Goal: Task Accomplishment & Management: Complete application form

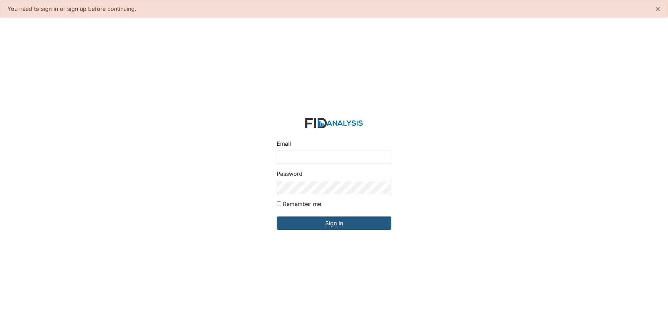
click at [289, 155] on input "Email" at bounding box center [334, 156] width 115 height 13
type input "[EMAIL_ADDRESS][DOMAIN_NAME]"
click at [277, 216] on input "Sign in" at bounding box center [334, 222] width 115 height 13
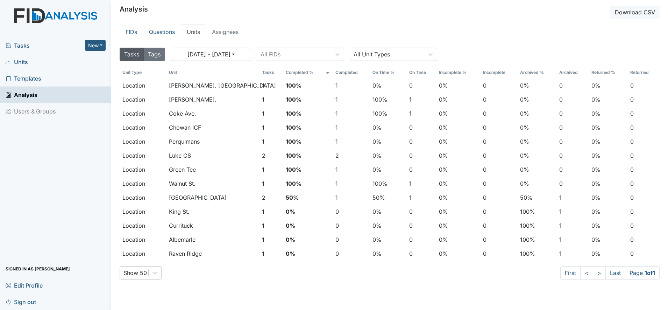
click at [23, 47] on span "Tasks" at bounding box center [45, 45] width 79 height 8
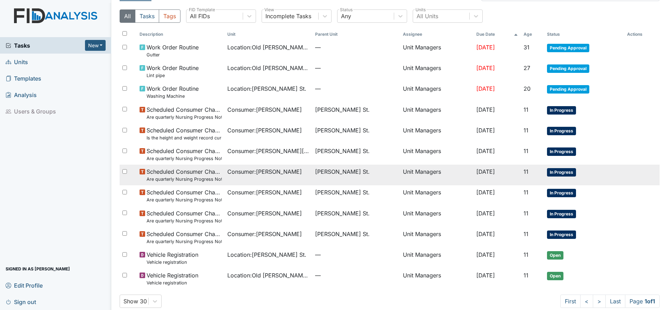
scroll to position [27, 0]
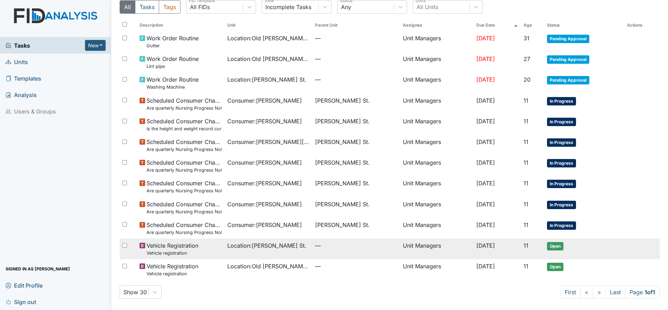
click at [275, 243] on span "Location : Wilson St." at bounding box center [266, 245] width 79 height 8
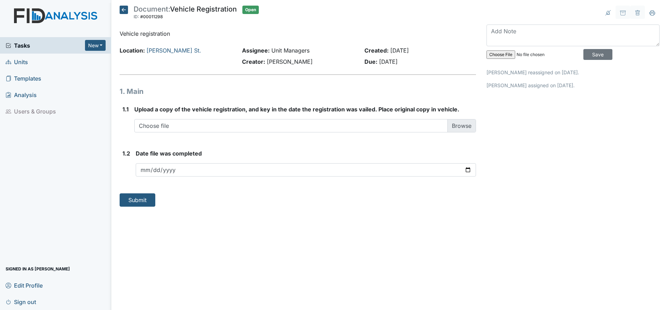
click at [124, 9] on icon at bounding box center [124, 10] width 8 height 8
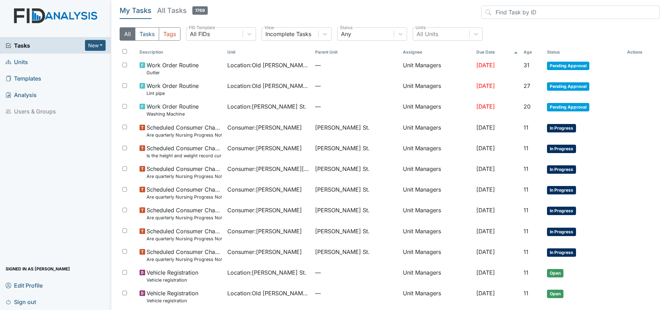
click at [17, 61] on span "Units" at bounding box center [17, 61] width 22 height 11
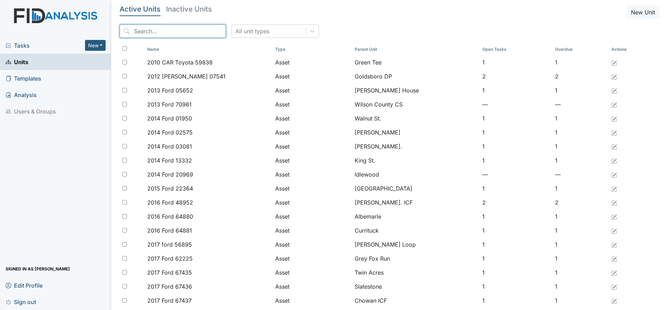
click at [148, 33] on input "search" at bounding box center [173, 30] width 106 height 13
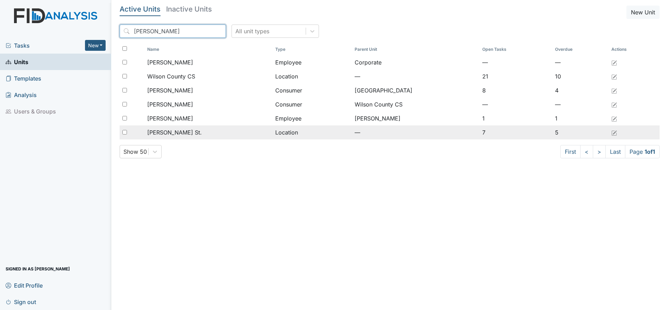
type input "wilson"
click at [169, 127] on td "[PERSON_NAME] St." at bounding box center [208, 132] width 128 height 14
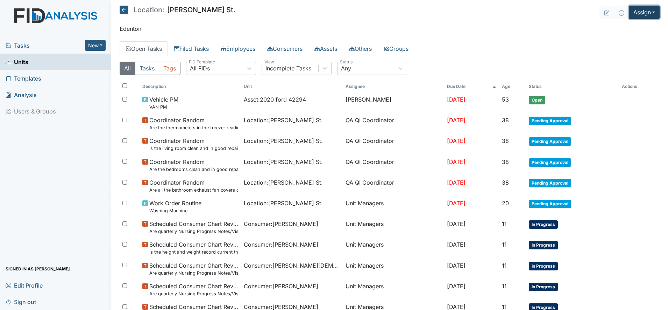
click at [637, 9] on button "Assign" at bounding box center [644, 12] width 31 height 13
click at [620, 38] on link "Assign Inspection" at bounding box center [627, 39] width 63 height 11
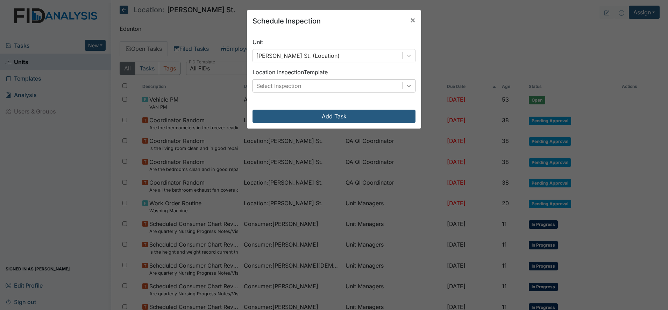
click at [405, 85] on icon at bounding box center [408, 85] width 7 height 7
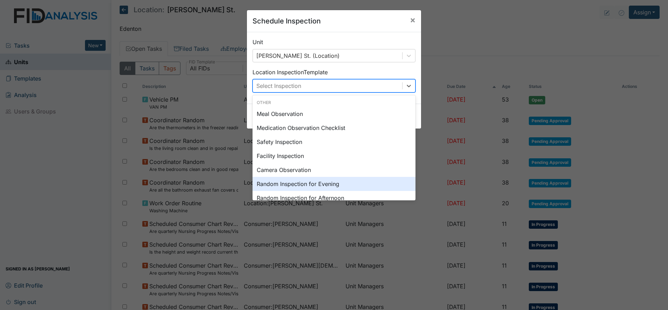
scroll to position [44, 0]
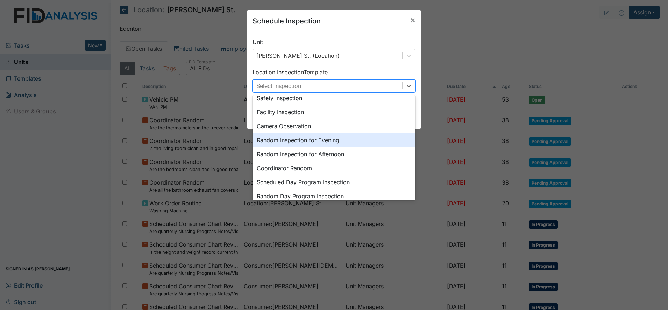
click at [325, 141] on div "Random Inspection for Evening" at bounding box center [334, 140] width 163 height 14
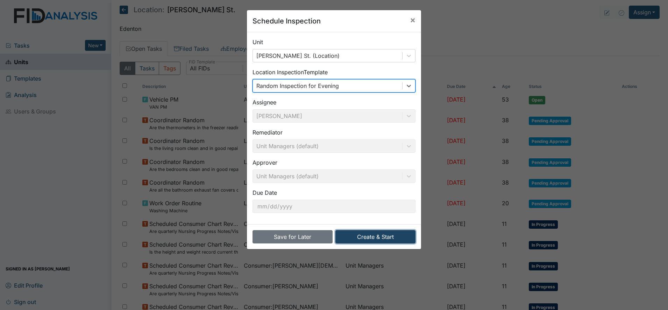
click at [377, 238] on button "Create & Start" at bounding box center [375, 236] width 80 height 13
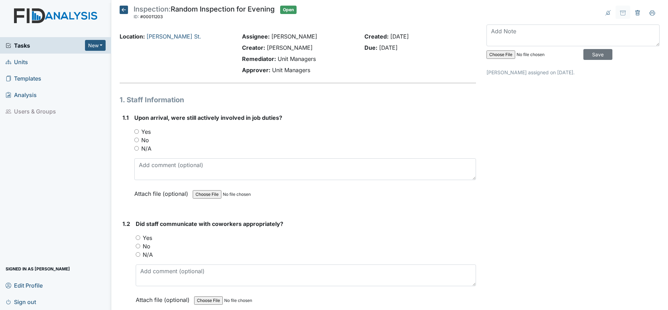
click at [136, 130] on input "Yes" at bounding box center [136, 131] width 5 height 5
radio input "true"
click at [141, 239] on div "Yes" at bounding box center [306, 237] width 340 height 8
click at [139, 238] on input "Yes" at bounding box center [138, 237] width 5 height 5
radio input "true"
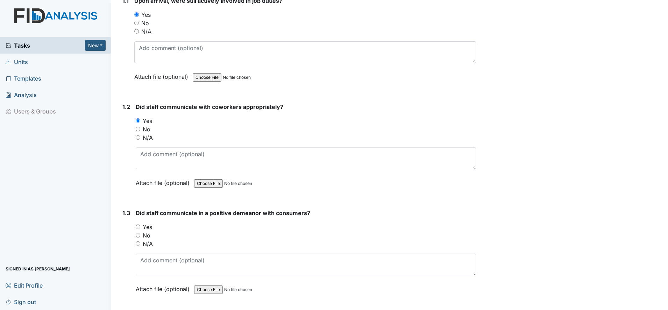
scroll to position [131, 0]
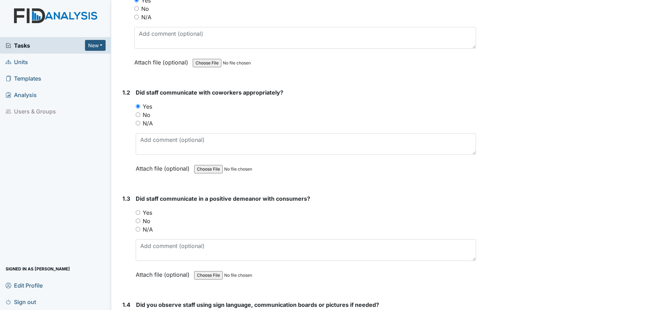
click at [138, 213] on input "Yes" at bounding box center [138, 212] width 5 height 5
radio input "true"
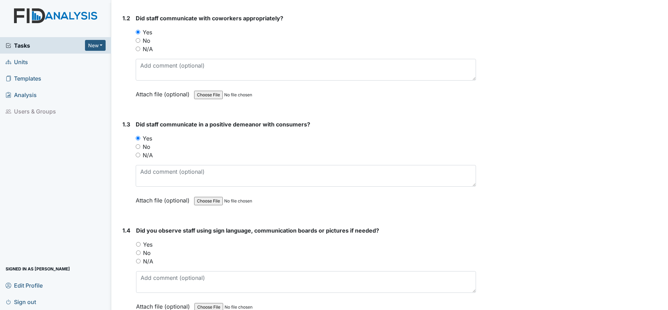
scroll to position [219, 0]
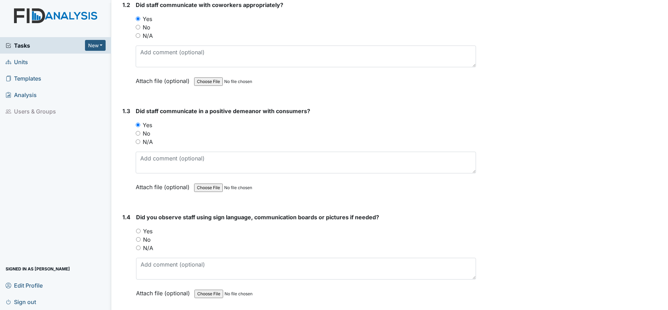
click at [139, 231] on input "Yes" at bounding box center [138, 230] width 5 height 5
radio input "true"
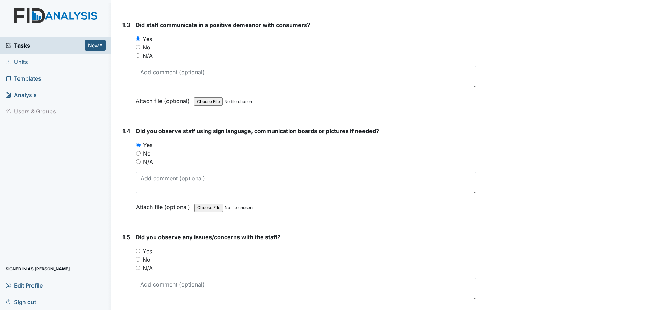
scroll to position [306, 0]
click at [138, 257] on input "No" at bounding box center [138, 257] width 5 height 5
radio input "true"
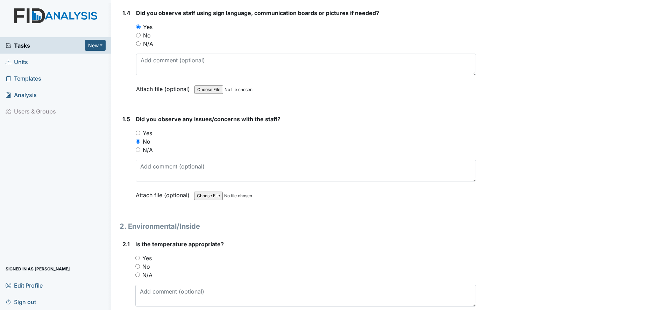
scroll to position [437, 0]
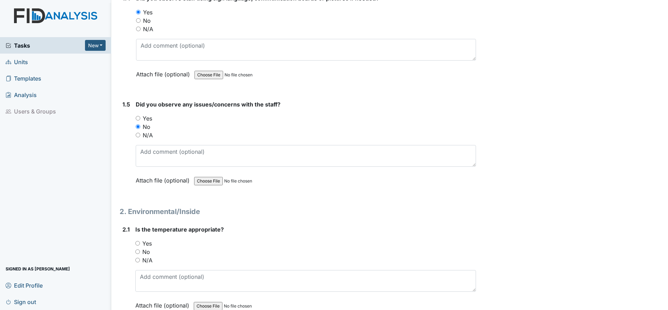
click at [138, 245] on input "Yes" at bounding box center [137, 243] width 5 height 5
radio input "true"
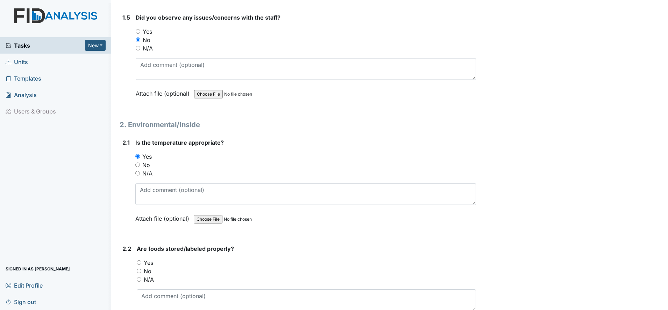
scroll to position [525, 0]
click at [139, 263] on input "Yes" at bounding box center [139, 261] width 5 height 5
radio input "true"
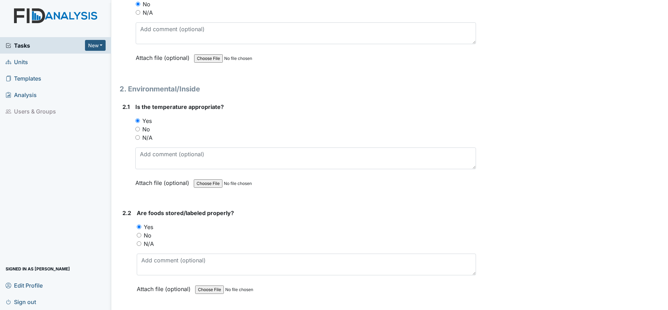
scroll to position [612, 0]
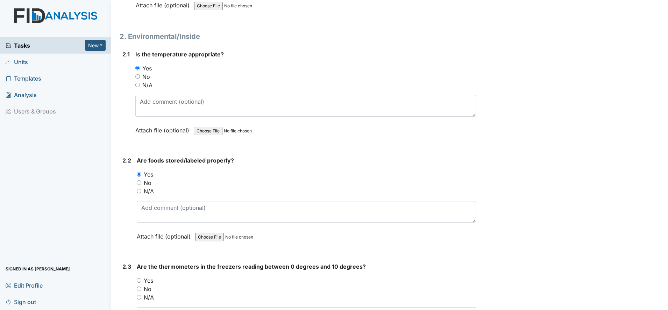
click at [135, 280] on div "2.3 Are the thermometers in the freezers reading between 0 degrees and 10 degre…" at bounding box center [298, 309] width 356 height 95
click at [138, 280] on input "Yes" at bounding box center [139, 280] width 5 height 5
radio input "true"
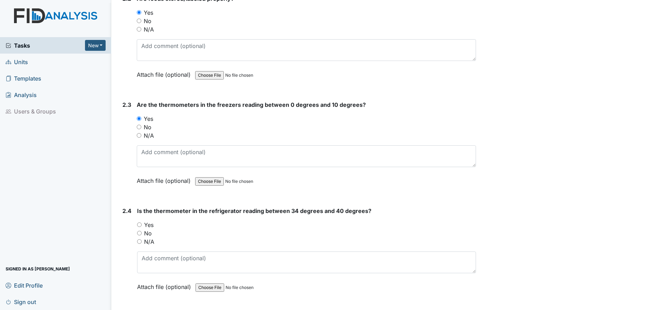
scroll to position [787, 0]
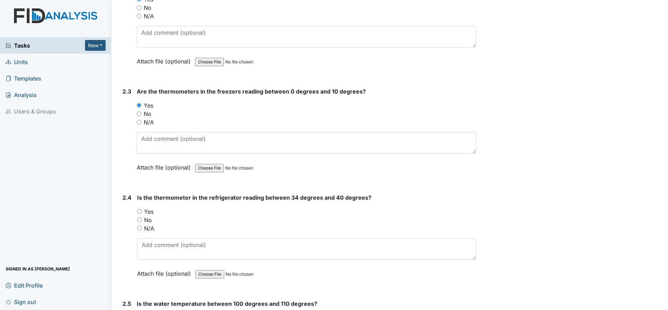
click at [141, 212] on input "Yes" at bounding box center [139, 211] width 5 height 5
radio input "true"
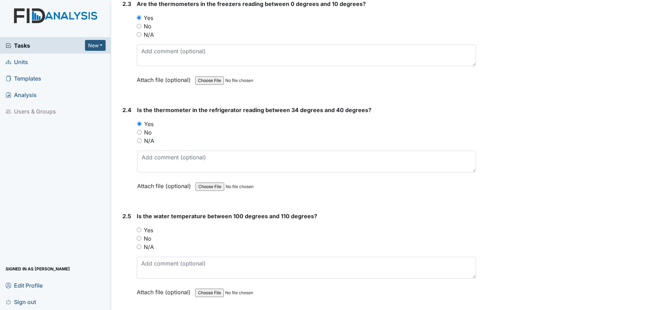
scroll to position [918, 0]
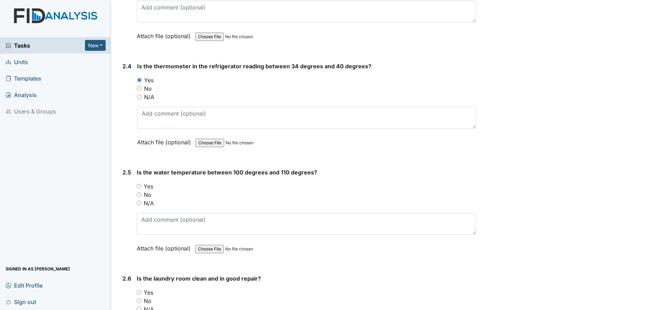
click at [141, 187] on input "Yes" at bounding box center [139, 186] width 5 height 5
radio input "true"
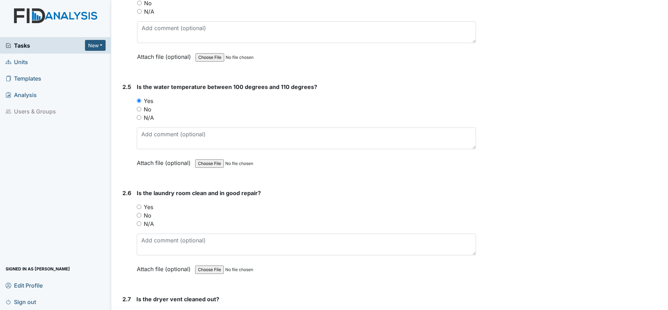
scroll to position [1006, 0]
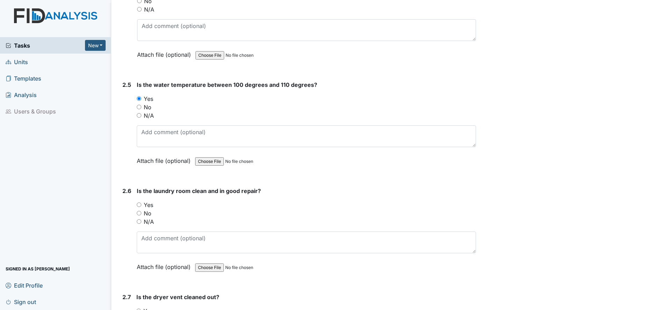
click at [139, 206] on input "Yes" at bounding box center [139, 204] width 5 height 5
radio input "true"
click at [149, 241] on textarea at bounding box center [306, 242] width 339 height 22
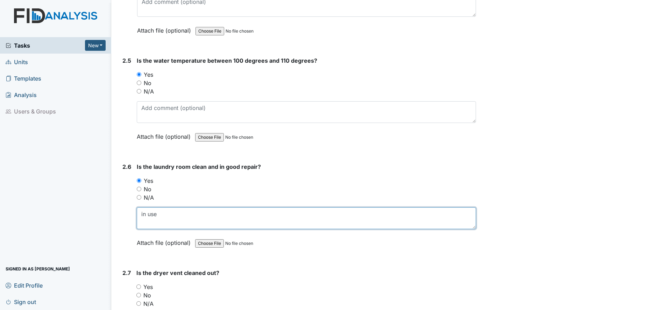
scroll to position [1093, 0]
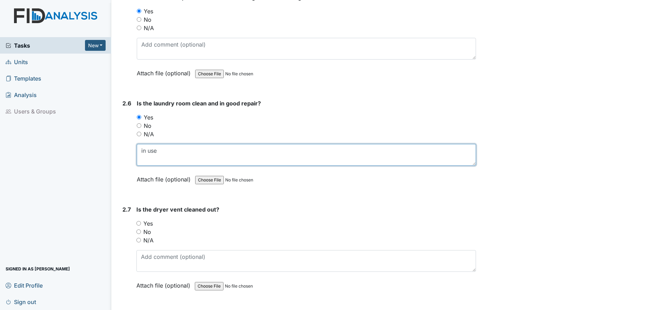
type textarea "in use"
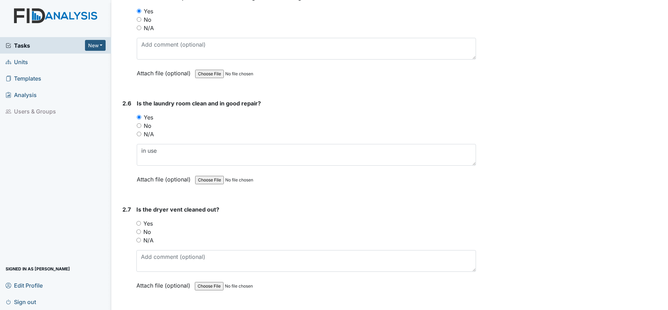
click at [139, 223] on input "Yes" at bounding box center [138, 223] width 5 height 5
radio input "true"
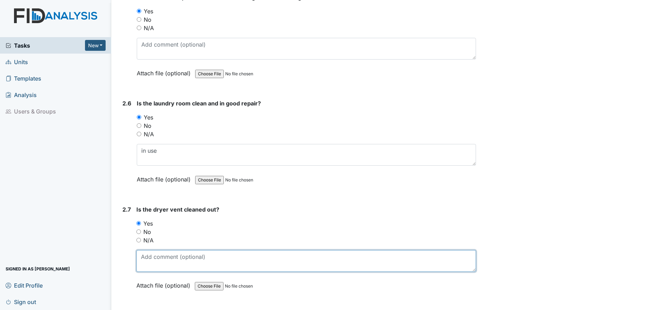
click at [145, 263] on textarea at bounding box center [306, 261] width 340 height 22
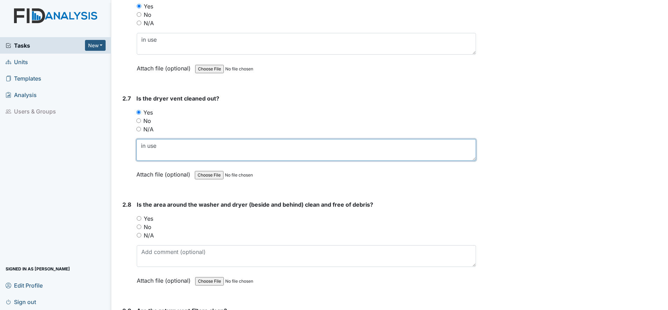
scroll to position [1224, 0]
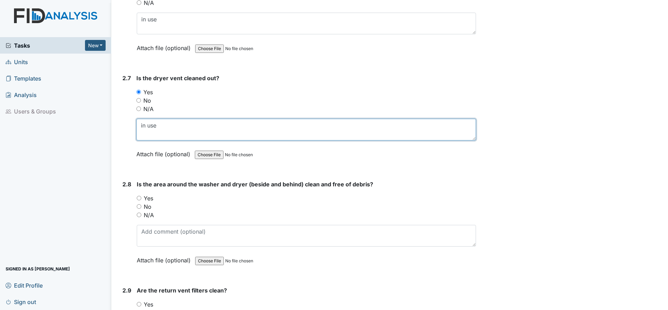
type textarea "in use"
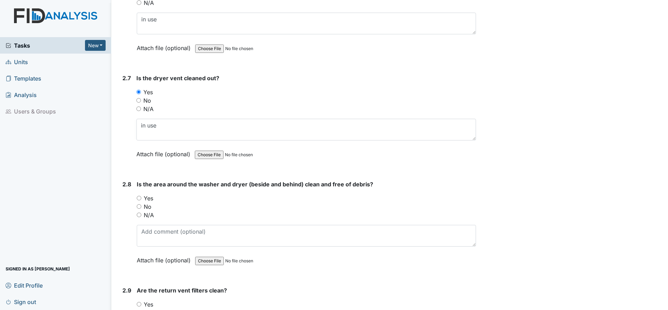
click at [141, 198] on input "Yes" at bounding box center [139, 198] width 5 height 5
radio input "true"
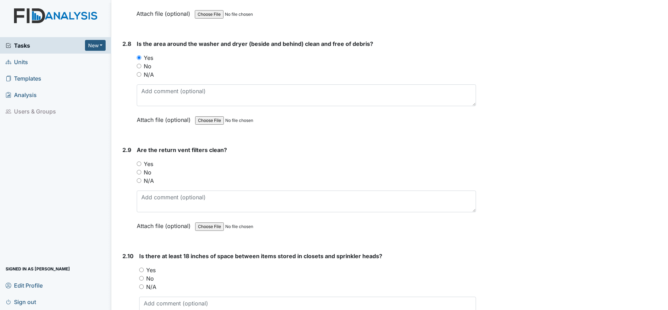
scroll to position [1399, 0]
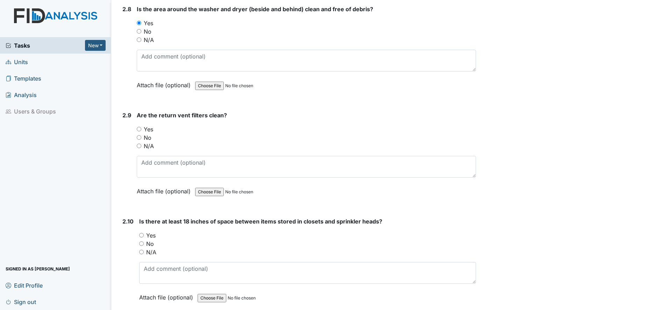
click at [141, 251] on input "N/A" at bounding box center [141, 251] width 5 height 5
radio input "true"
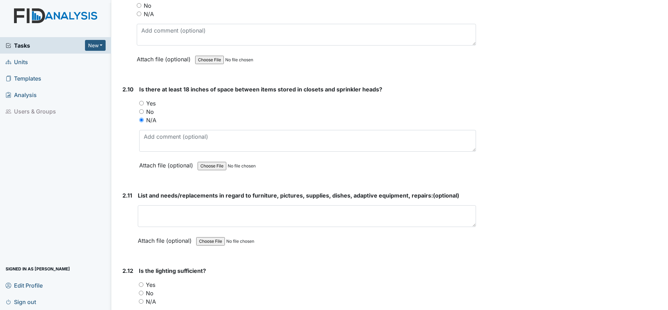
scroll to position [1574, 0]
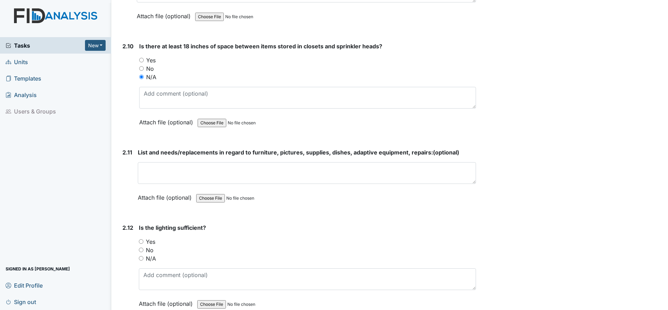
click at [142, 240] on input "Yes" at bounding box center [141, 241] width 5 height 5
radio input "true"
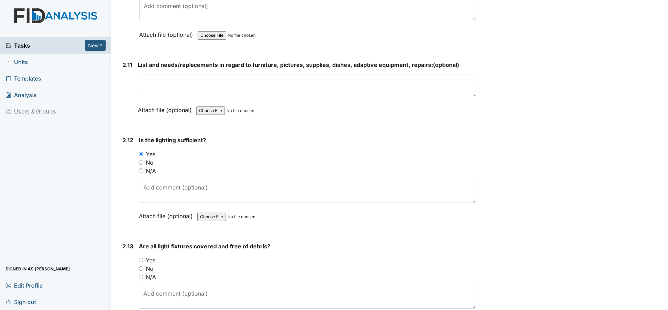
scroll to position [1705, 0]
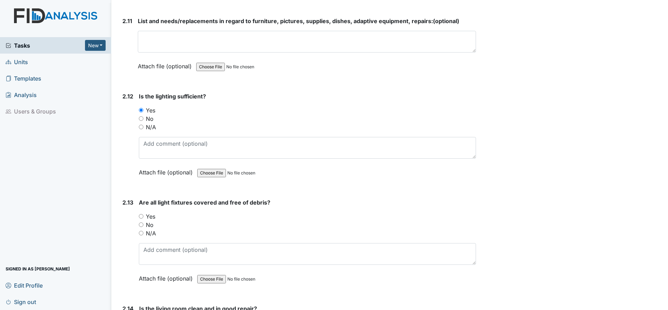
click at [142, 217] on input "Yes" at bounding box center [141, 216] width 5 height 5
radio input "true"
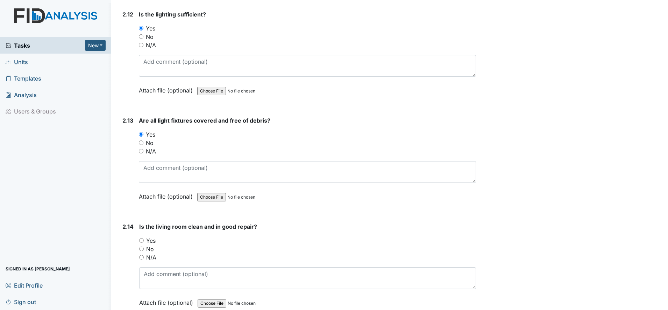
scroll to position [1792, 0]
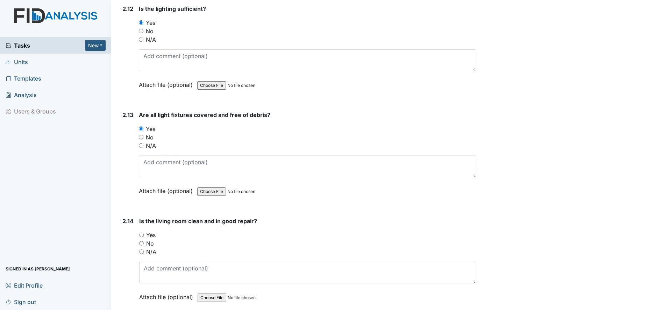
click at [142, 234] on input "Yes" at bounding box center [141, 234] width 5 height 5
radio input "true"
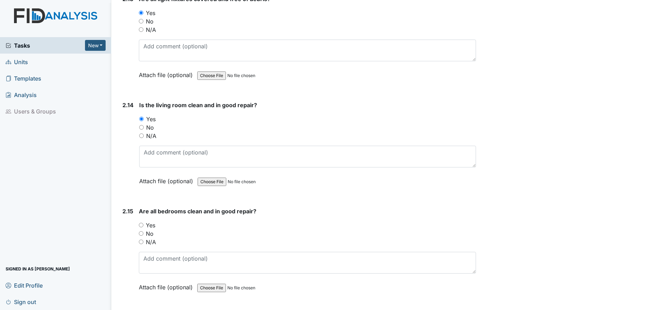
scroll to position [1924, 0]
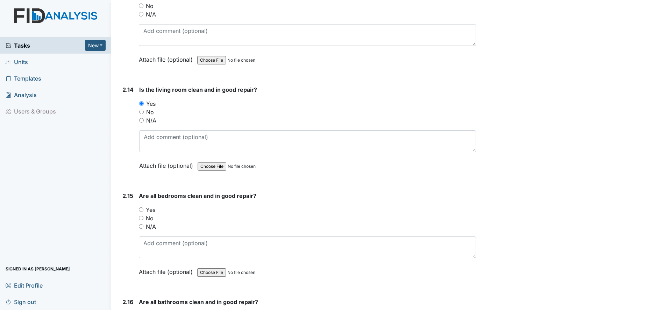
click at [141, 212] on div "Yes" at bounding box center [307, 209] width 337 height 8
click at [141, 210] on input "Yes" at bounding box center [141, 209] width 5 height 5
radio input "true"
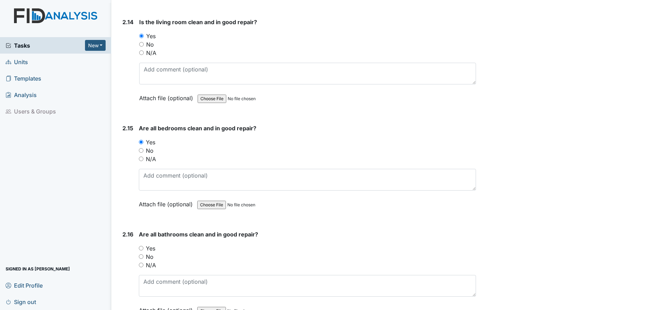
scroll to position [2011, 0]
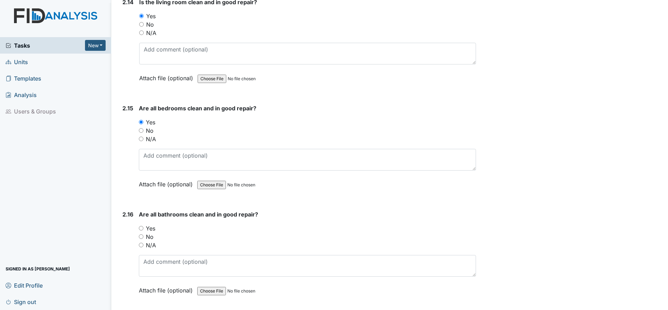
click at [142, 229] on input "Yes" at bounding box center [141, 228] width 5 height 5
radio input "true"
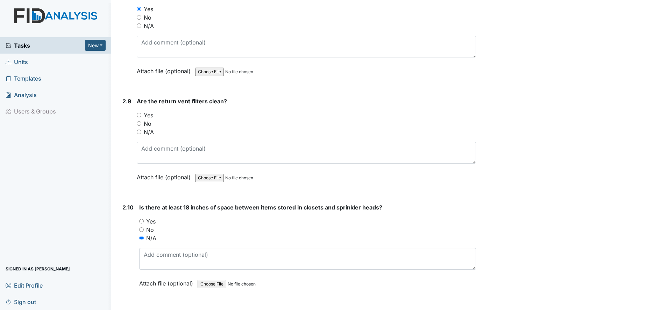
scroll to position [1399, 0]
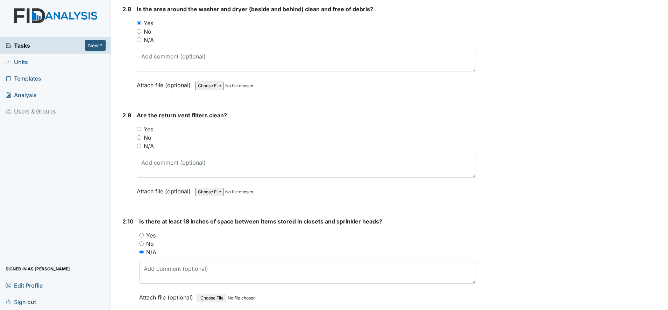
click at [139, 139] on input "No" at bounding box center [139, 137] width 5 height 5
radio input "true"
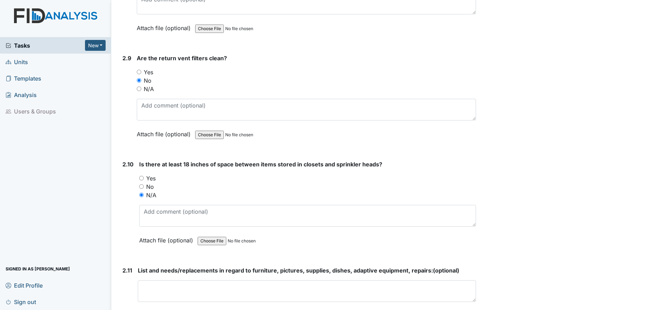
scroll to position [1443, 0]
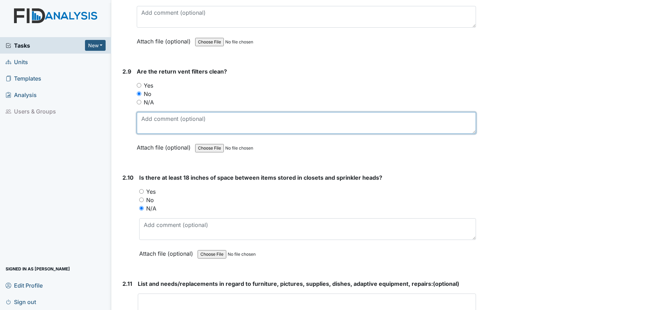
click at [160, 123] on textarea at bounding box center [306, 123] width 339 height 22
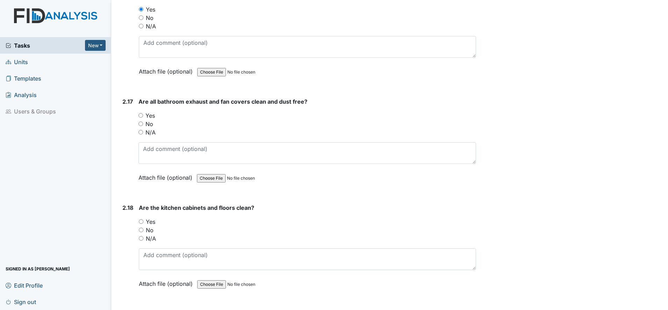
scroll to position [2361, 0]
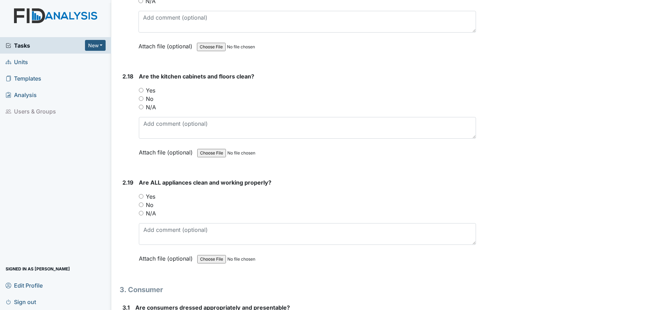
type textarea "filter changed"
click at [139, 88] on input "Yes" at bounding box center [141, 90] width 5 height 5
radio input "true"
click at [142, 196] on input "Yes" at bounding box center [141, 196] width 5 height 5
radio input "true"
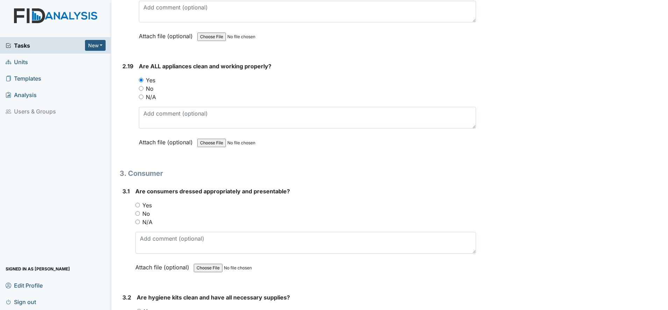
scroll to position [2492, 0]
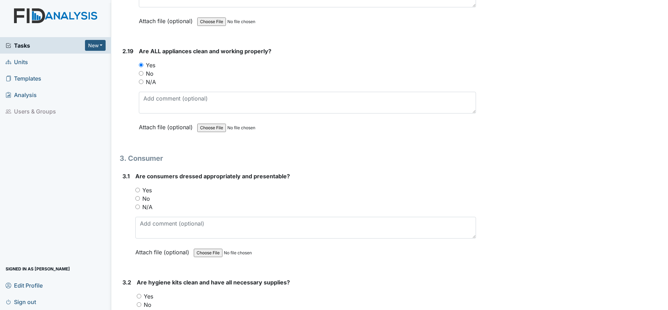
click at [138, 190] on input "Yes" at bounding box center [137, 189] width 5 height 5
radio input "true"
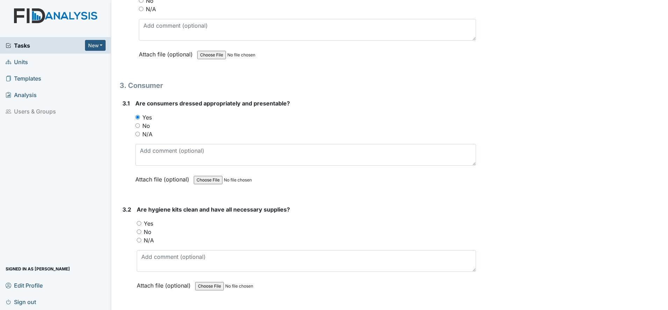
scroll to position [2579, 0]
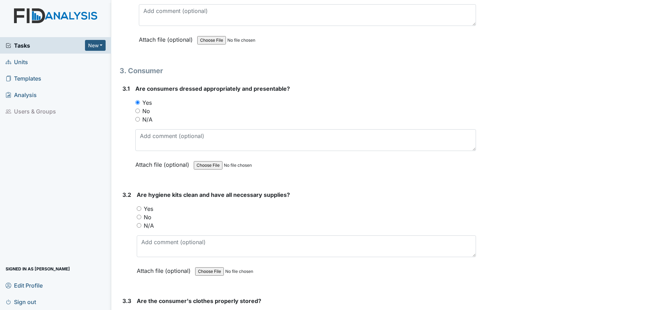
click at [139, 208] on input "Yes" at bounding box center [139, 208] width 5 height 5
radio input "true"
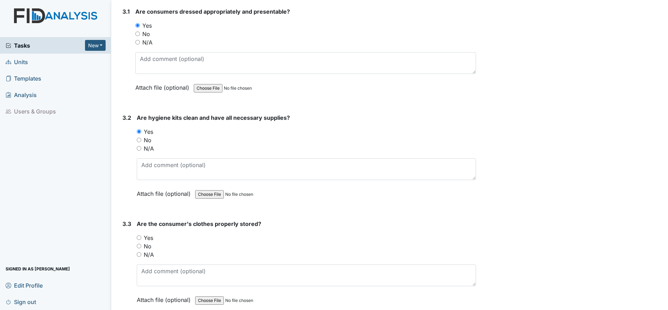
scroll to position [2667, 0]
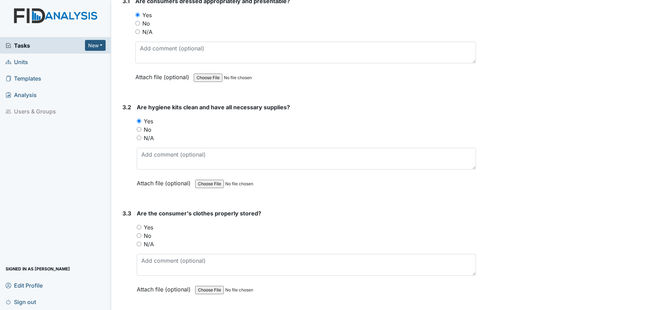
click at [140, 227] on input "Yes" at bounding box center [139, 227] width 5 height 5
radio input "true"
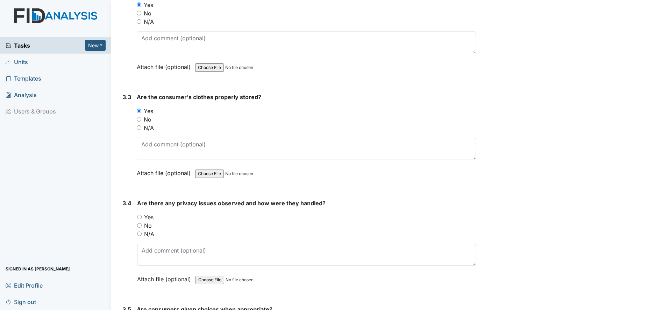
scroll to position [2798, 0]
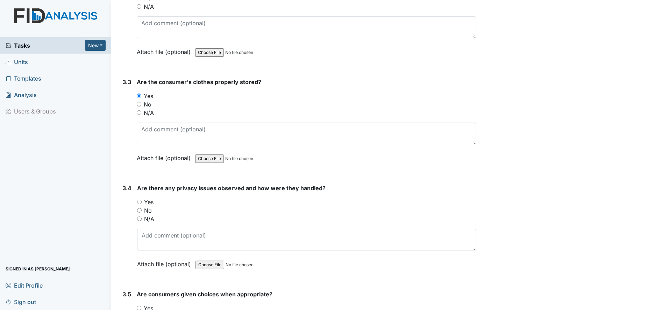
click at [140, 210] on input "No" at bounding box center [139, 210] width 5 height 5
radio input "true"
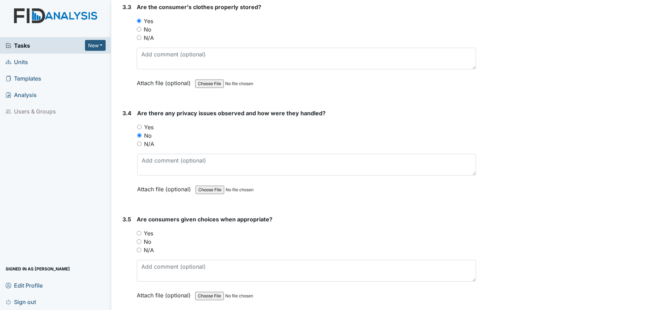
scroll to position [2885, 0]
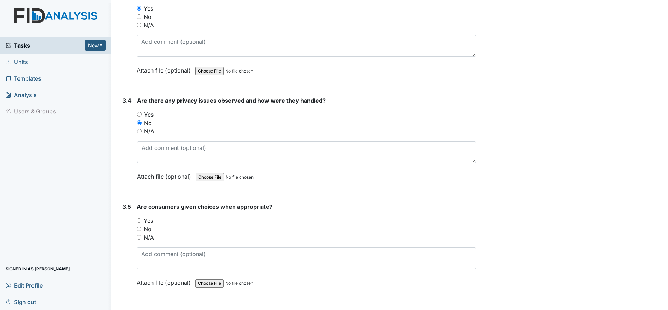
click at [141, 221] on input "Yes" at bounding box center [139, 220] width 5 height 5
radio input "true"
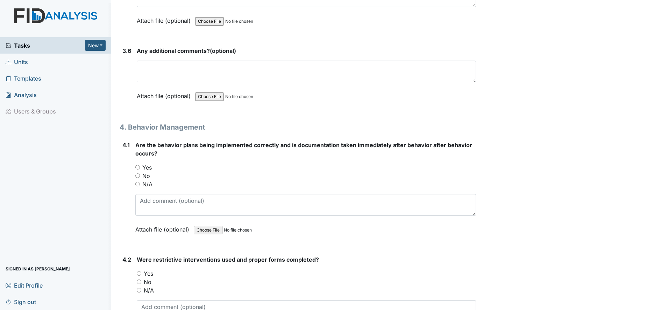
scroll to position [3148, 0]
click at [137, 166] on input "Yes" at bounding box center [137, 166] width 5 height 5
radio input "true"
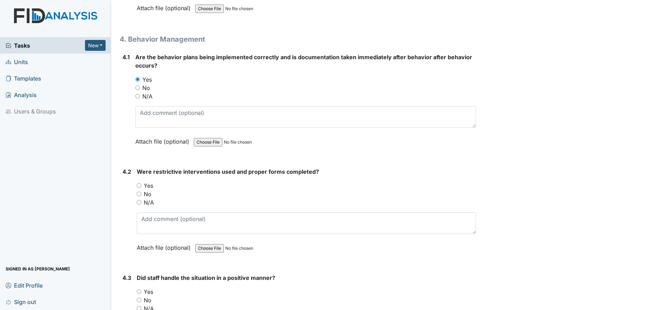
scroll to position [3235, 0]
click at [140, 203] on input "N/A" at bounding box center [139, 201] width 5 height 5
radio input "true"
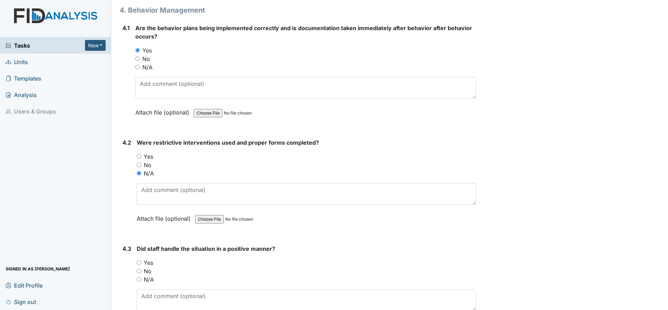
scroll to position [3279, 0]
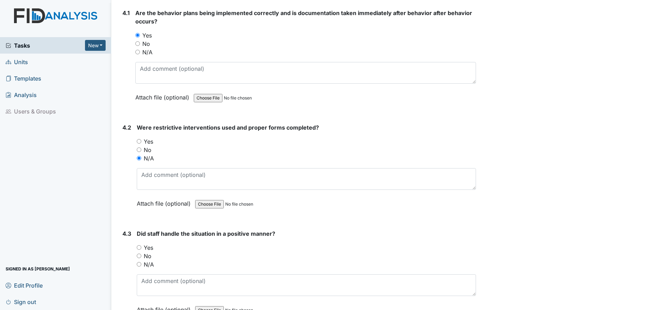
click at [141, 248] on input "Yes" at bounding box center [139, 247] width 5 height 5
radio input "true"
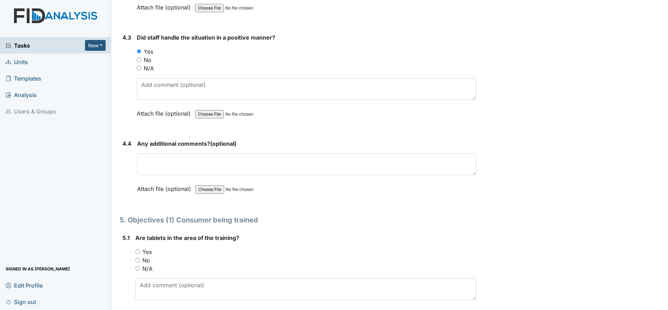
scroll to position [3498, 0]
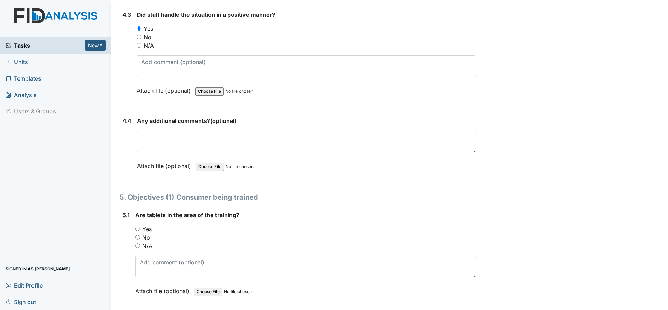
click at [139, 229] on input "Yes" at bounding box center [137, 228] width 5 height 5
radio input "true"
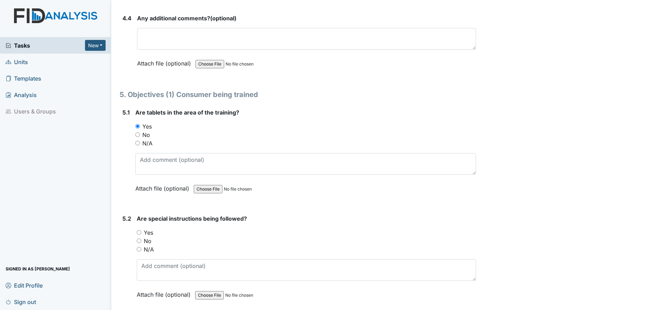
scroll to position [3629, 0]
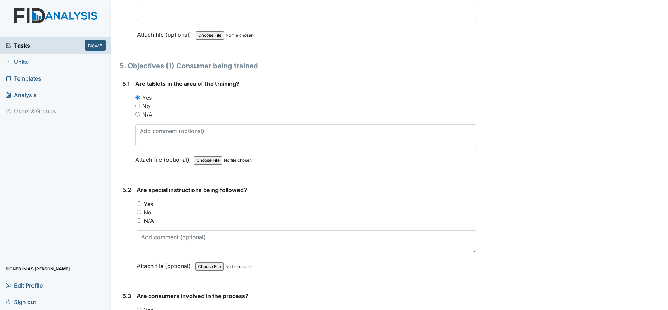
click at [139, 221] on input "N/A" at bounding box center [139, 220] width 5 height 5
radio input "true"
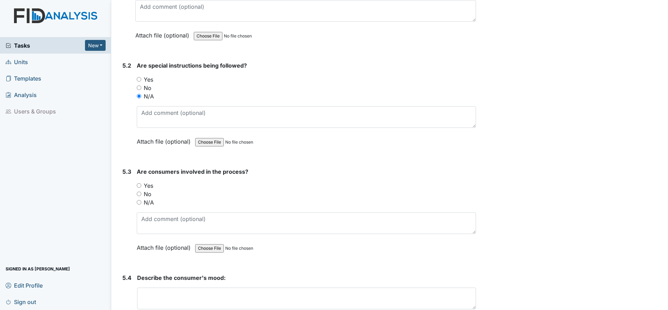
scroll to position [3760, 0]
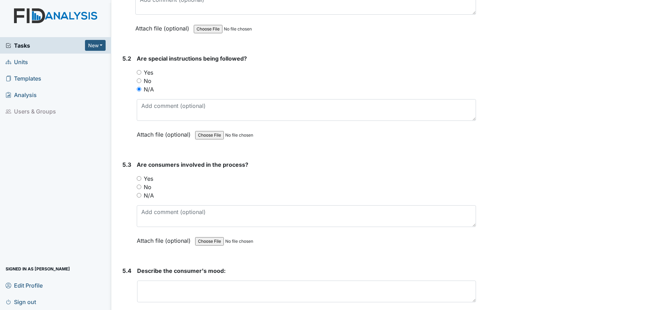
click at [140, 195] on input "N/A" at bounding box center [139, 195] width 5 height 5
radio input "true"
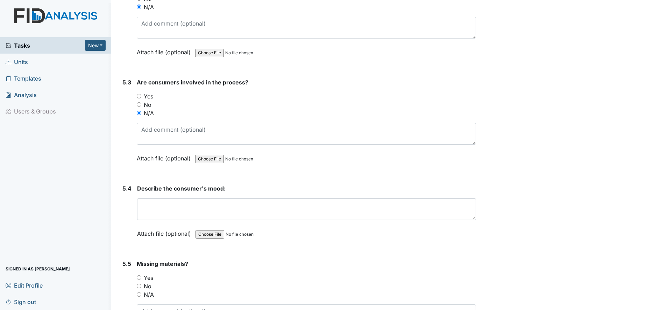
scroll to position [3847, 0]
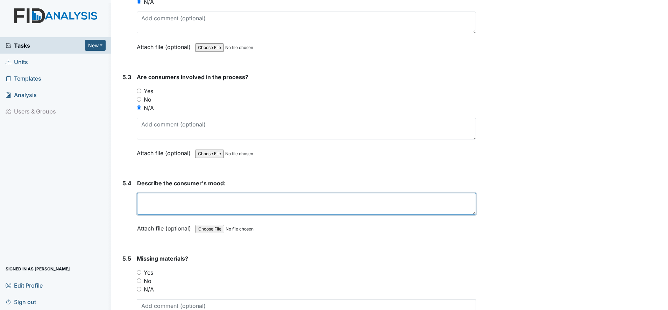
click at [148, 203] on textarea at bounding box center [306, 204] width 339 height 22
type textarea "n/a"
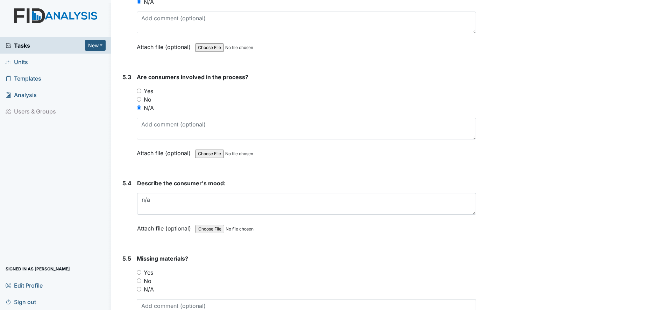
click at [139, 281] on input "No" at bounding box center [139, 280] width 5 height 5
radio input "true"
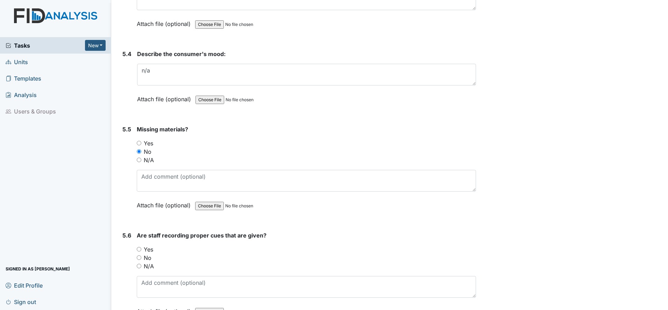
scroll to position [3978, 0]
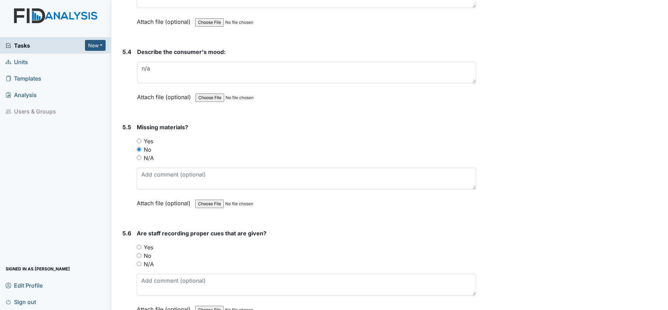
click at [138, 248] on input "Yes" at bounding box center [139, 246] width 5 height 5
radio input "true"
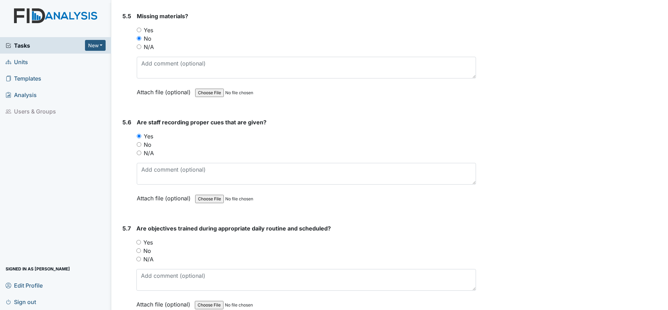
scroll to position [4110, 0]
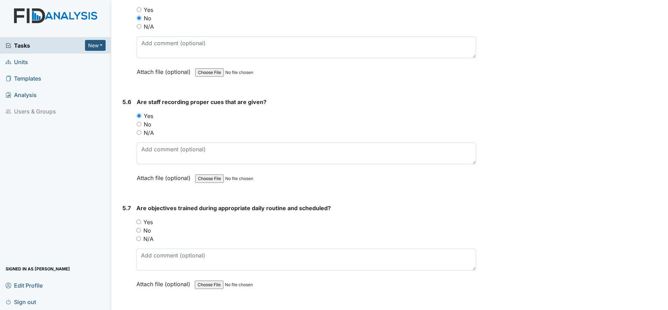
click at [138, 221] on input "Yes" at bounding box center [138, 221] width 5 height 5
radio input "true"
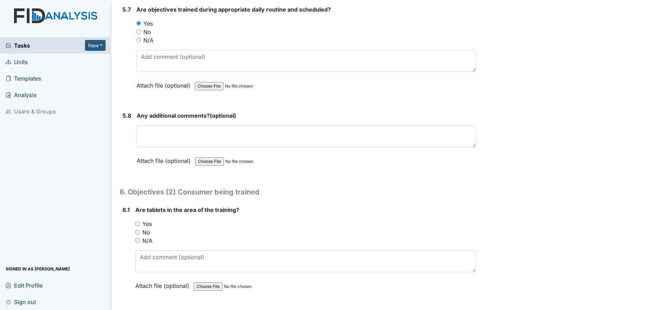
scroll to position [4328, 0]
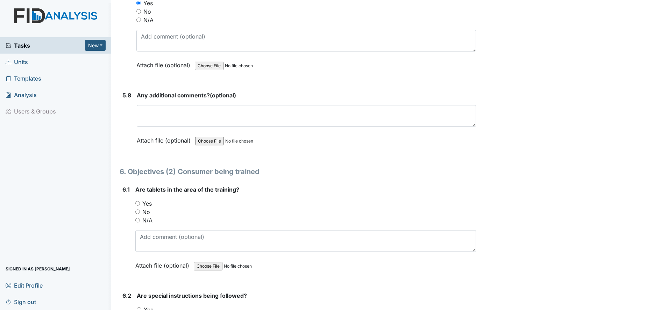
click at [138, 205] on input "Yes" at bounding box center [137, 203] width 5 height 5
radio input "true"
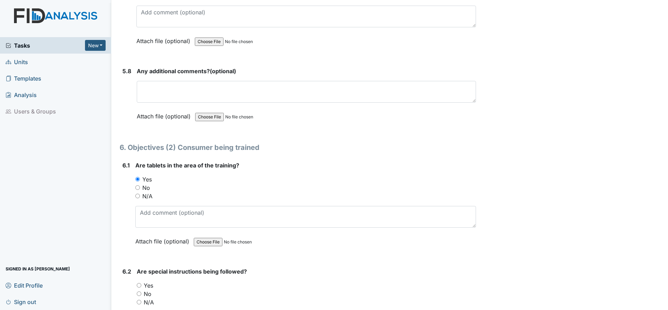
scroll to position [4416, 0]
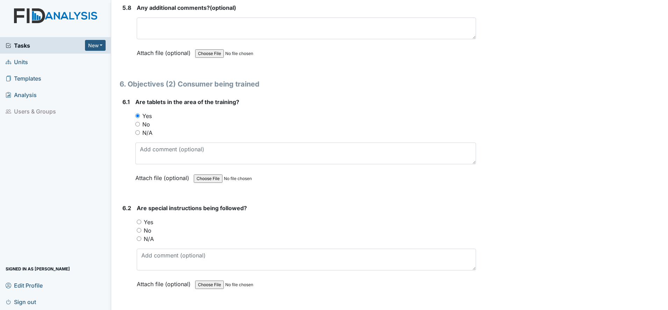
click at [139, 220] on input "Yes" at bounding box center [139, 221] width 5 height 5
radio input "true"
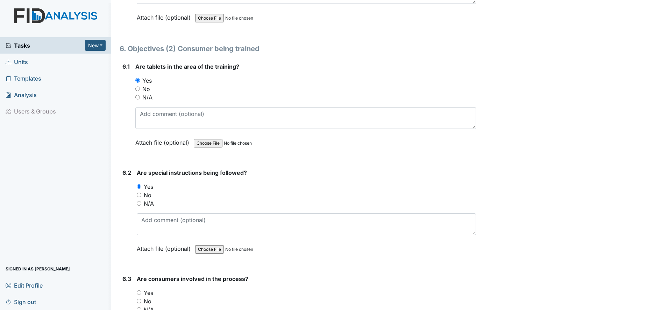
scroll to position [4547, 0]
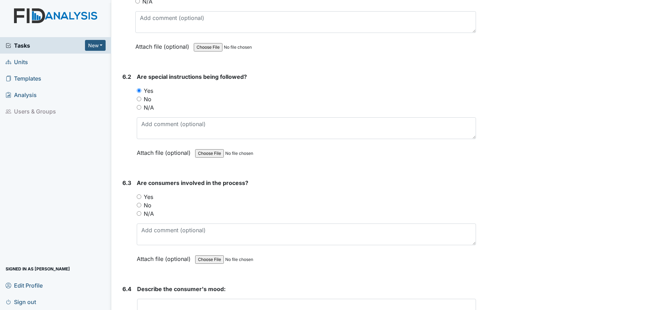
click at [141, 213] on input "N/A" at bounding box center [139, 213] width 5 height 5
radio input "true"
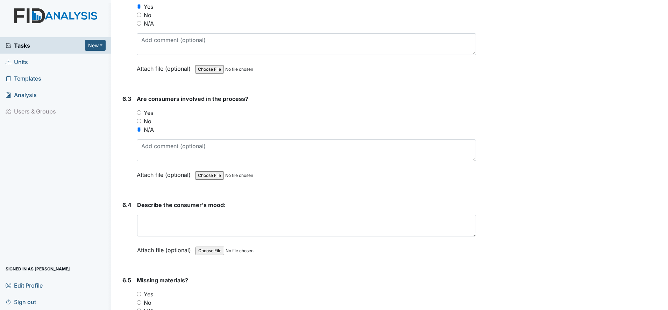
scroll to position [4634, 0]
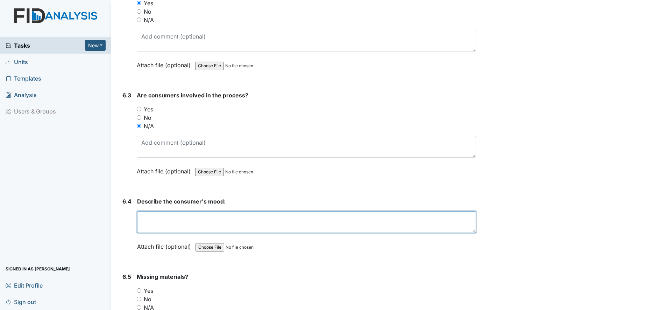
click at [144, 218] on textarea at bounding box center [306, 222] width 339 height 22
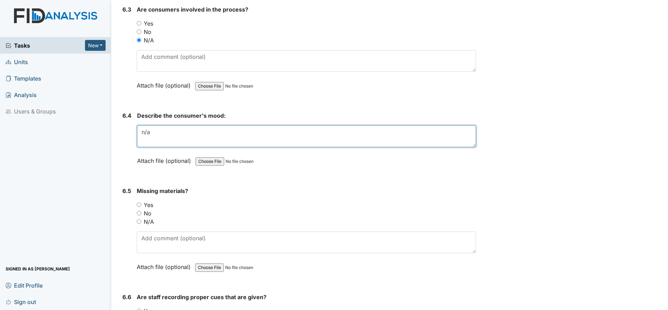
scroll to position [4722, 0]
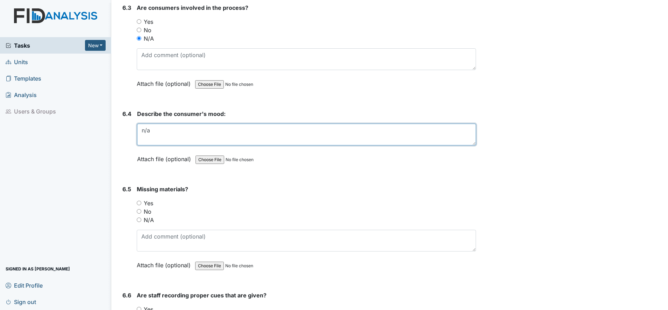
type textarea "n/a"
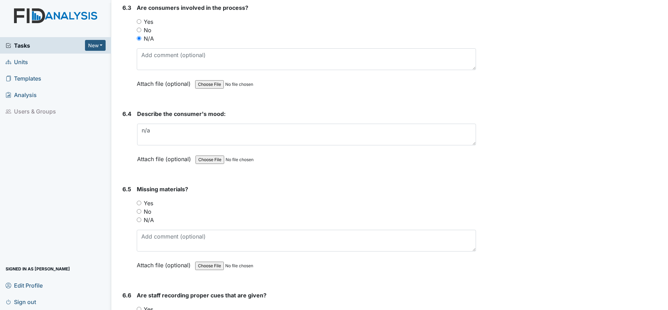
click at [136, 213] on div "6.5 Missing materials? You must select one of the below options. Yes No N/A Att…" at bounding box center [298, 232] width 356 height 95
click at [138, 212] on input "No" at bounding box center [139, 211] width 5 height 5
radio input "true"
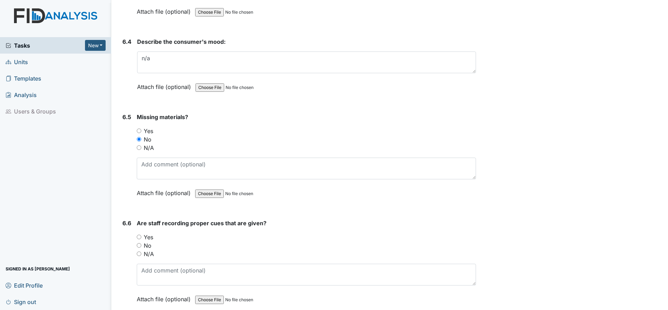
scroll to position [4809, 0]
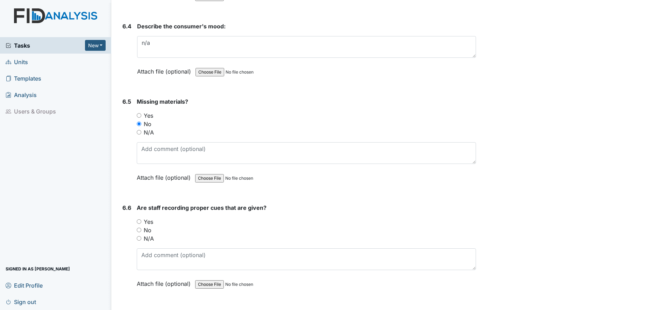
click at [140, 221] on input "Yes" at bounding box center [139, 221] width 5 height 5
radio input "true"
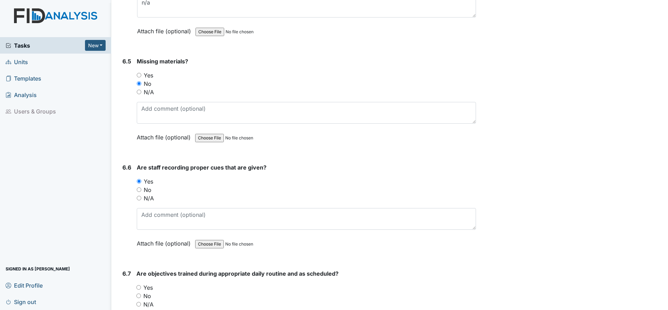
scroll to position [4940, 0]
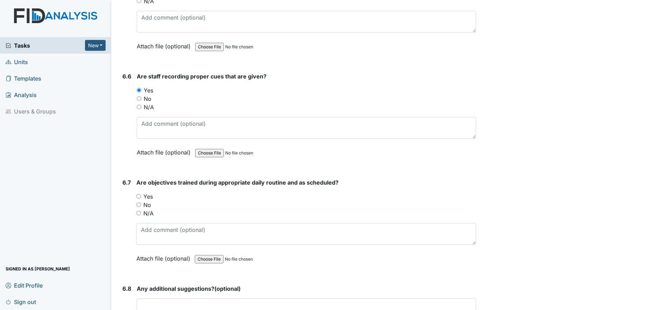
click at [139, 195] on input "Yes" at bounding box center [138, 196] width 5 height 5
radio input "true"
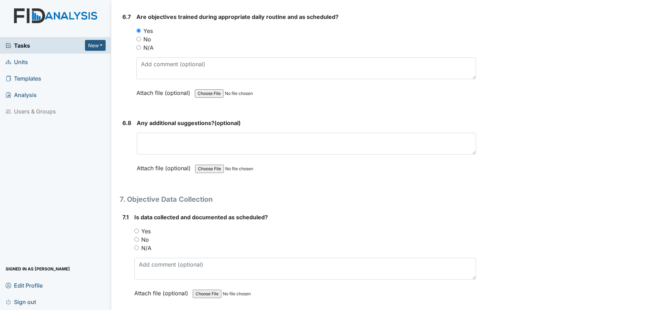
scroll to position [5115, 0]
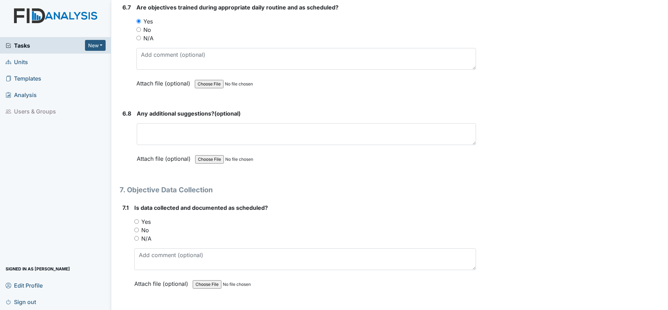
click at [138, 221] on input "Yes" at bounding box center [136, 221] width 5 height 5
radio input "true"
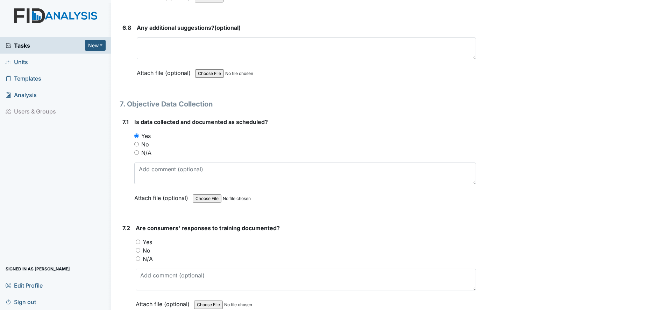
scroll to position [5203, 0]
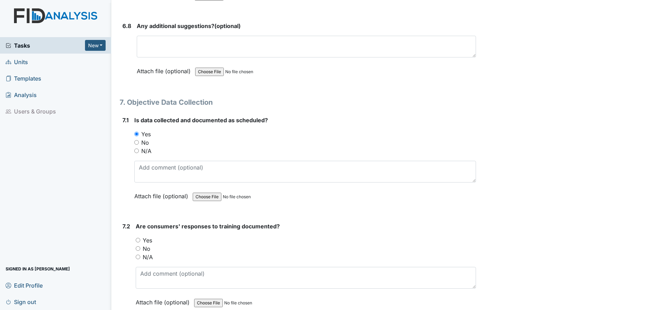
click at [137, 240] on input "Yes" at bounding box center [138, 239] width 5 height 5
radio input "true"
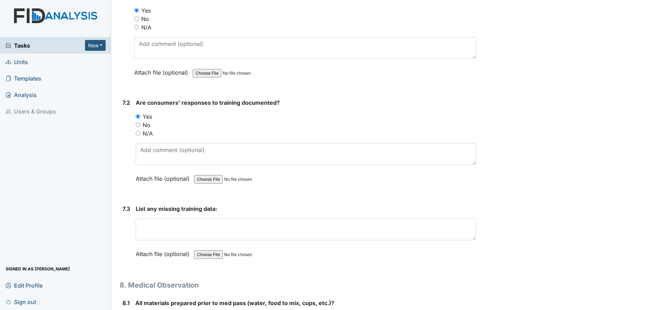
scroll to position [5334, 0]
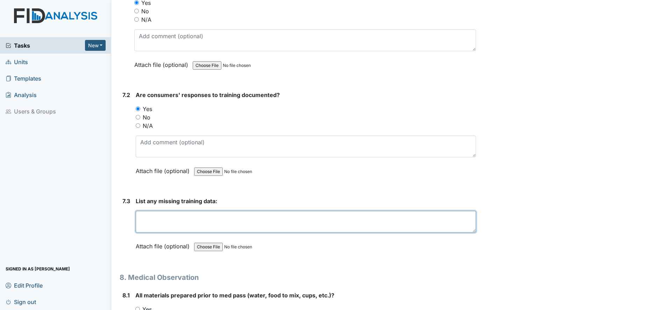
click at [150, 224] on textarea at bounding box center [306, 222] width 340 height 22
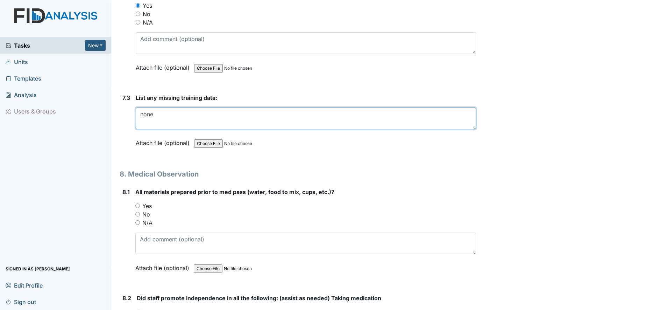
scroll to position [5465, 0]
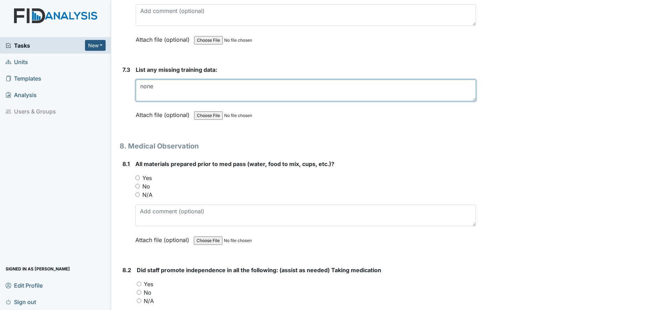
type textarea "none"
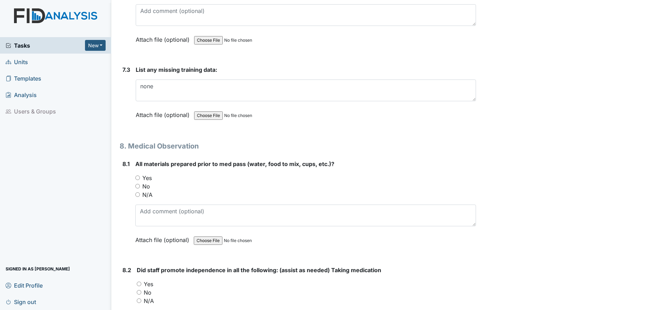
click at [137, 177] on input "Yes" at bounding box center [137, 177] width 5 height 5
radio input "true"
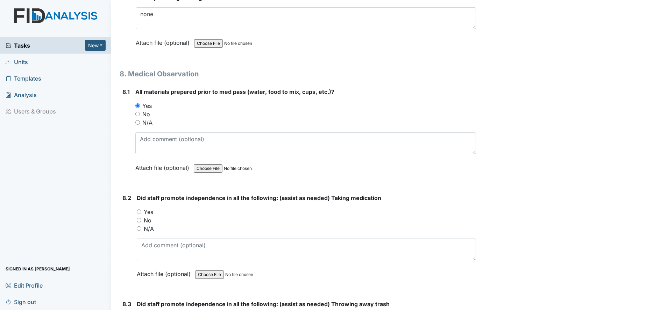
scroll to position [5552, 0]
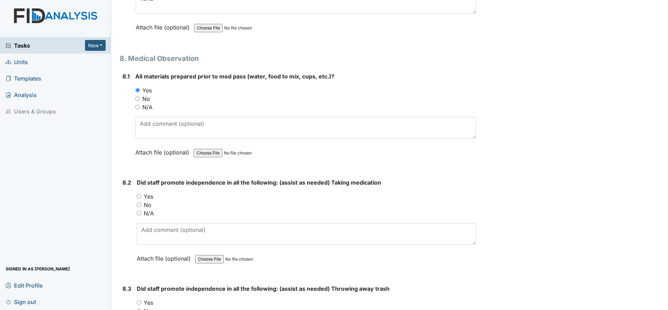
click at [140, 196] on input "Yes" at bounding box center [139, 196] width 5 height 5
radio input "true"
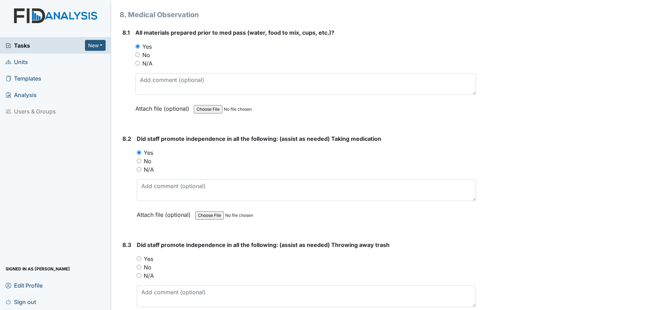
click at [139, 260] on input "Yes" at bounding box center [139, 258] width 5 height 5
radio input "true"
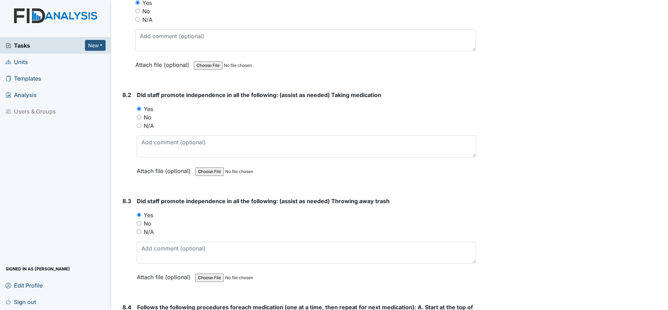
scroll to position [5683, 0]
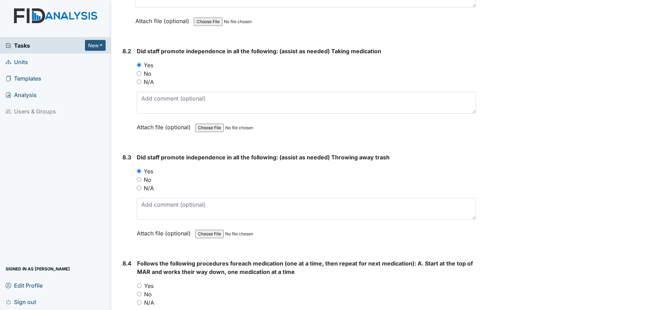
click at [141, 284] on input "Yes" at bounding box center [139, 285] width 5 height 5
radio input "true"
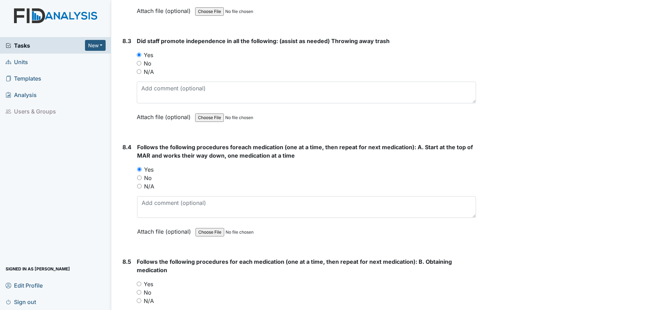
scroll to position [5815, 0]
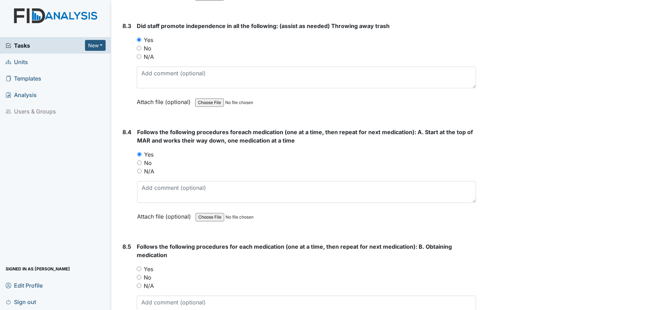
click at [140, 270] on input "Yes" at bounding box center [139, 268] width 5 height 5
radio input "true"
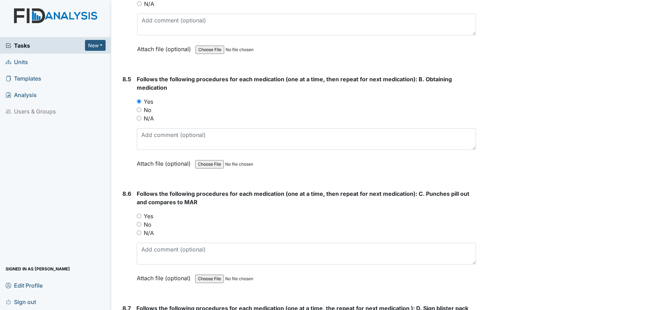
scroll to position [5989, 0]
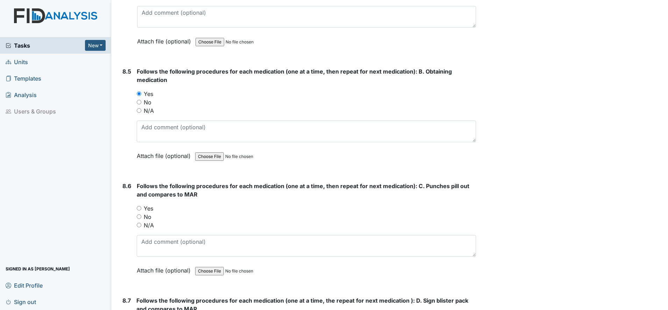
click at [141, 210] on input "Yes" at bounding box center [139, 208] width 5 height 5
radio input "true"
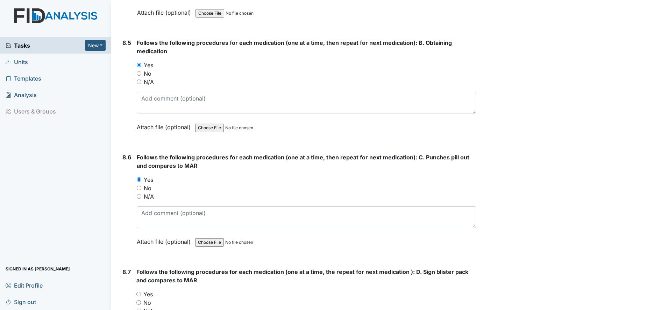
scroll to position [6077, 0]
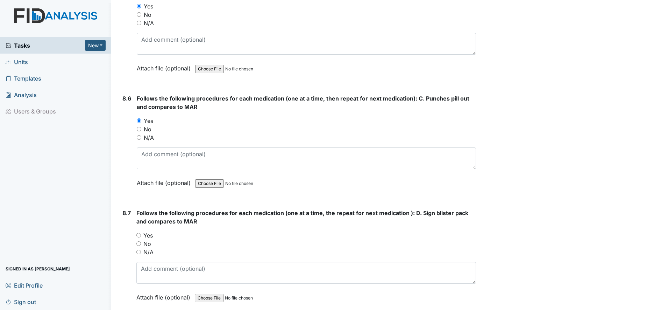
click at [139, 236] on input "Yes" at bounding box center [138, 235] width 5 height 5
radio input "true"
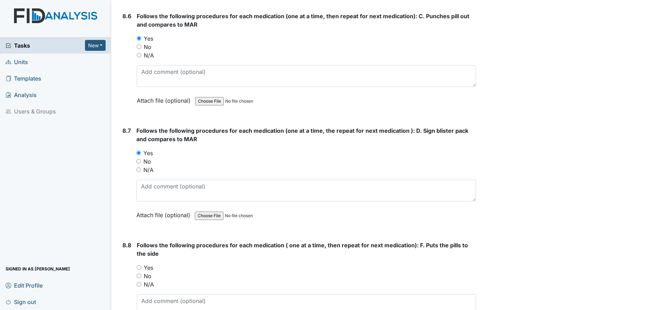
scroll to position [6164, 0]
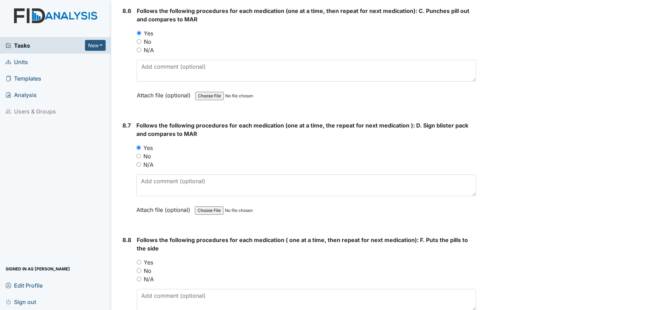
click at [140, 261] on input "Yes" at bounding box center [139, 262] width 5 height 5
radio input "true"
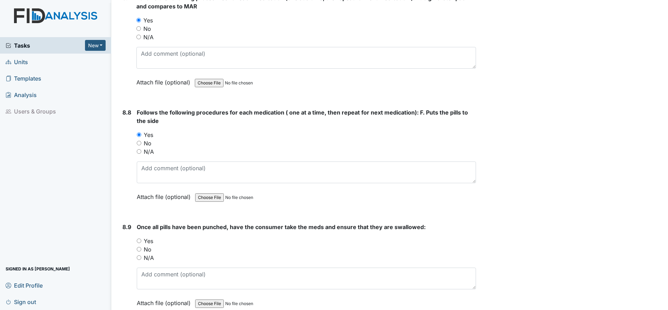
scroll to position [6296, 0]
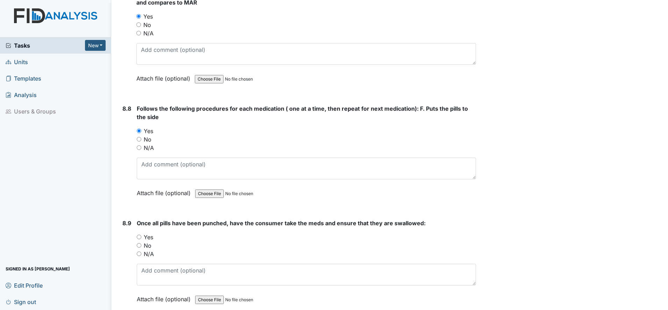
click at [139, 238] on input "Yes" at bounding box center [139, 236] width 5 height 5
radio input "true"
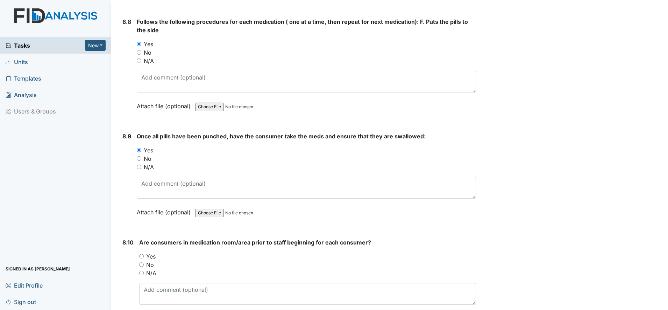
scroll to position [6383, 0]
click at [141, 254] on input "Yes" at bounding box center [141, 255] width 5 height 5
radio input "true"
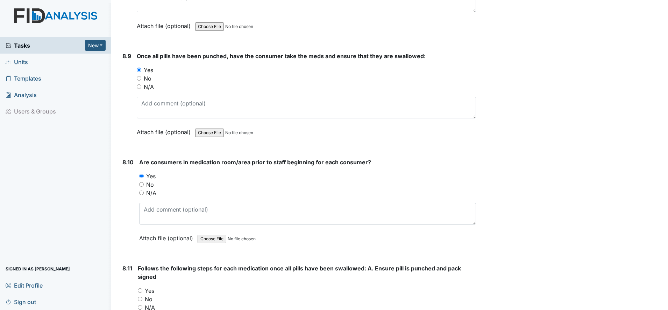
scroll to position [6470, 0]
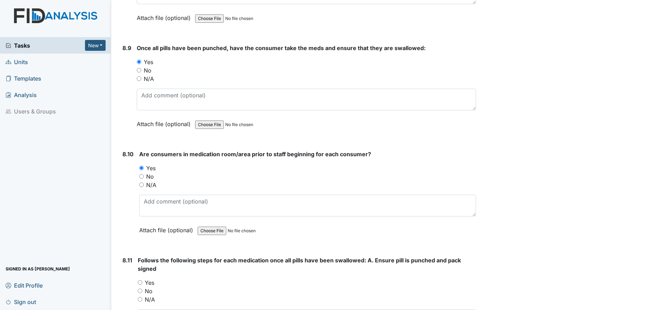
click at [138, 280] on input "Yes" at bounding box center [140, 282] width 5 height 5
radio input "true"
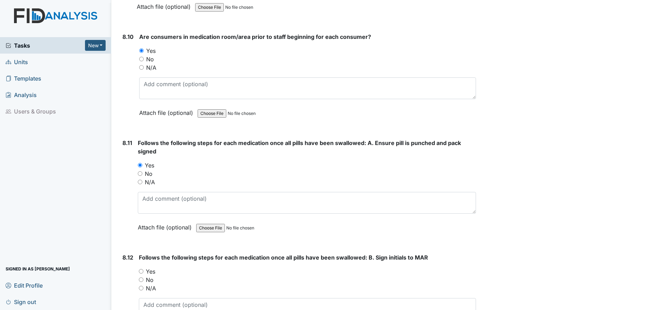
scroll to position [6602, 0]
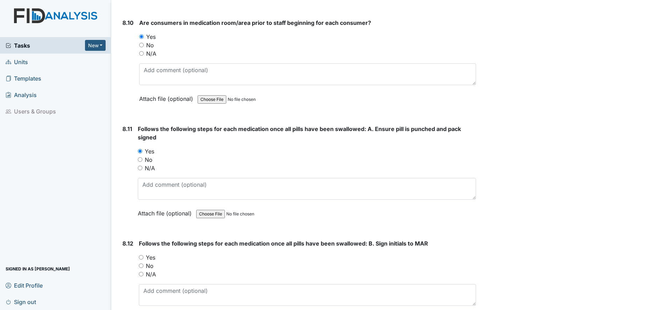
click at [142, 258] on input "Yes" at bounding box center [141, 257] width 5 height 5
radio input "true"
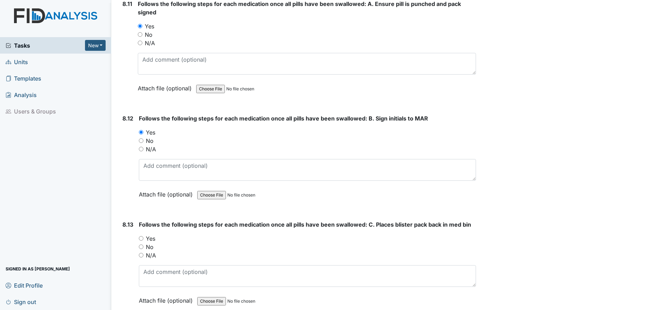
scroll to position [6733, 0]
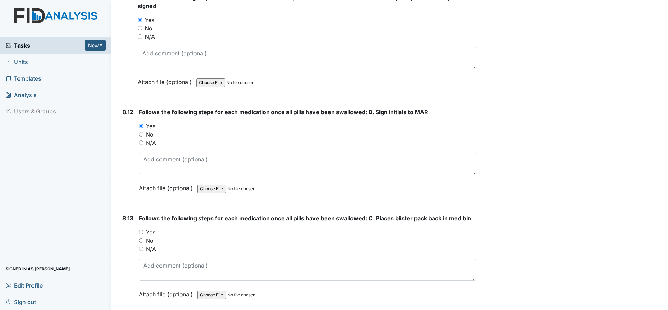
click at [140, 233] on input "Yes" at bounding box center [141, 231] width 5 height 5
radio input "true"
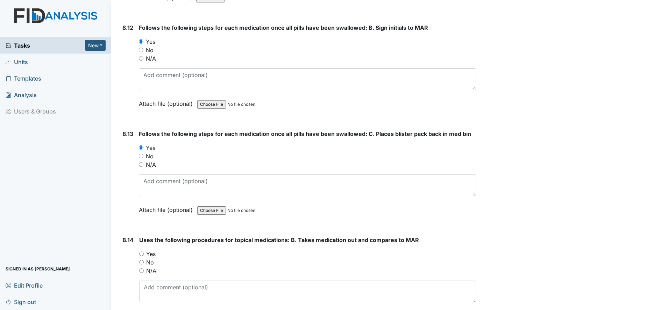
scroll to position [6820, 0]
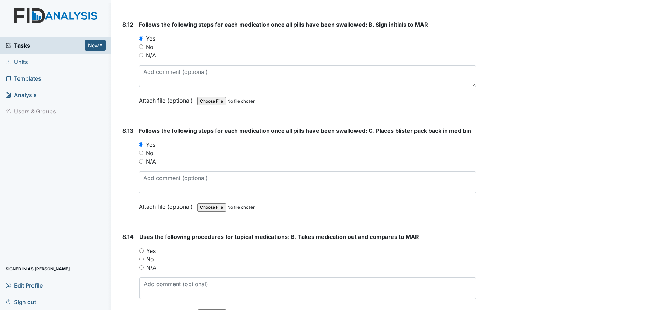
click at [144, 250] on input "Yes" at bounding box center [141, 250] width 5 height 5
radio input "true"
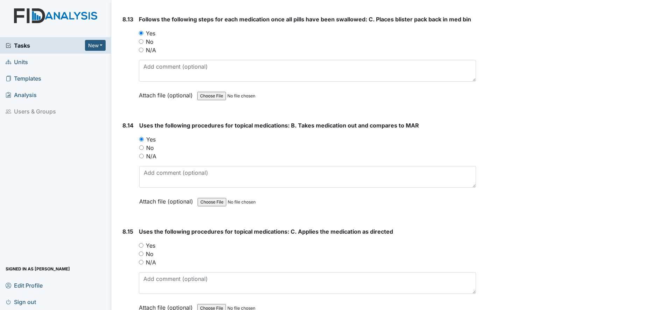
scroll to position [6951, 0]
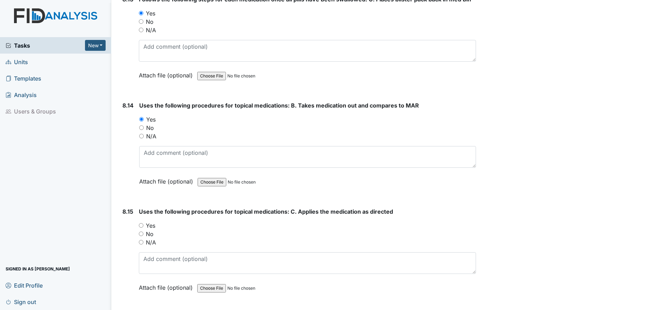
click at [140, 225] on input "Yes" at bounding box center [141, 225] width 5 height 5
radio input "true"
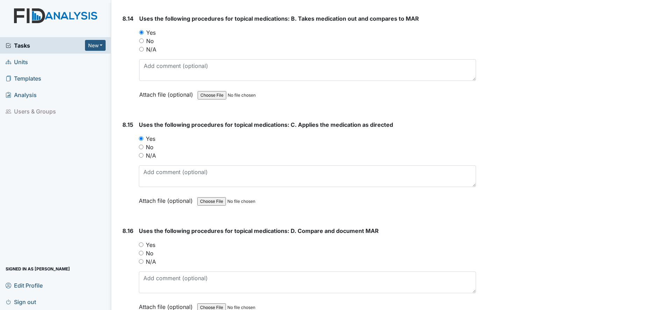
scroll to position [7039, 0]
click at [142, 244] on input "Yes" at bounding box center [141, 243] width 5 height 5
radio input "true"
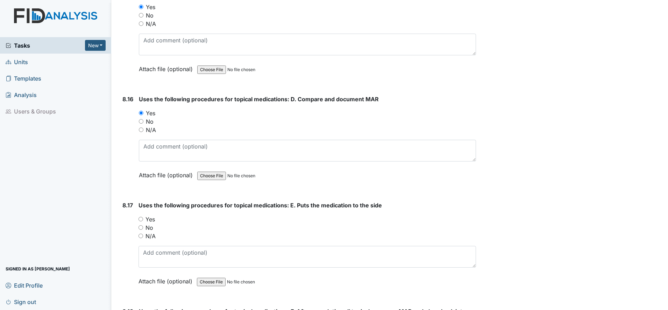
scroll to position [7170, 0]
click at [141, 218] on input "Yes" at bounding box center [141, 218] width 5 height 5
radio input "true"
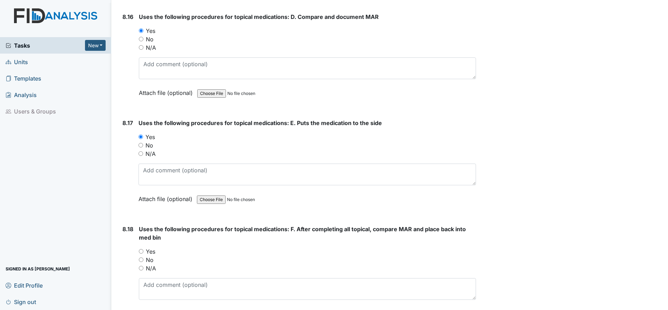
scroll to position [7257, 0]
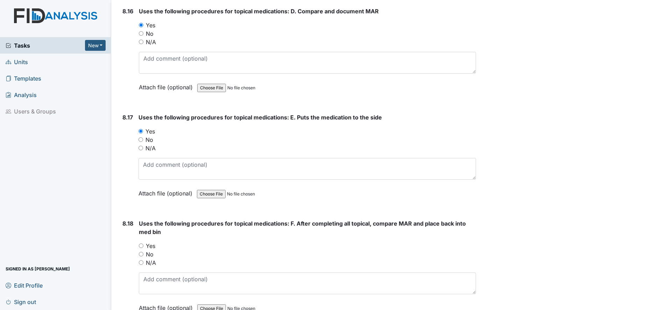
click at [144, 244] on div "Yes" at bounding box center [307, 245] width 337 height 8
click at [141, 244] on input "Yes" at bounding box center [141, 245] width 5 height 5
radio input "true"
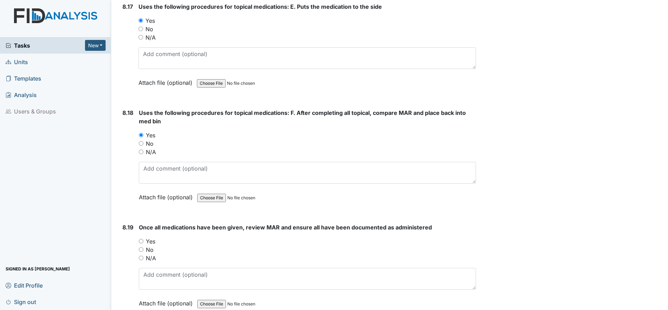
scroll to position [7388, 0]
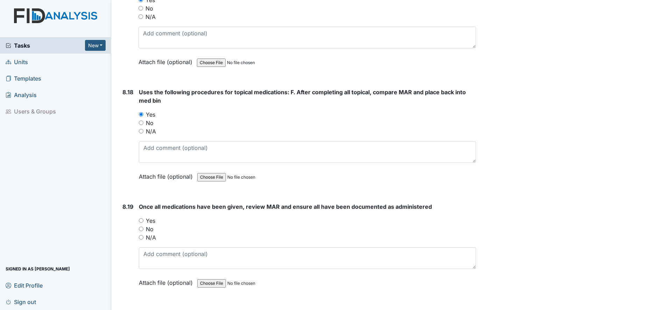
click at [140, 221] on input "Yes" at bounding box center [141, 220] width 5 height 5
radio input "true"
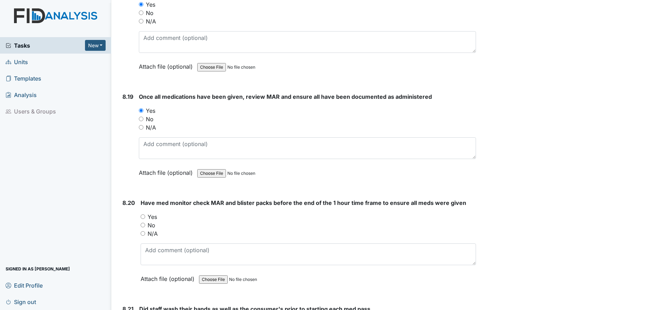
scroll to position [7520, 0]
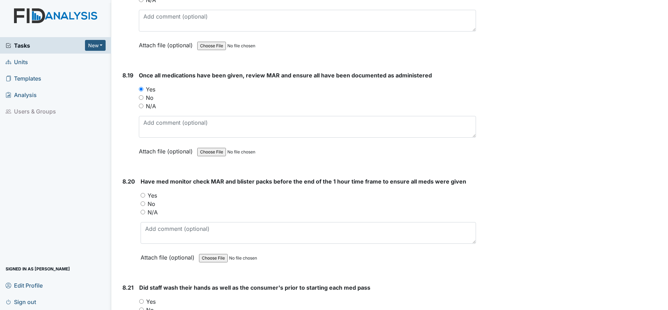
click at [144, 195] on input "Yes" at bounding box center [143, 195] width 5 height 5
radio input "true"
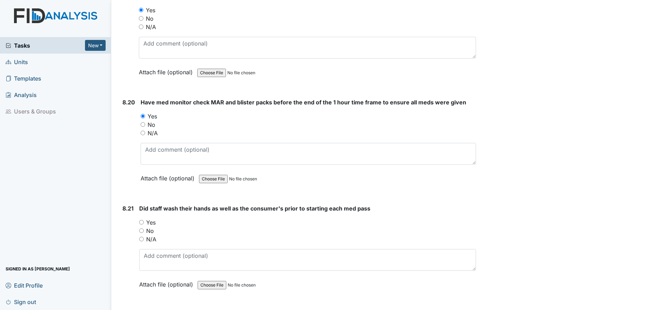
scroll to position [7607, 0]
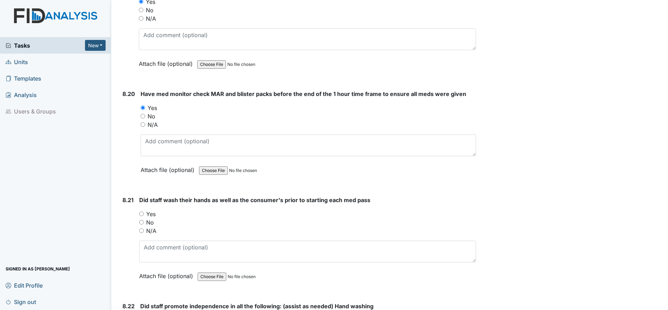
click at [141, 214] on input "Yes" at bounding box center [141, 213] width 5 height 5
radio input "true"
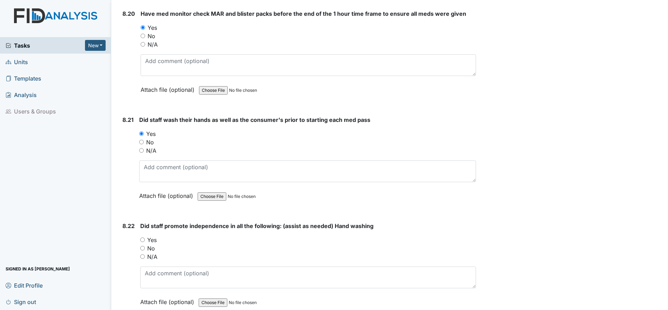
scroll to position [7695, 0]
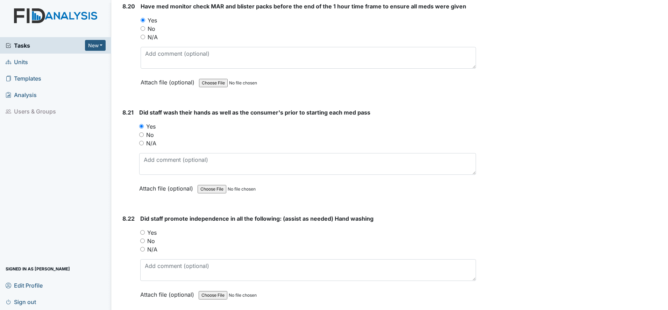
click at [142, 232] on input "Yes" at bounding box center [142, 232] width 5 height 5
radio input "true"
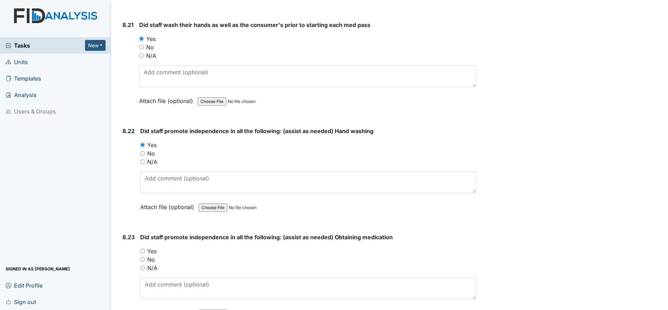
scroll to position [7826, 0]
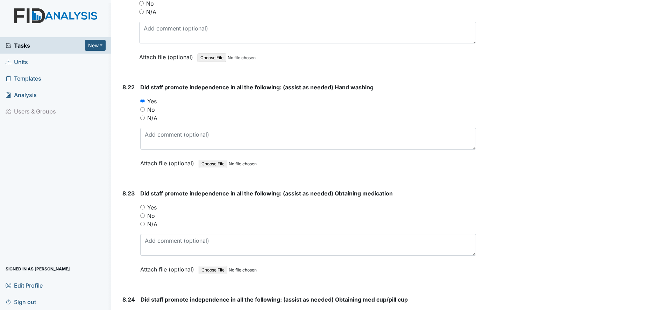
click at [144, 210] on div "Yes" at bounding box center [308, 207] width 336 height 8
click at [144, 205] on input "Yes" at bounding box center [142, 207] width 5 height 5
radio input "true"
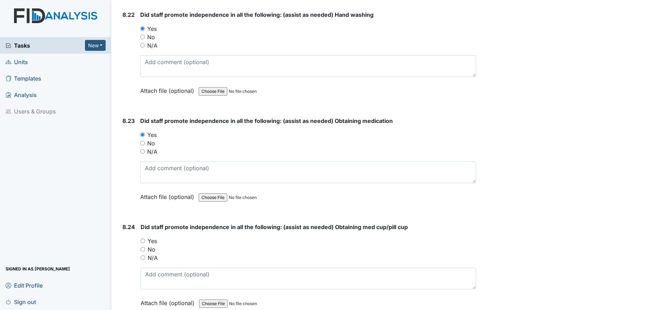
scroll to position [7913, 0]
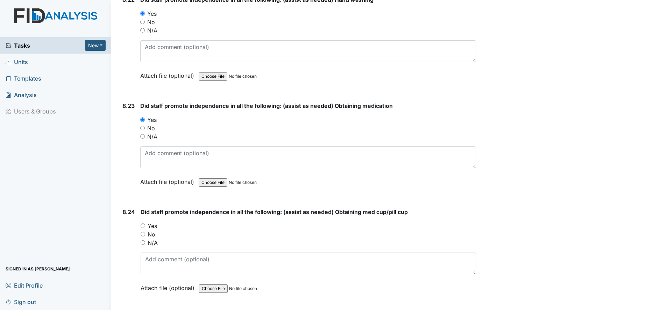
click at [144, 227] on input "Yes" at bounding box center [143, 225] width 5 height 5
radio input "true"
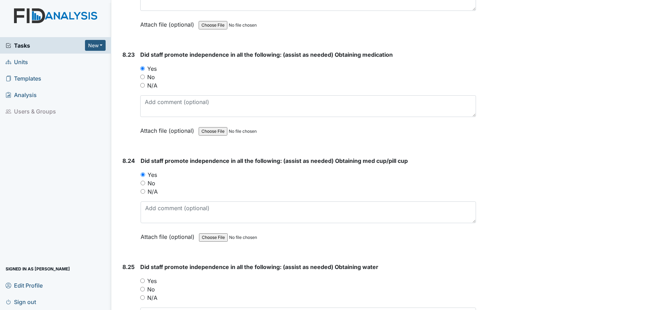
scroll to position [8044, 0]
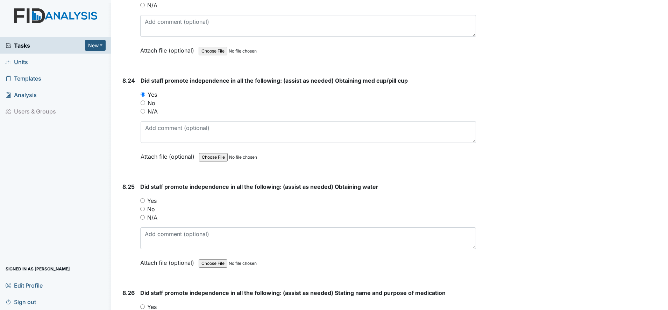
click at [141, 200] on input "Yes" at bounding box center [142, 200] width 5 height 5
radio input "true"
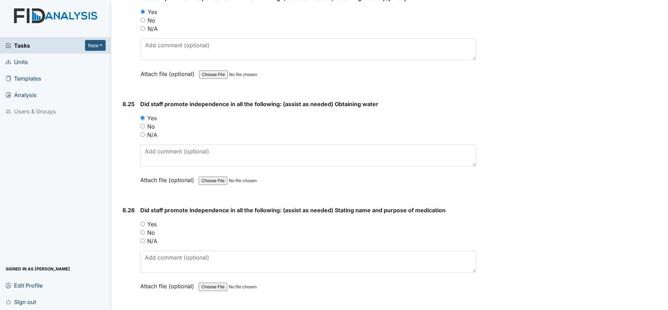
scroll to position [8132, 0]
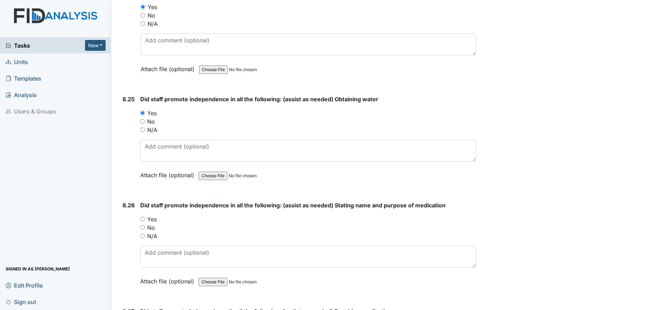
click at [142, 220] on input "Yes" at bounding box center [142, 218] width 5 height 5
radio input "true"
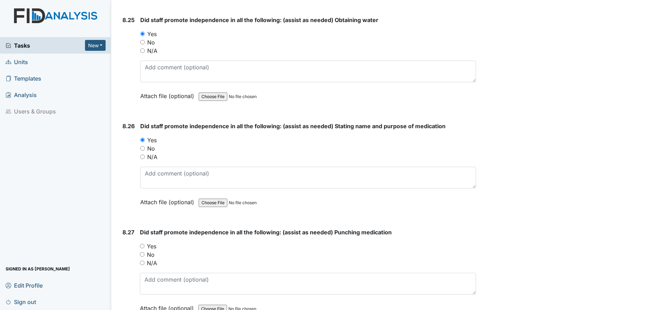
scroll to position [8219, 0]
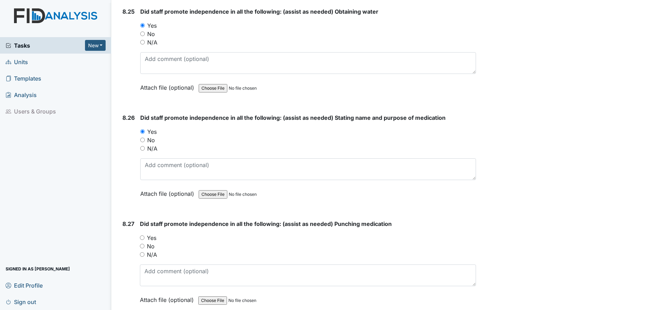
click at [143, 237] on input "Yes" at bounding box center [142, 237] width 5 height 5
radio input "true"
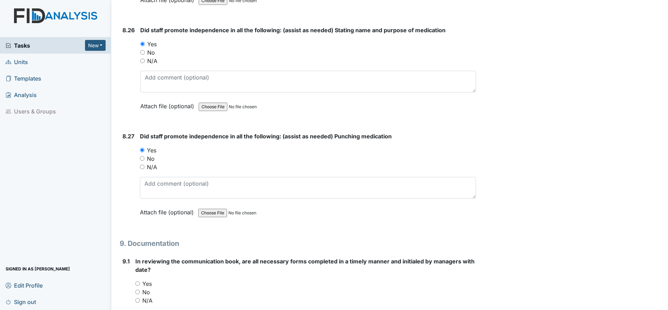
scroll to position [8350, 0]
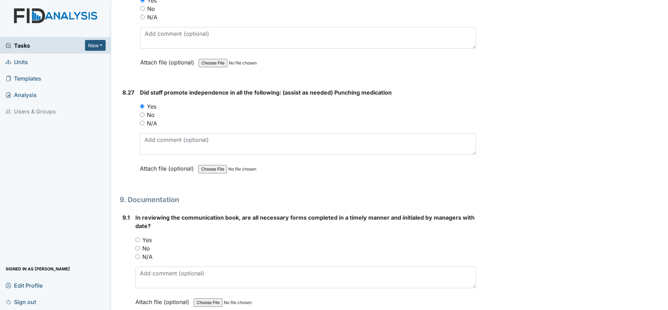
click at [137, 239] on input "Yes" at bounding box center [137, 239] width 5 height 5
radio input "true"
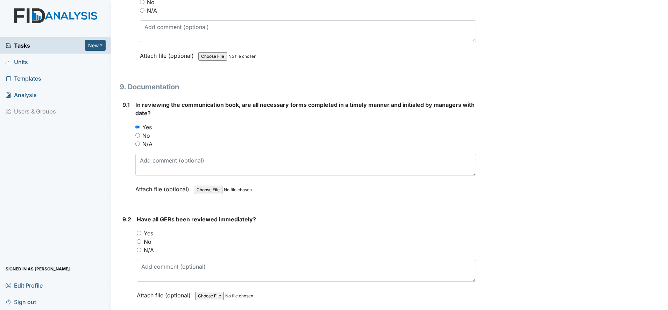
scroll to position [8481, 0]
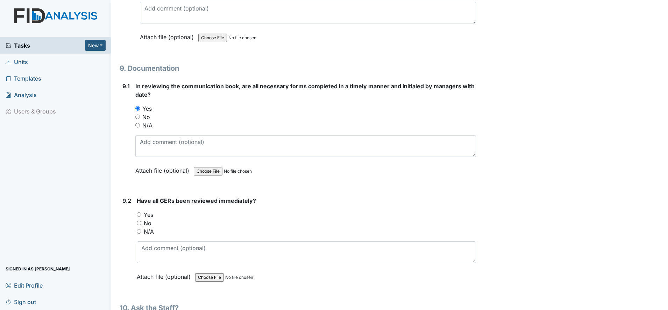
click at [140, 214] on input "Yes" at bounding box center [139, 214] width 5 height 5
radio input "true"
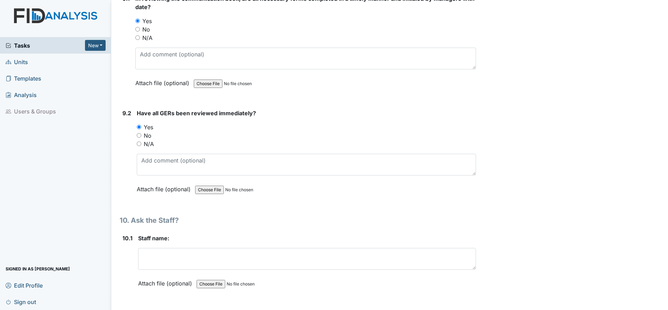
scroll to position [8613, 0]
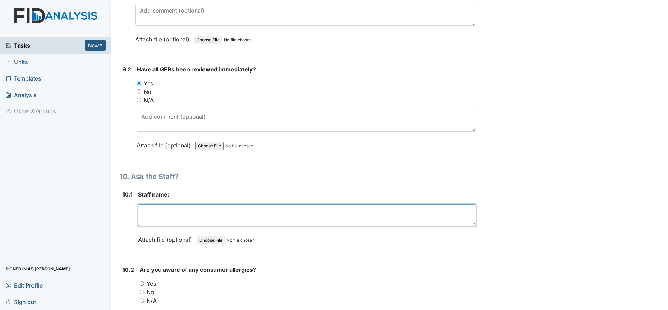
click at [149, 220] on textarea at bounding box center [307, 215] width 338 height 22
type textarea "Ciara Singleton"
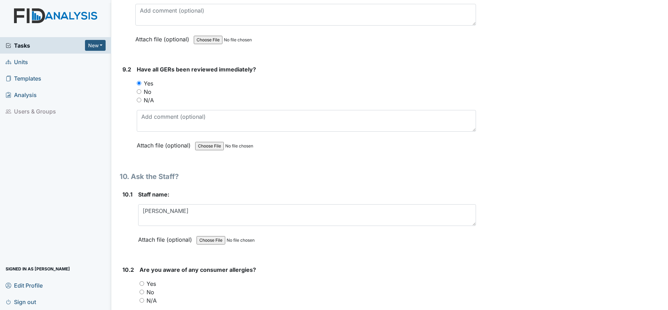
click at [142, 282] on input "Yes" at bounding box center [142, 283] width 5 height 5
radio input "true"
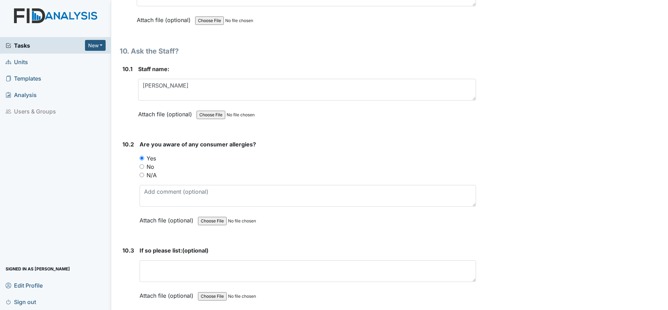
scroll to position [8744, 0]
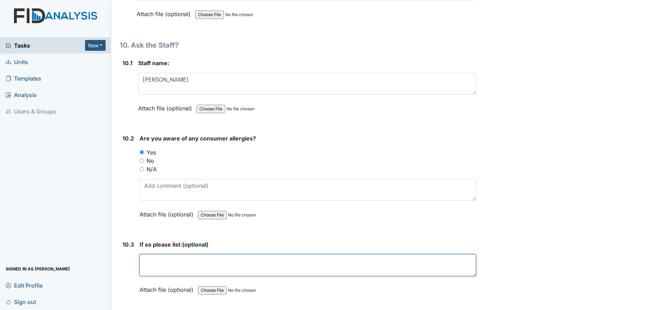
click at [149, 263] on textarea at bounding box center [308, 265] width 336 height 22
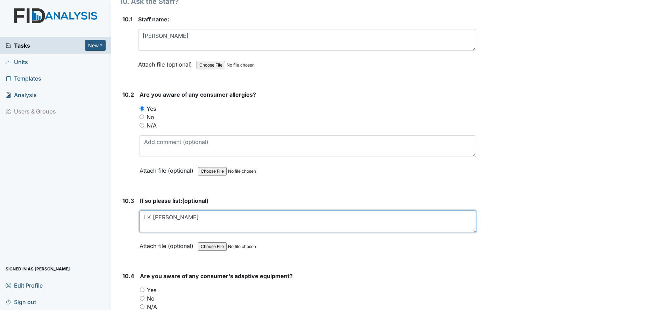
scroll to position [8831, 0]
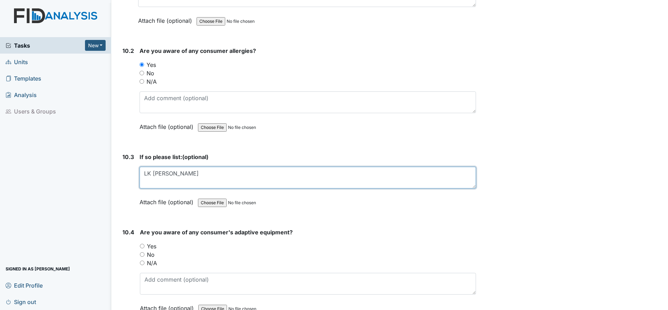
type textarea "LK Dr. Pepper"
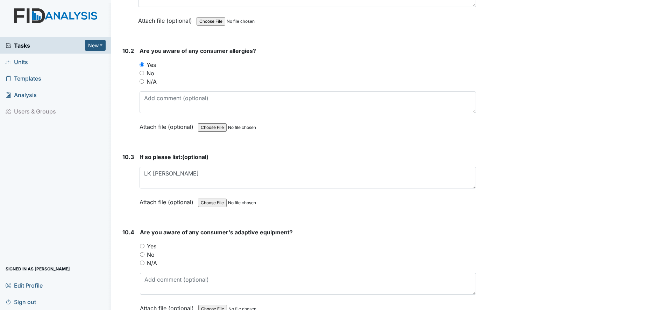
click at [142, 246] on input "Yes" at bounding box center [142, 245] width 5 height 5
radio input "true"
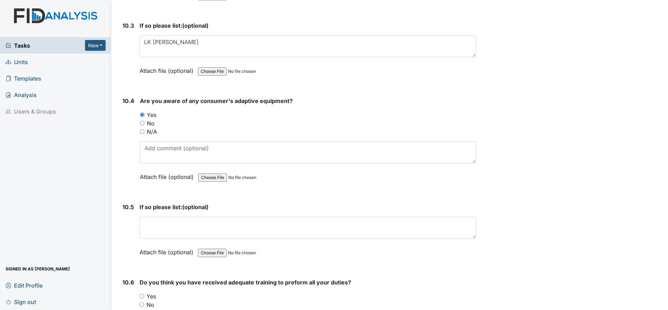
scroll to position [9006, 0]
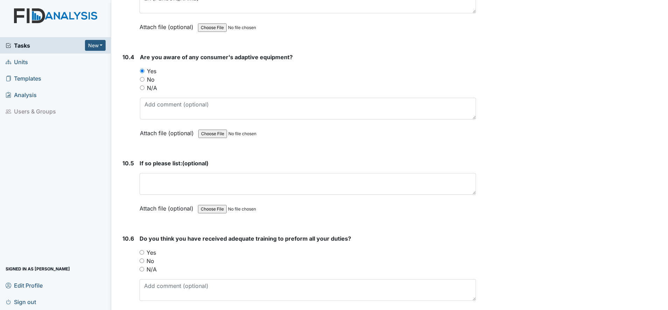
click at [140, 251] on input "Yes" at bounding box center [142, 252] width 5 height 5
radio input "true"
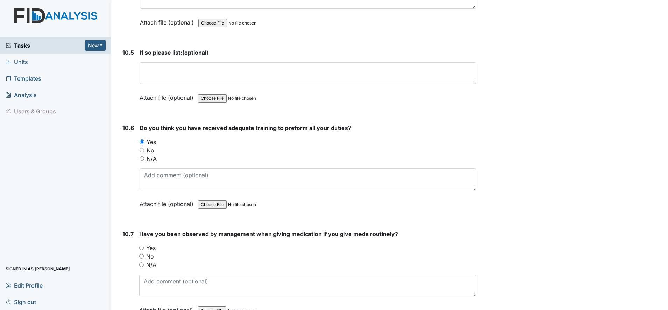
scroll to position [9137, 0]
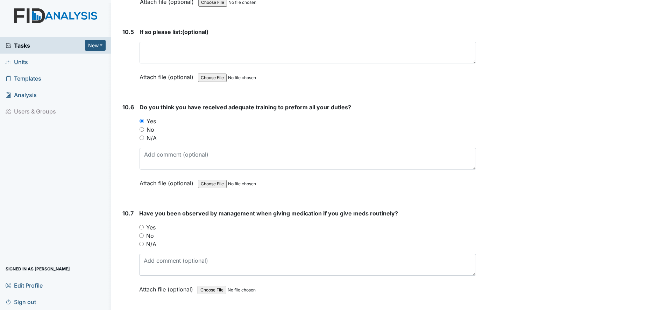
click at [143, 244] on input "N/A" at bounding box center [141, 243] width 5 height 5
radio input "true"
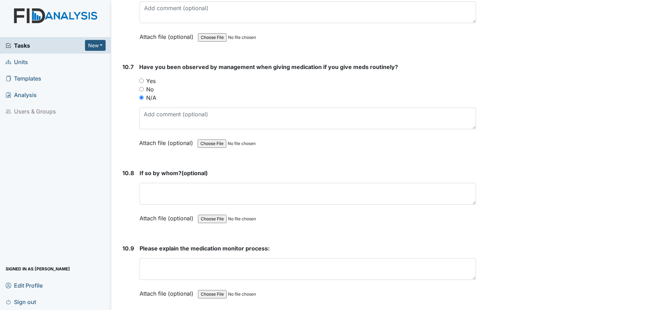
scroll to position [9312, 0]
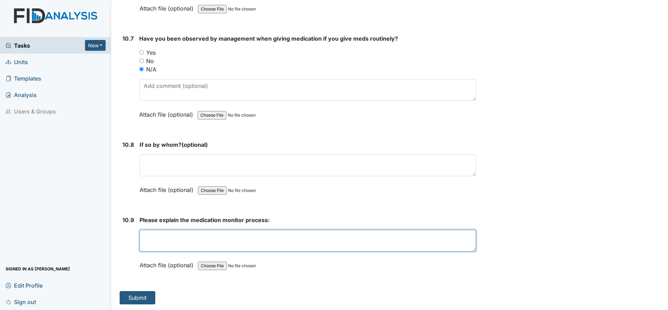
drag, startPoint x: 155, startPoint y: 239, endPoint x: 153, endPoint y: 243, distance: 4.6
click at [155, 240] on textarea at bounding box center [308, 240] width 336 height 22
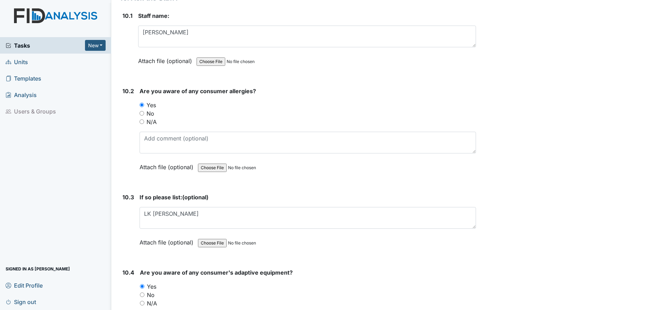
scroll to position [8787, 0]
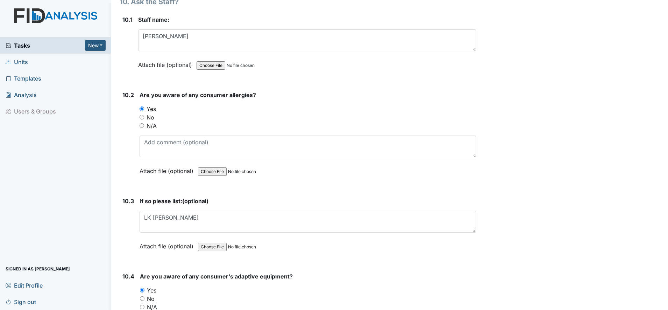
type textarea "Need to check soon as med pass is completed, check to make sure all meds are gi…"
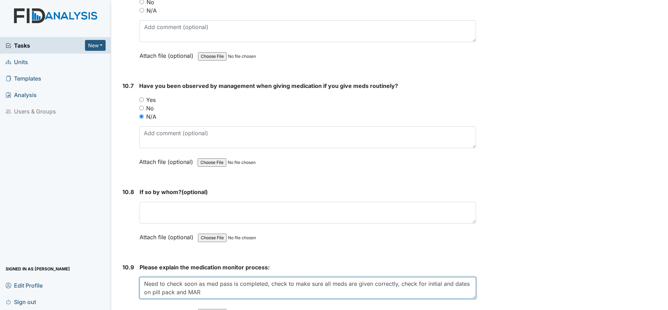
scroll to position [9312, 0]
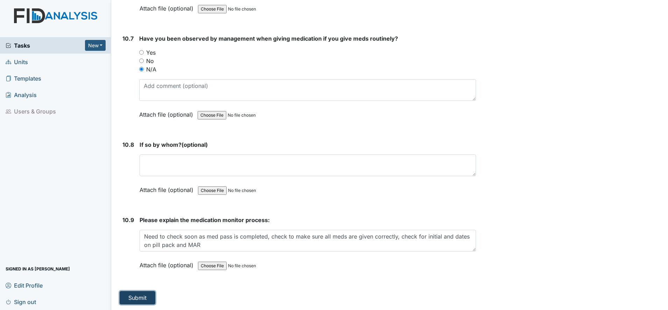
click at [123, 297] on button "Submit" at bounding box center [138, 297] width 36 height 13
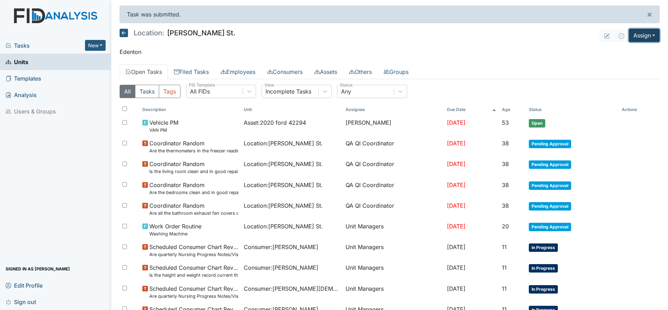
click at [638, 38] on button "Assign" at bounding box center [644, 35] width 31 height 13
click at [613, 63] on link "Assign Inspection" at bounding box center [627, 62] width 63 height 11
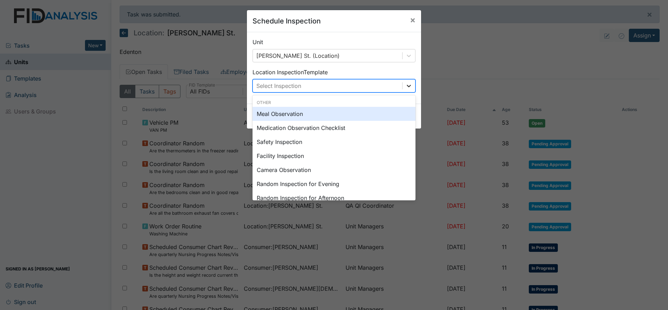
click at [405, 84] on icon at bounding box center [408, 85] width 7 height 7
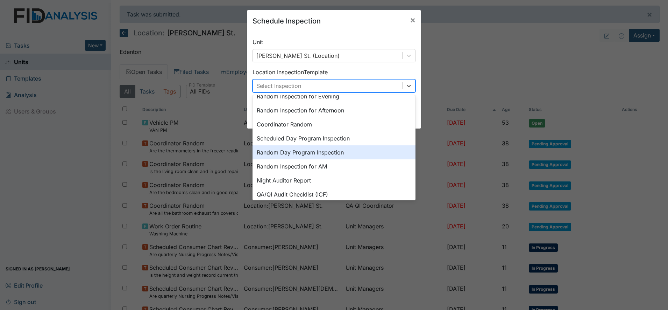
scroll to position [121, 0]
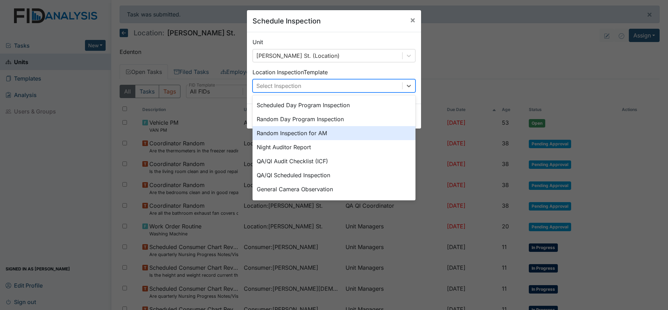
click at [303, 135] on div "Random Inspection for AM" at bounding box center [334, 133] width 163 height 14
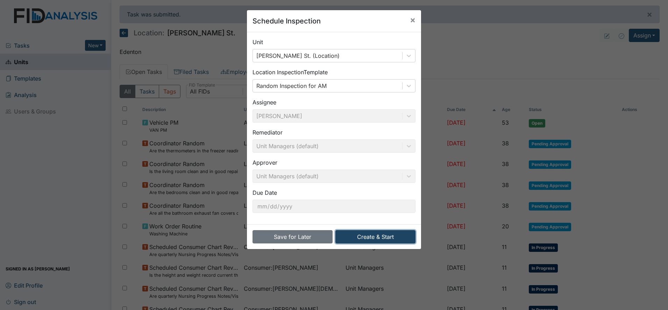
click at [372, 237] on button "Create & Start" at bounding box center [375, 236] width 80 height 13
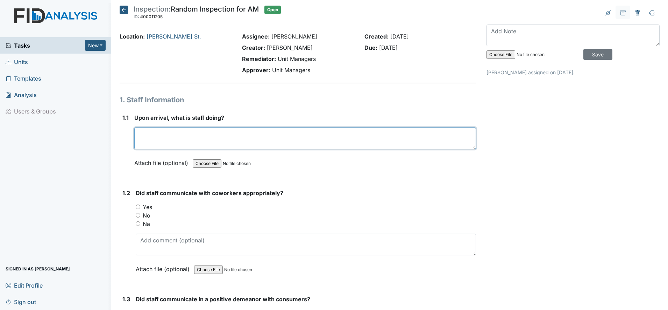
click at [158, 140] on textarea at bounding box center [305, 138] width 342 height 22
drag, startPoint x: 148, startPoint y: 133, endPoint x: 118, endPoint y: 138, distance: 30.2
type textarea "assisting with breakfast and AM chores (inspection completed on 10/7/2025)"
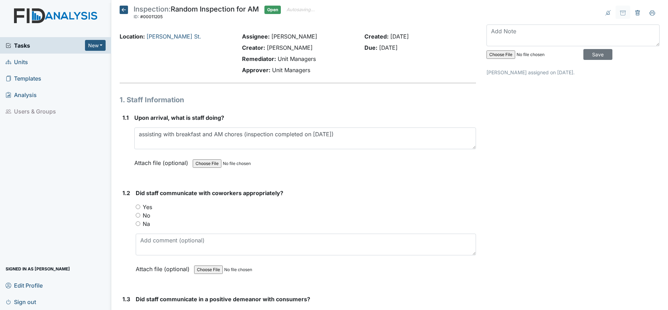
click at [139, 207] on input "Yes" at bounding box center [138, 206] width 5 height 5
radio input "true"
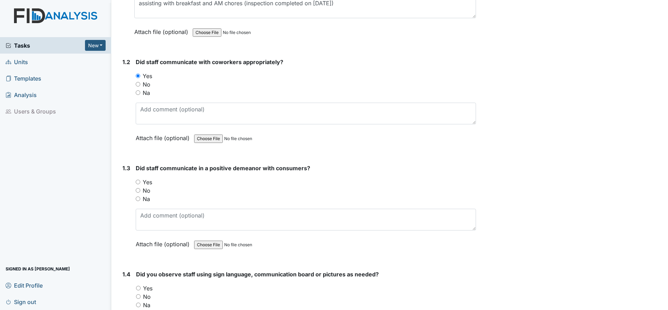
scroll to position [131, 0]
click at [139, 183] on input "Yes" at bounding box center [138, 181] width 5 height 5
radio input "true"
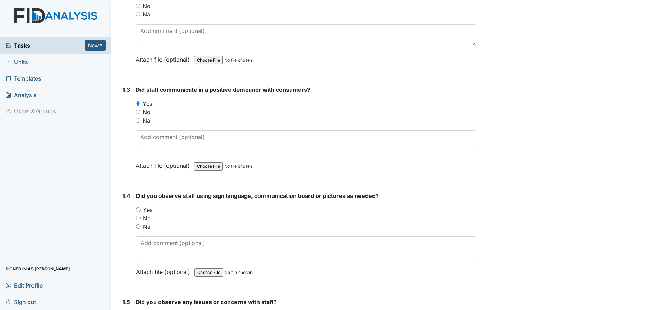
scroll to position [219, 0]
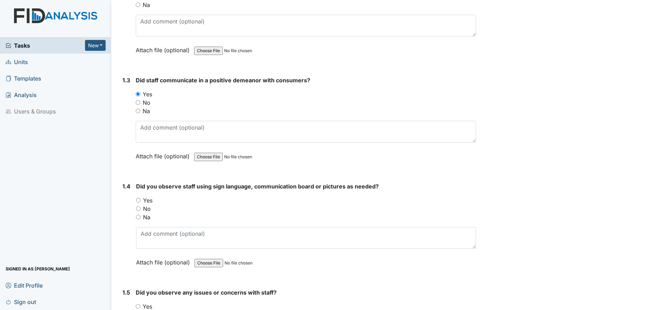
click at [139, 200] on input "Yes" at bounding box center [138, 200] width 5 height 5
radio input "true"
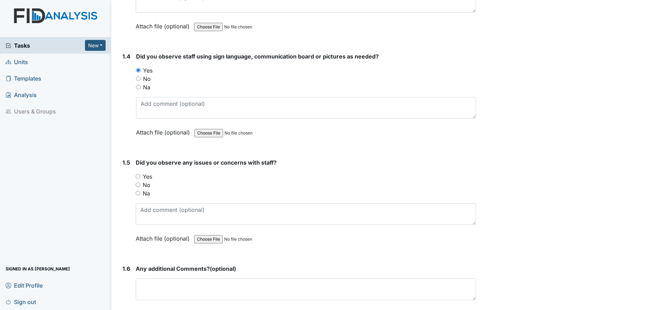
scroll to position [350, 0]
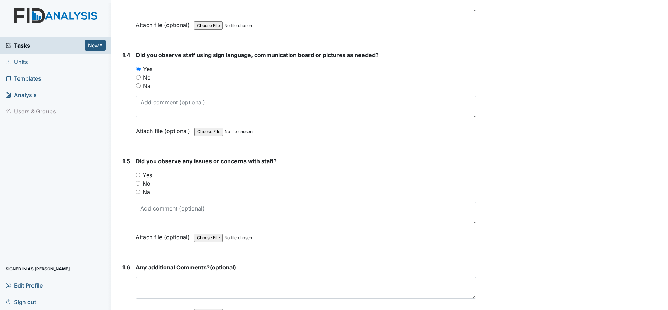
click at [137, 175] on input "Yes" at bounding box center [138, 174] width 5 height 5
radio input "true"
click at [139, 184] on input "No" at bounding box center [138, 183] width 5 height 5
radio input "true"
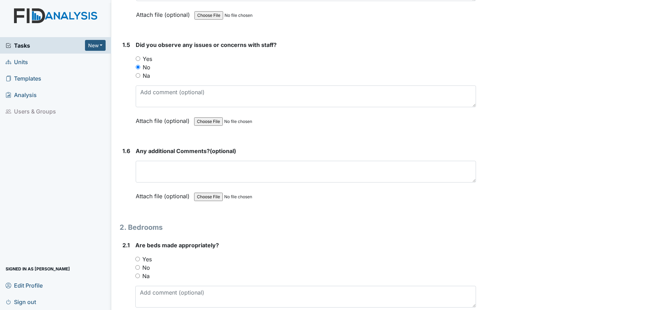
scroll to position [481, 0]
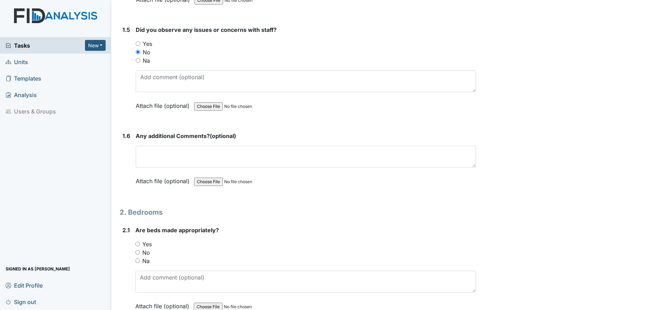
click at [139, 243] on input "Yes" at bounding box center [137, 243] width 5 height 5
radio input "true"
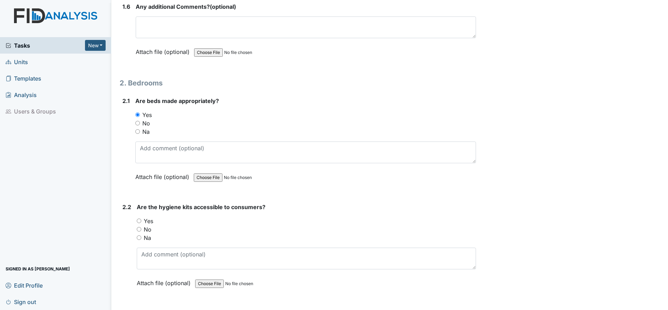
scroll to position [612, 0]
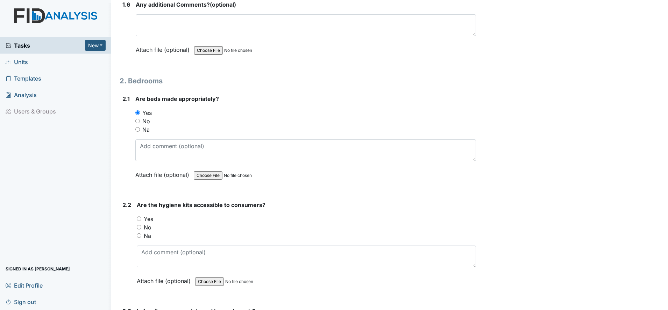
click at [138, 121] on input "No" at bounding box center [137, 121] width 5 height 5
radio input "true"
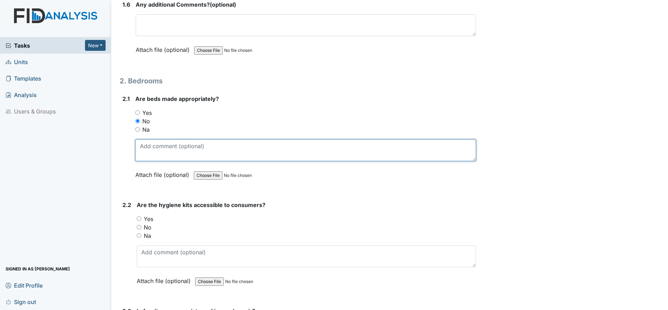
click at [141, 147] on textarea at bounding box center [305, 150] width 341 height 22
type textarea "Bedroom 1 missing bed covering"
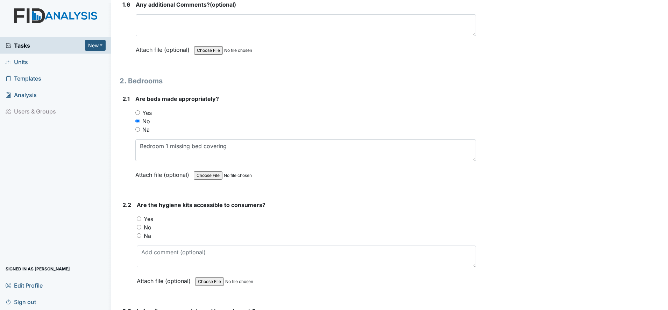
click at [140, 219] on input "Yes" at bounding box center [139, 218] width 5 height 5
radio input "true"
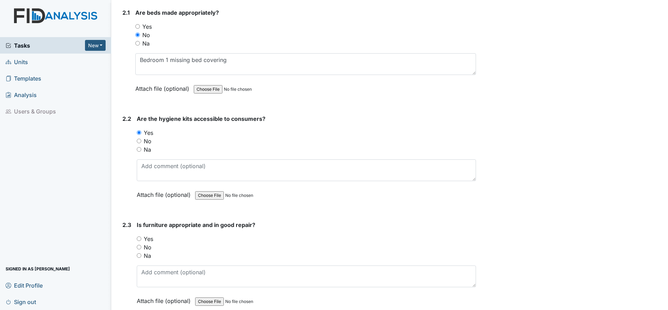
scroll to position [700, 0]
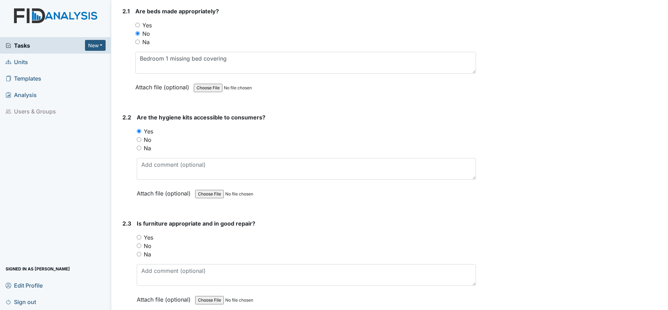
click at [140, 236] on input "Yes" at bounding box center [139, 237] width 5 height 5
radio input "true"
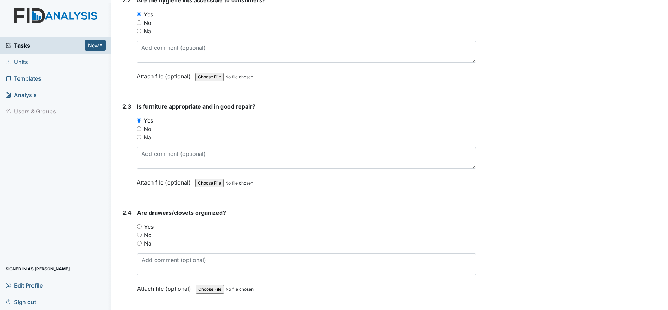
scroll to position [831, 0]
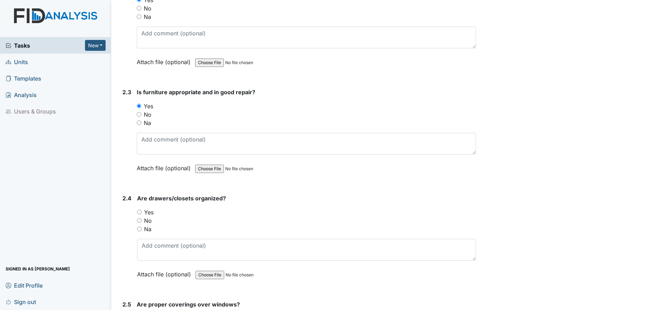
click at [142, 212] on input "Yes" at bounding box center [139, 212] width 5 height 5
radio input "true"
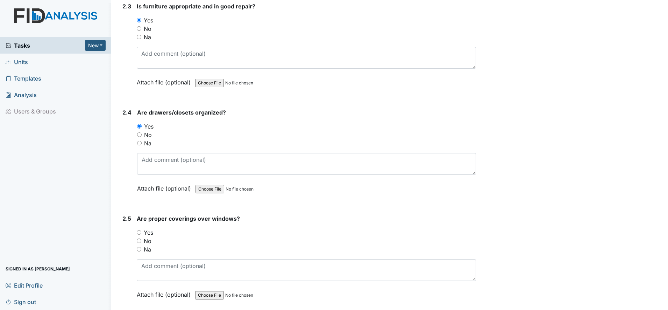
scroll to position [918, 0]
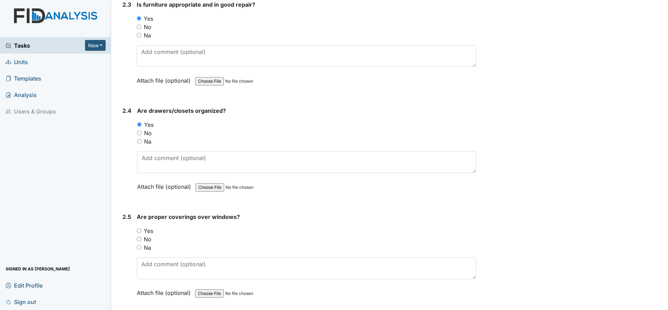
click at [139, 229] on input "Yes" at bounding box center [139, 230] width 5 height 5
radio input "true"
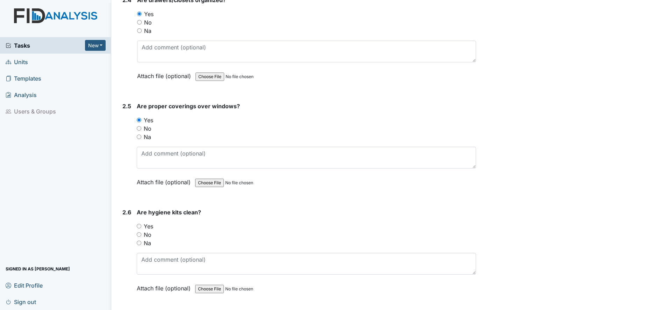
scroll to position [1049, 0]
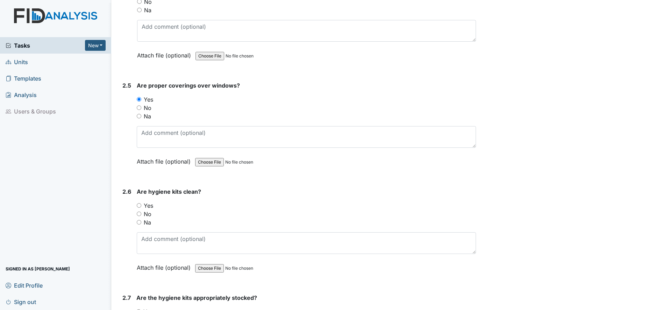
click at [140, 207] on input "Yes" at bounding box center [139, 205] width 5 height 5
radio input "true"
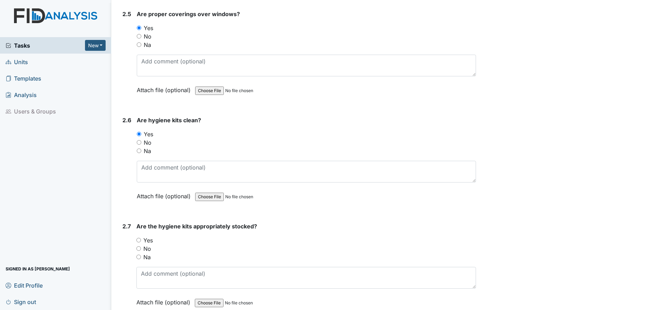
scroll to position [1137, 0]
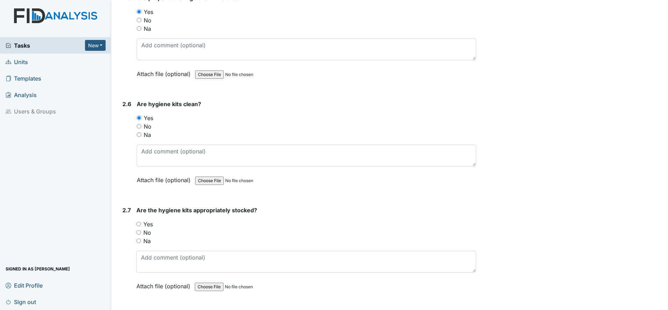
click at [139, 227] on div "Yes" at bounding box center [306, 224] width 340 height 8
click at [141, 221] on div "Yes" at bounding box center [306, 224] width 340 height 8
click at [140, 223] on input "Yes" at bounding box center [138, 223] width 5 height 5
radio input "true"
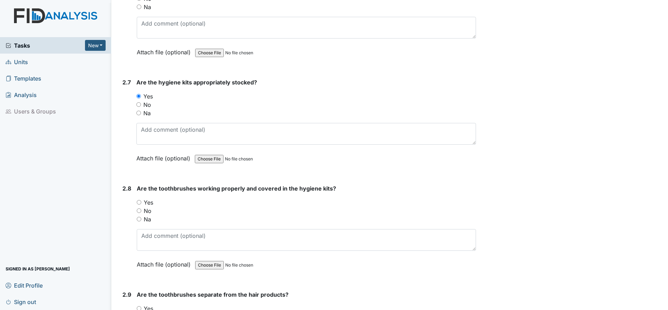
scroll to position [1268, 0]
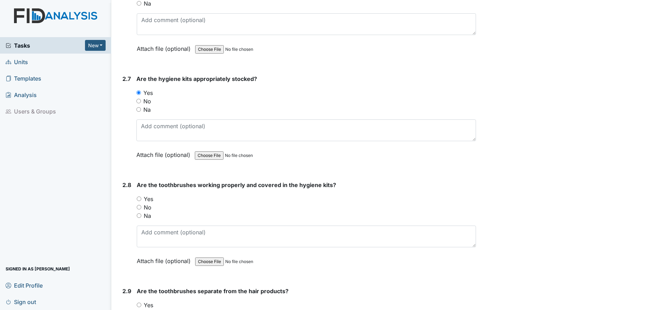
click at [138, 198] on input "Yes" at bounding box center [139, 198] width 5 height 5
radio input "true"
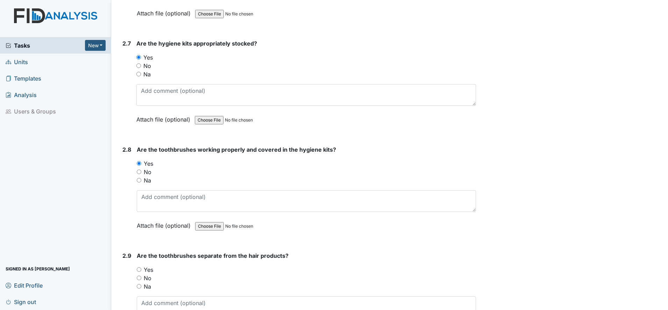
scroll to position [1355, 0]
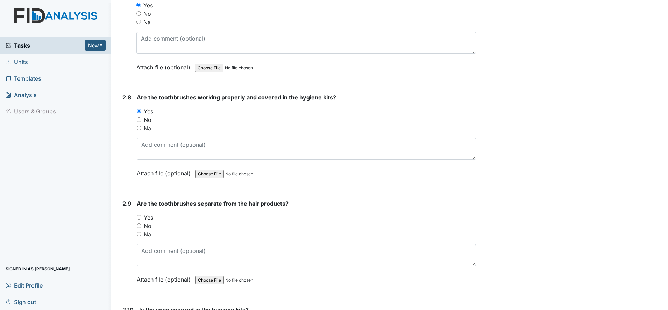
click at [141, 220] on div "Yes" at bounding box center [306, 217] width 339 height 8
click at [142, 215] on div "Yes" at bounding box center [306, 217] width 339 height 8
click at [140, 216] on input "Yes" at bounding box center [139, 217] width 5 height 5
radio input "true"
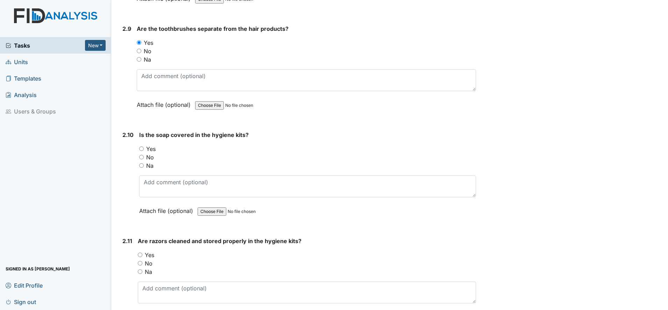
scroll to position [1530, 0]
click at [142, 147] on input "Yes" at bounding box center [141, 148] width 5 height 5
radio input "true"
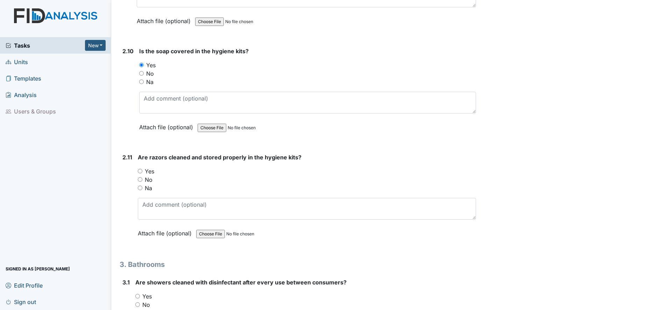
scroll to position [1618, 0]
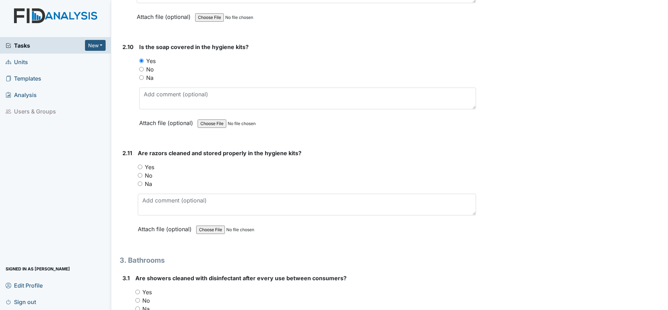
click at [141, 167] on input "Yes" at bounding box center [140, 166] width 5 height 5
radio input "true"
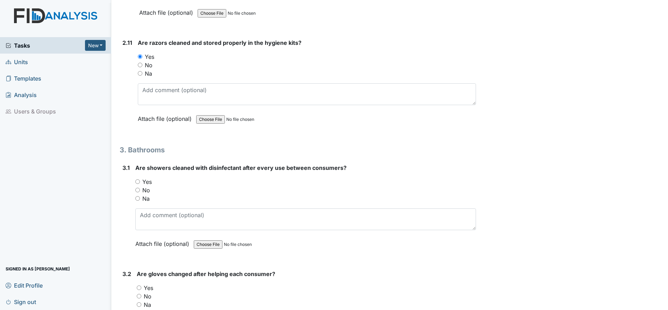
scroll to position [1749, 0]
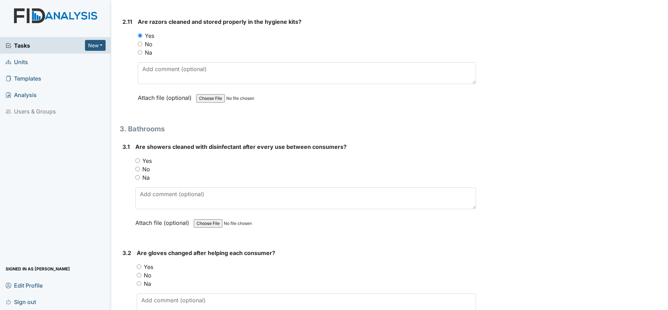
click at [138, 160] on input "Yes" at bounding box center [137, 160] width 5 height 5
radio input "true"
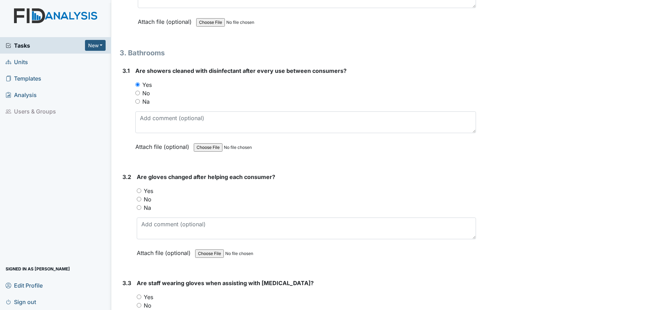
scroll to position [1836, 0]
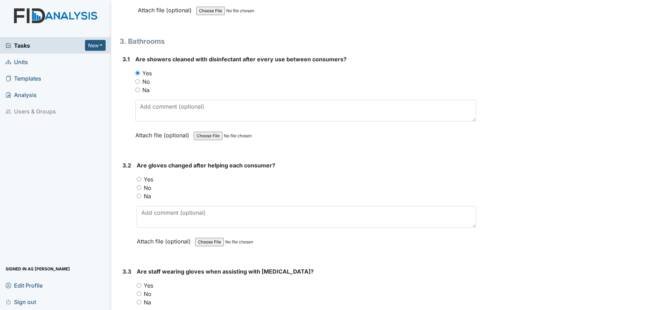
click at [141, 178] on input "Yes" at bounding box center [139, 179] width 5 height 5
radio input "true"
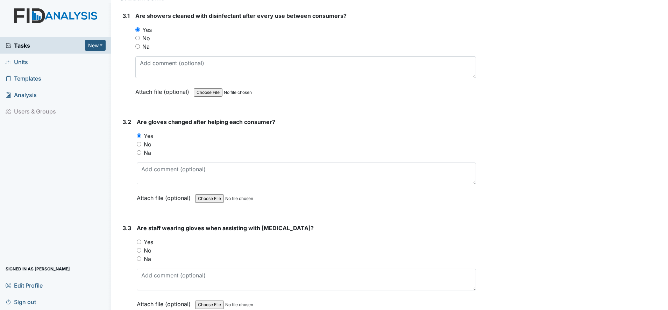
scroll to position [1880, 0]
click at [141, 241] on input "Yes" at bounding box center [139, 241] width 5 height 5
radio input "true"
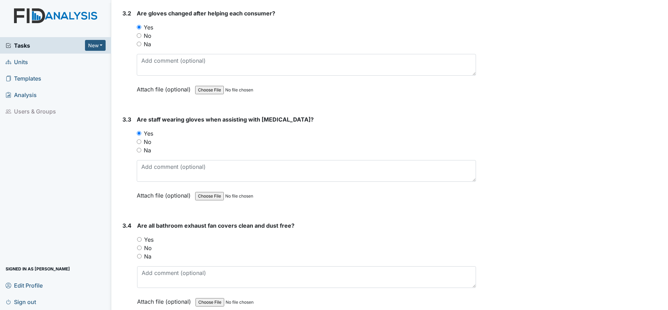
scroll to position [2011, 0]
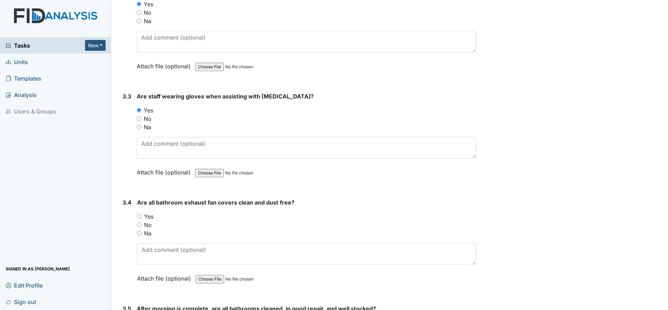
click at [141, 216] on input "Yes" at bounding box center [139, 216] width 5 height 5
radio input "true"
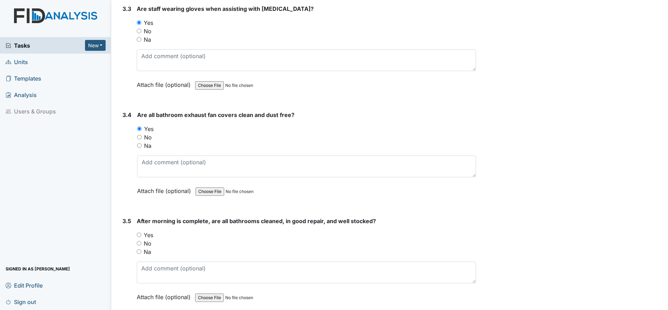
scroll to position [2142, 0]
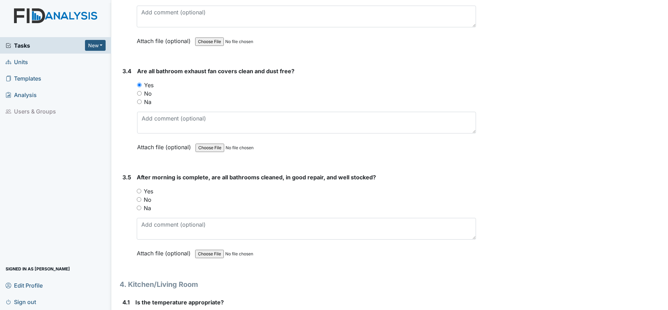
click at [140, 191] on input "Yes" at bounding box center [139, 191] width 5 height 5
radio input "true"
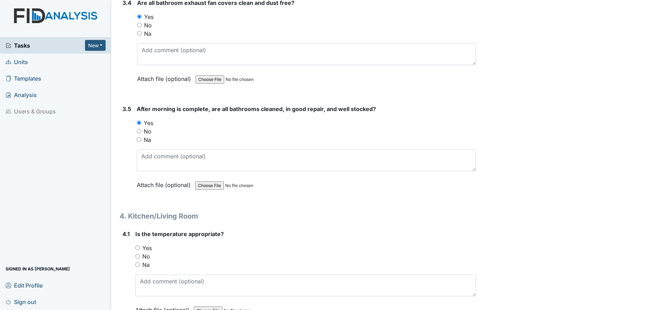
scroll to position [2230, 0]
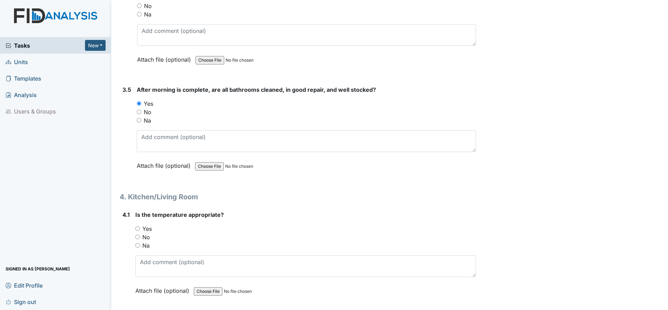
click at [139, 228] on input "Yes" at bounding box center [137, 228] width 5 height 5
radio input "true"
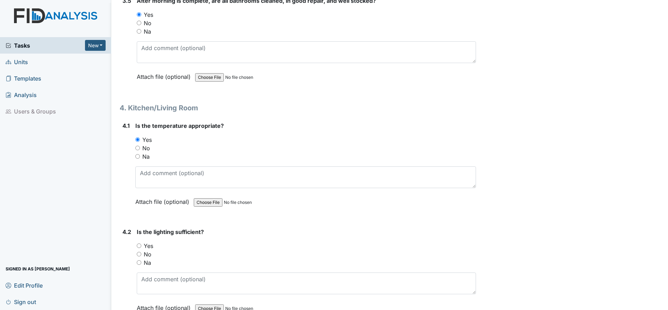
scroll to position [2361, 0]
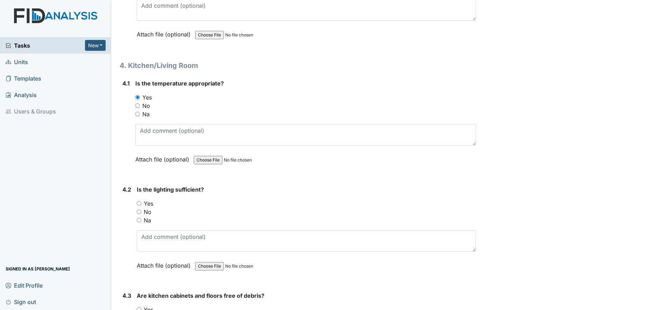
click at [140, 203] on input "Yes" at bounding box center [139, 203] width 5 height 5
radio input "true"
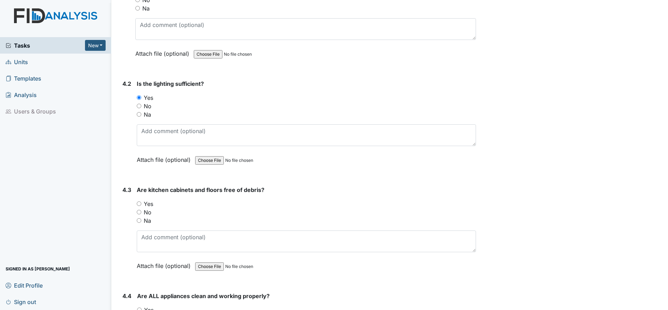
scroll to position [2492, 0]
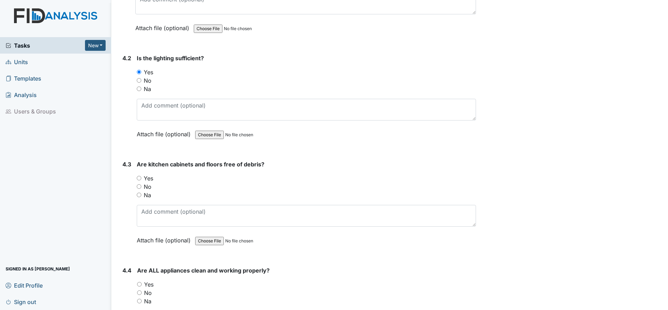
click at [141, 177] on input "Yes" at bounding box center [139, 178] width 5 height 5
radio input "true"
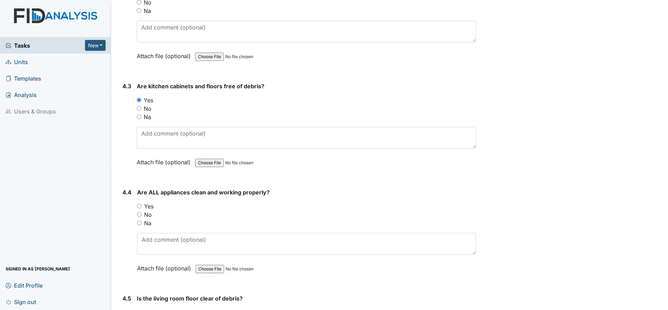
scroll to position [2579, 0]
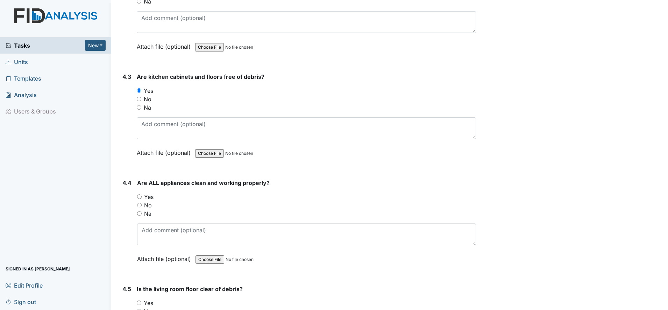
click at [140, 196] on input "Yes" at bounding box center [139, 196] width 5 height 5
radio input "true"
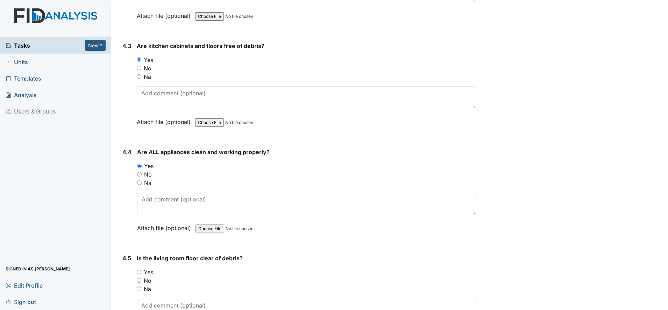
scroll to position [2667, 0]
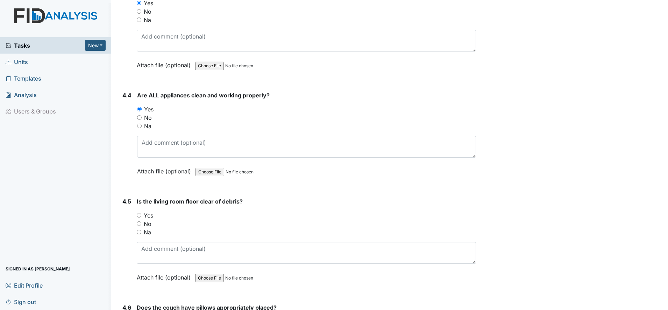
click at [140, 213] on input "Yes" at bounding box center [139, 215] width 5 height 5
radio input "true"
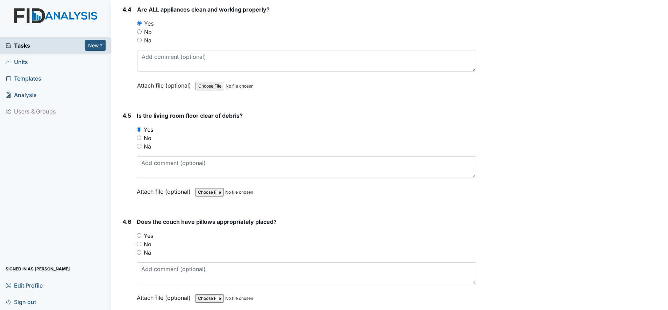
scroll to position [2754, 0]
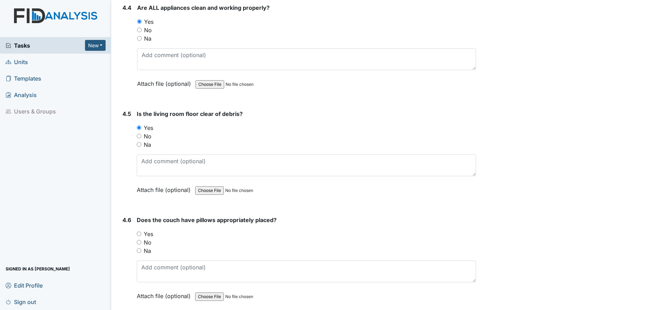
click at [139, 233] on input "Yes" at bounding box center [139, 233] width 5 height 5
radio input "true"
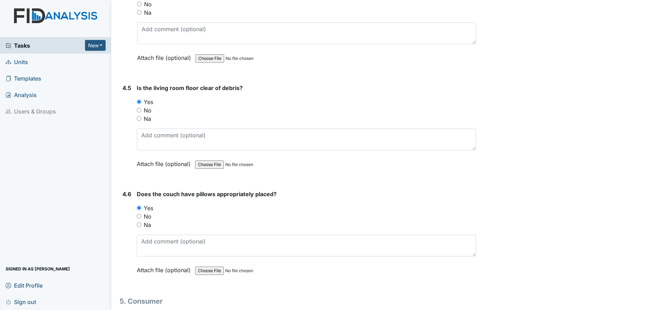
scroll to position [2885, 0]
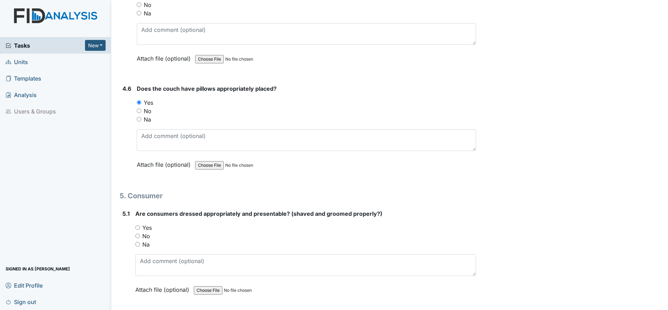
click at [137, 227] on input "Yes" at bounding box center [137, 227] width 5 height 5
radio input "true"
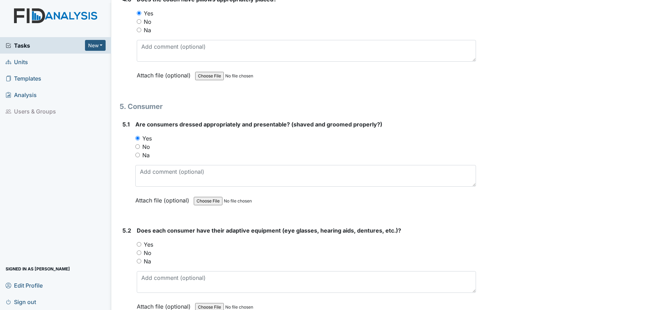
scroll to position [3017, 0]
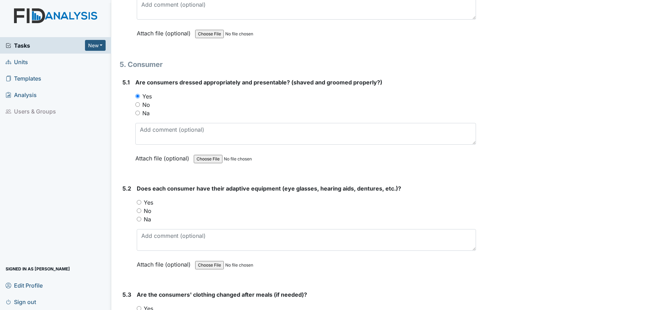
click at [140, 201] on input "Yes" at bounding box center [139, 202] width 5 height 5
radio input "true"
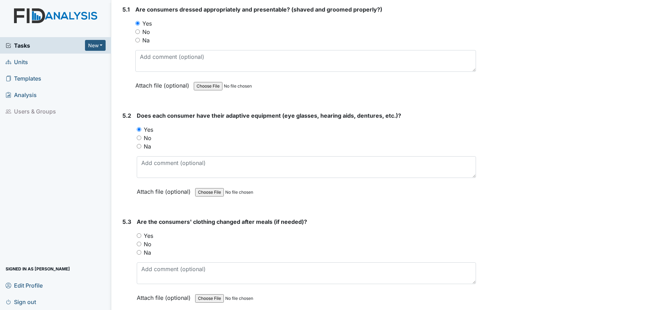
scroll to position [3104, 0]
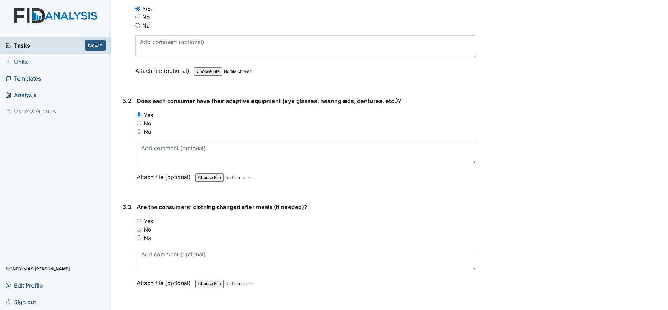
click at [140, 220] on input "Yes" at bounding box center [139, 220] width 5 height 5
radio input "true"
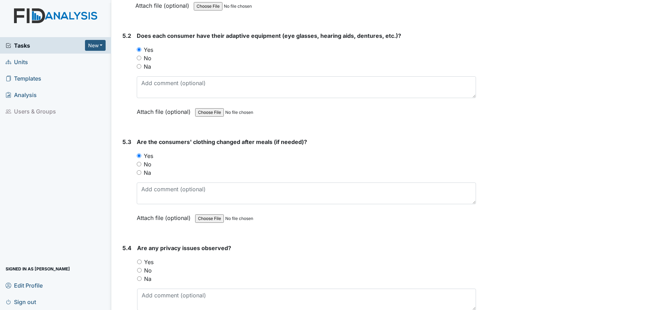
scroll to position [3191, 0]
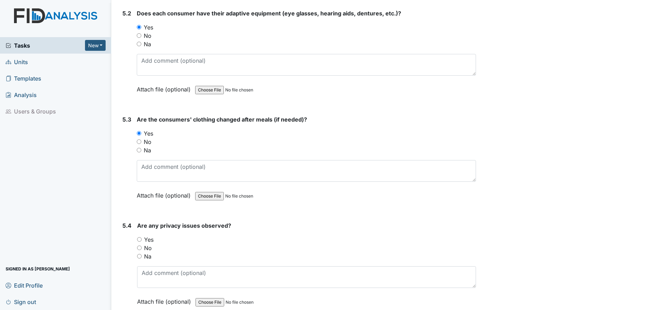
click at [139, 240] on input "Yes" at bounding box center [139, 239] width 5 height 5
radio input "true"
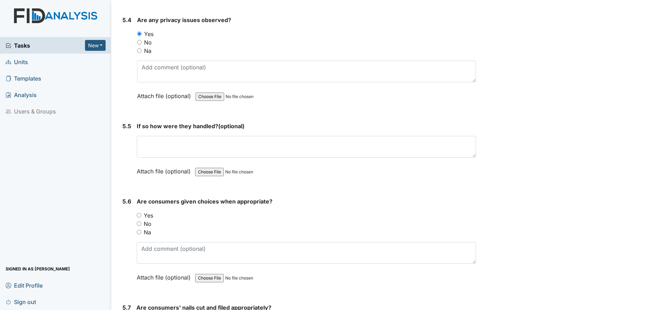
scroll to position [3410, 0]
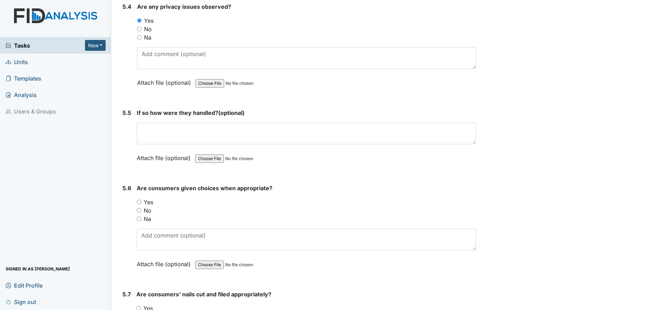
click at [138, 202] on input "Yes" at bounding box center [139, 201] width 5 height 5
radio input "true"
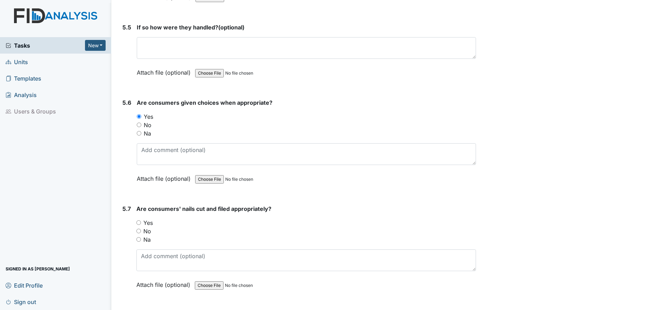
scroll to position [3498, 0]
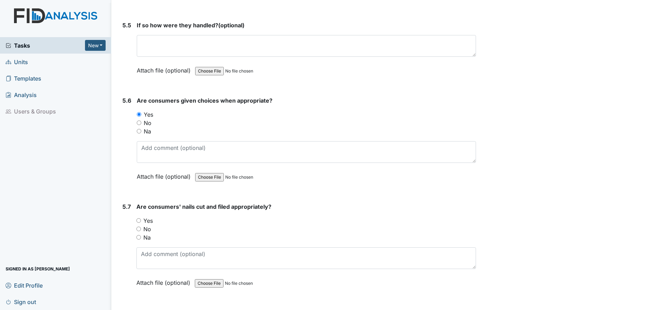
click at [139, 219] on input "Yes" at bounding box center [138, 220] width 5 height 5
radio input "true"
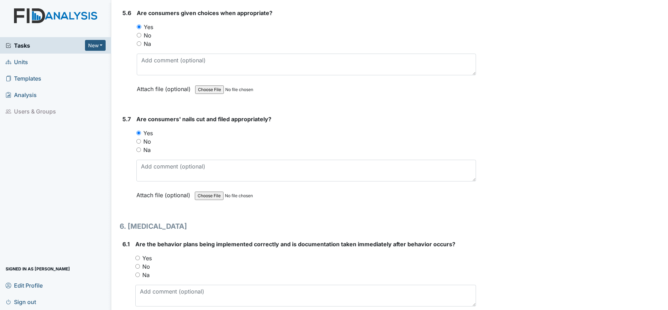
click at [139, 258] on input "Yes" at bounding box center [137, 257] width 5 height 5
radio input "true"
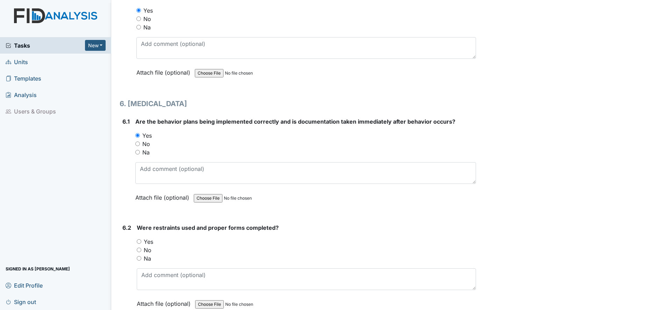
scroll to position [3716, 0]
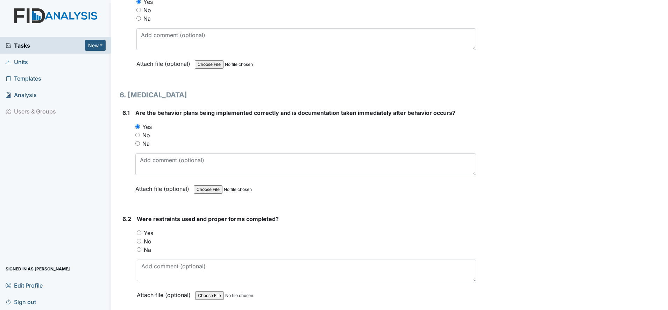
click at [139, 248] on input "Na" at bounding box center [139, 249] width 5 height 5
radio input "true"
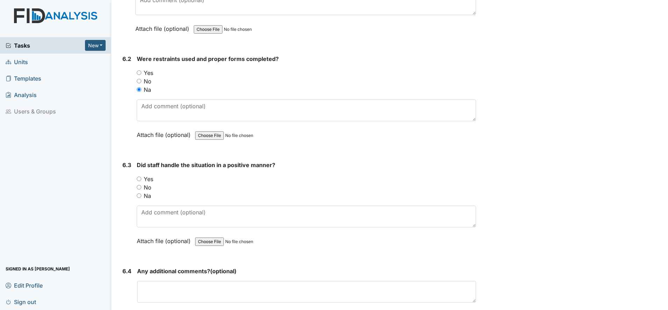
scroll to position [3891, 0]
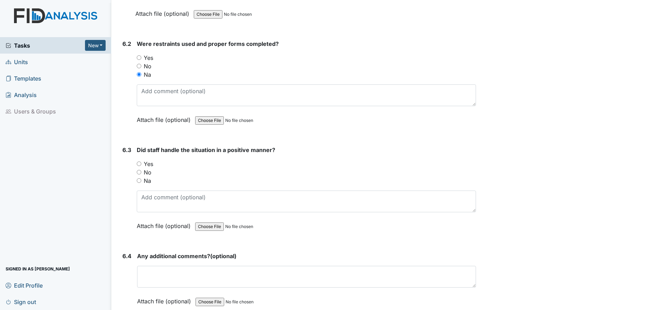
click at [140, 163] on input "Yes" at bounding box center [139, 163] width 5 height 5
radio input "true"
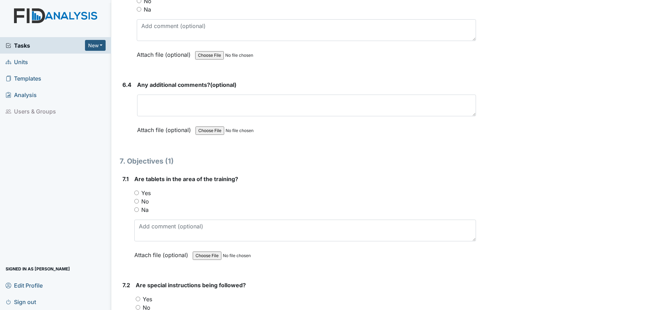
scroll to position [4066, 0]
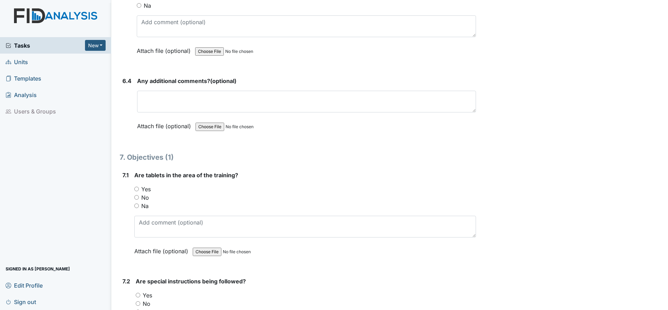
click at [137, 189] on input "Yes" at bounding box center [136, 188] width 5 height 5
radio input "true"
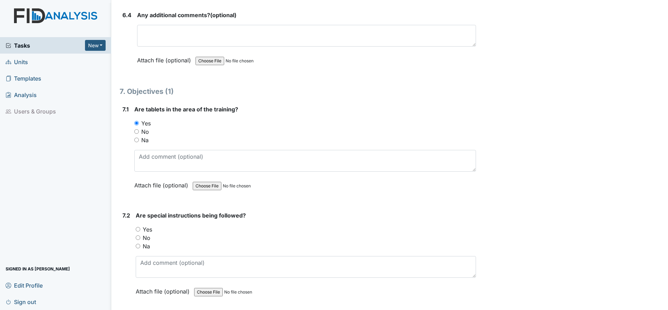
scroll to position [4153, 0]
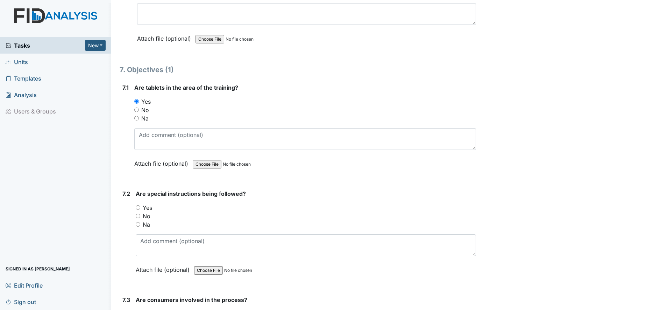
click at [138, 207] on input "Yes" at bounding box center [138, 207] width 5 height 5
radio input "true"
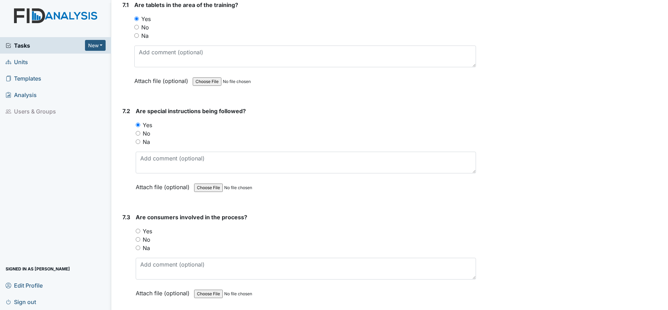
scroll to position [4241, 0]
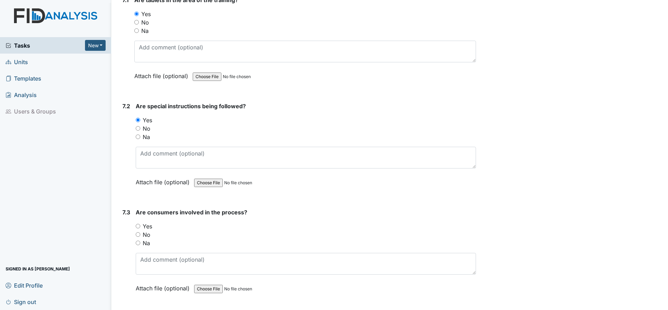
click at [138, 226] on input "Yes" at bounding box center [138, 225] width 5 height 5
radio input "true"
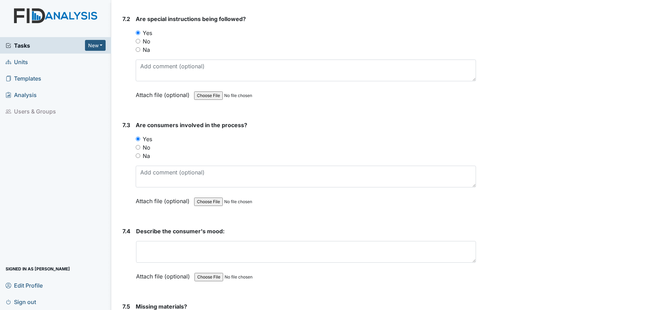
scroll to position [4328, 0]
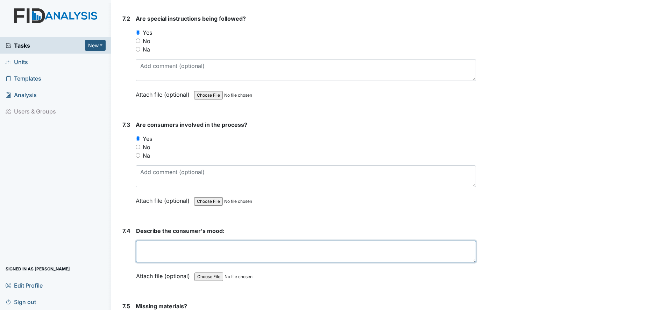
click at [155, 257] on textarea at bounding box center [306, 251] width 340 height 22
type textarea "cooperative"
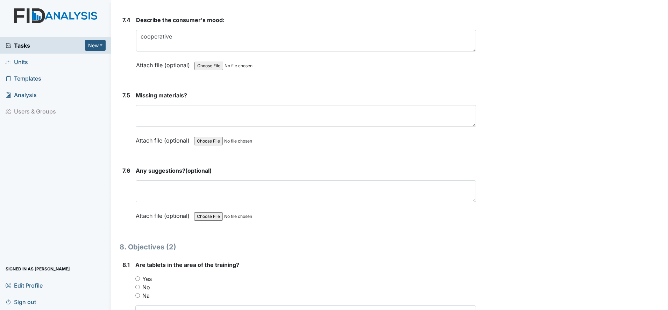
scroll to position [4547, 0]
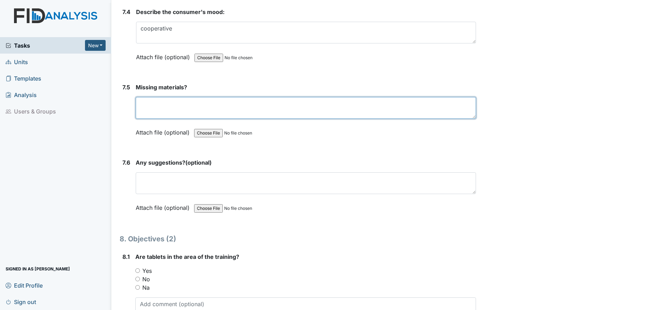
click at [157, 108] on textarea at bounding box center [306, 108] width 340 height 22
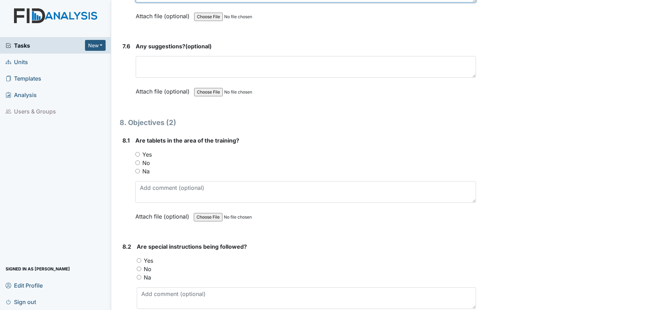
scroll to position [4678, 0]
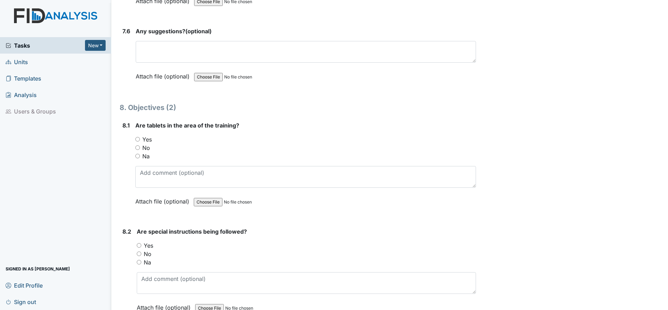
type textarea "none"
click at [137, 140] on input "Yes" at bounding box center [137, 139] width 5 height 5
radio input "true"
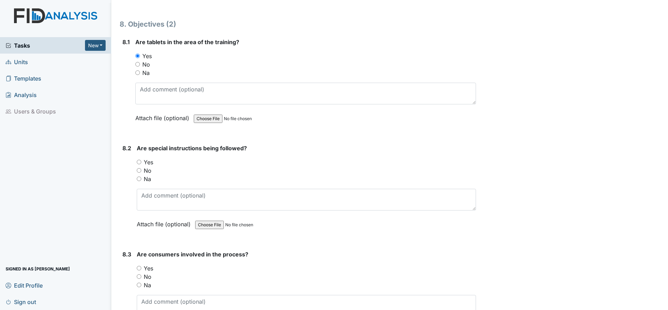
scroll to position [4765, 0]
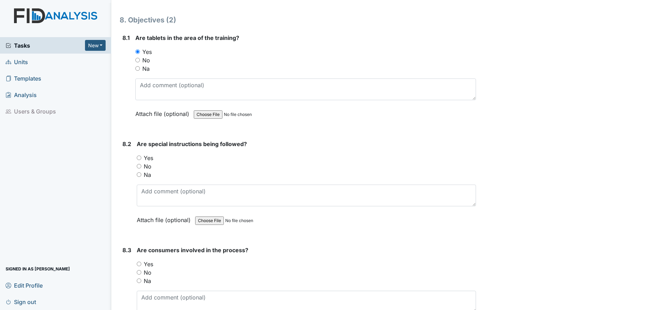
click at [139, 158] on input "Yes" at bounding box center [139, 157] width 5 height 5
radio input "true"
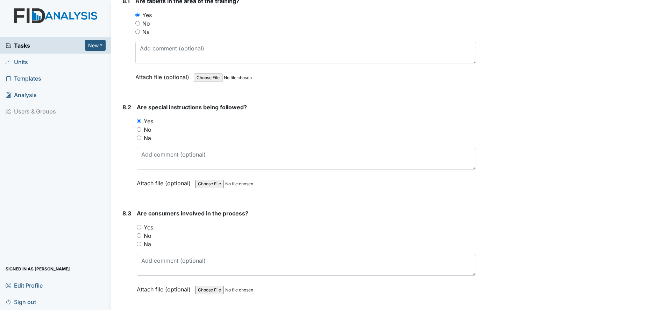
scroll to position [4853, 0]
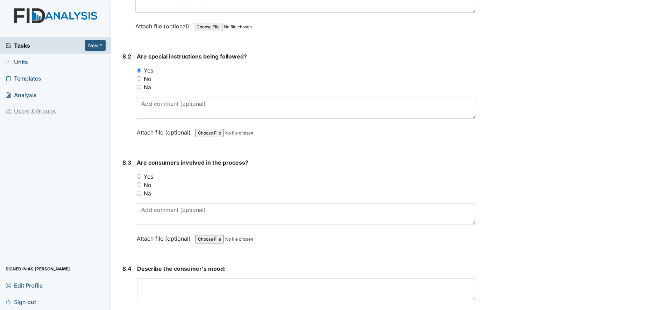
click at [139, 174] on input "Yes" at bounding box center [139, 176] width 5 height 5
radio input "true"
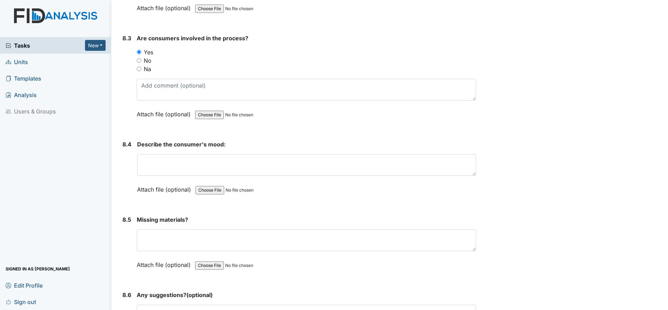
scroll to position [4984, 0]
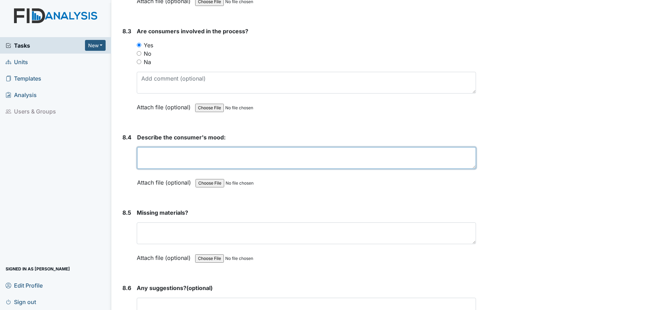
drag, startPoint x: 147, startPoint y: 162, endPoint x: 141, endPoint y: 158, distance: 6.6
click at [147, 161] on textarea at bounding box center [306, 158] width 339 height 22
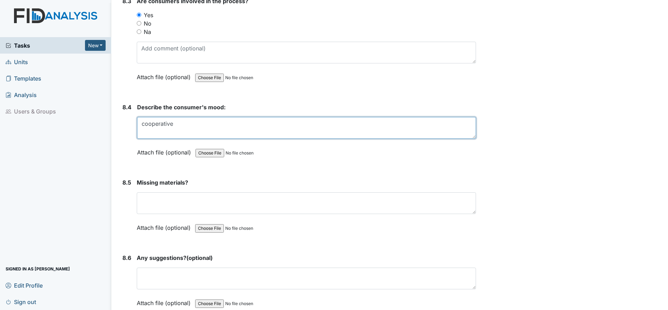
scroll to position [5028, 0]
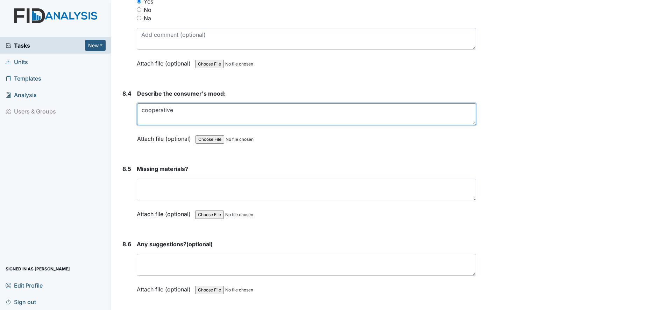
type textarea "cooperative"
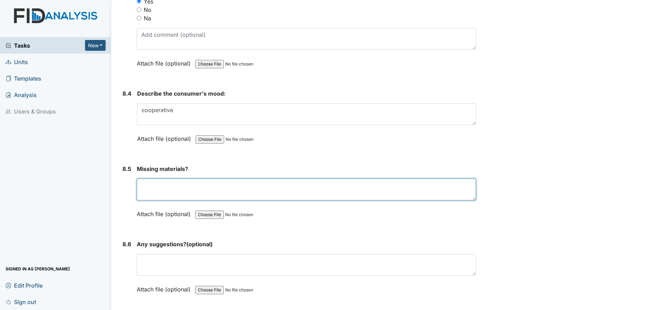
click at [150, 190] on textarea at bounding box center [306, 189] width 339 height 22
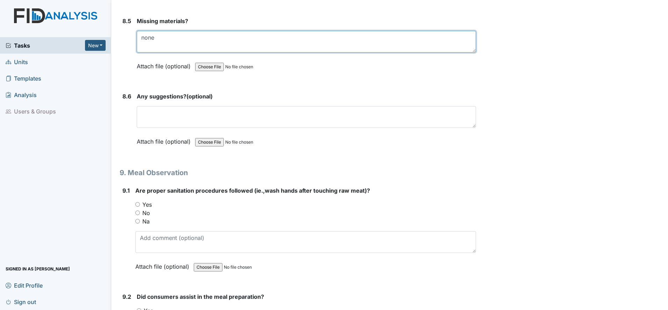
scroll to position [5203, 0]
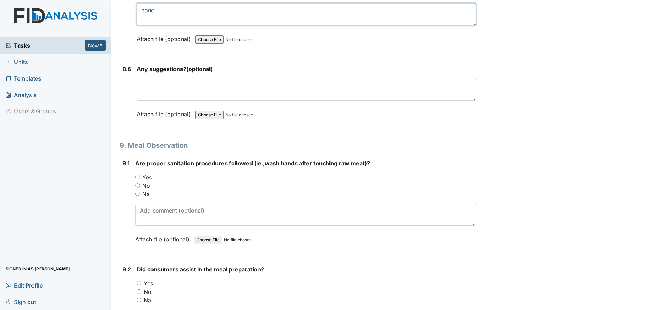
type textarea "none"
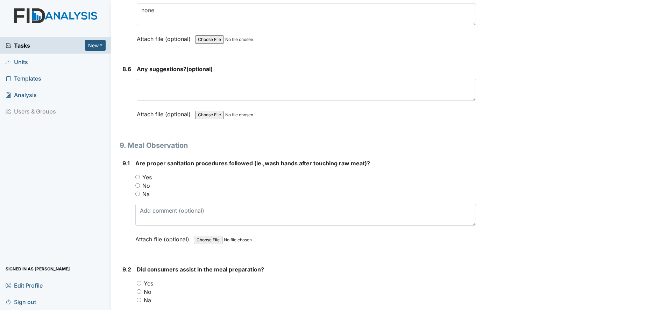
click at [138, 176] on input "Yes" at bounding box center [137, 177] width 5 height 5
radio input "true"
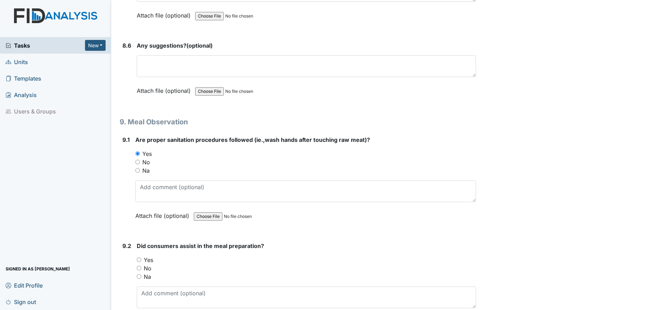
scroll to position [5290, 0]
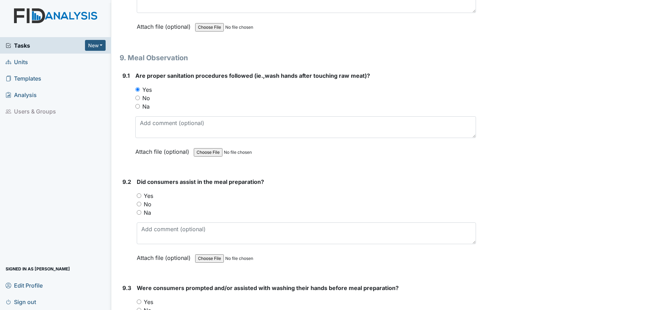
click at [141, 196] on input "Yes" at bounding box center [139, 195] width 5 height 5
radio input "true"
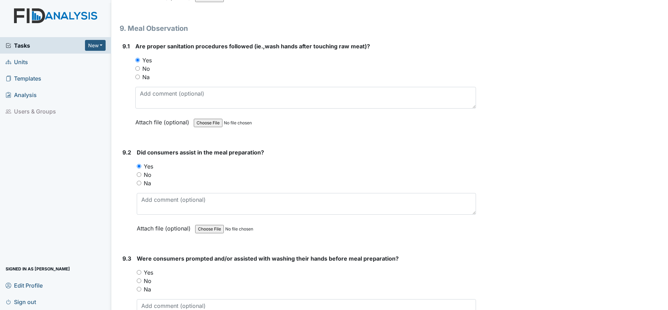
scroll to position [5377, 0]
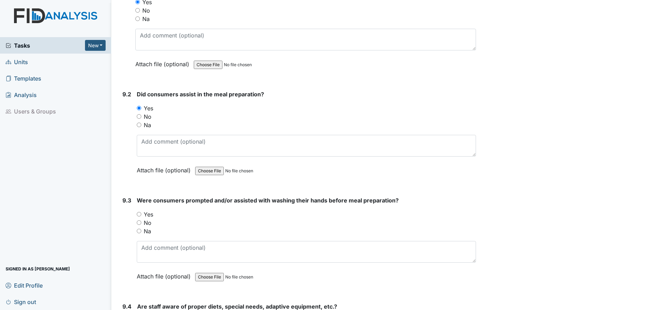
click at [141, 213] on input "Yes" at bounding box center [139, 214] width 5 height 5
radio input "true"
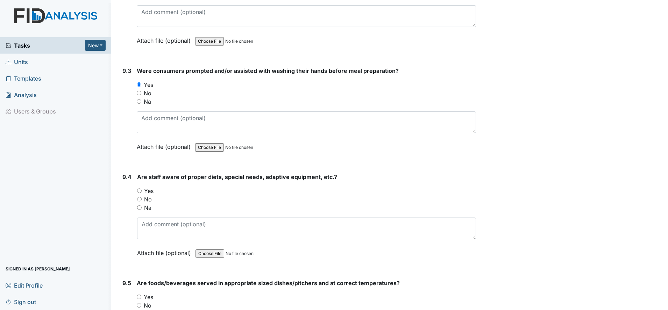
scroll to position [5509, 0]
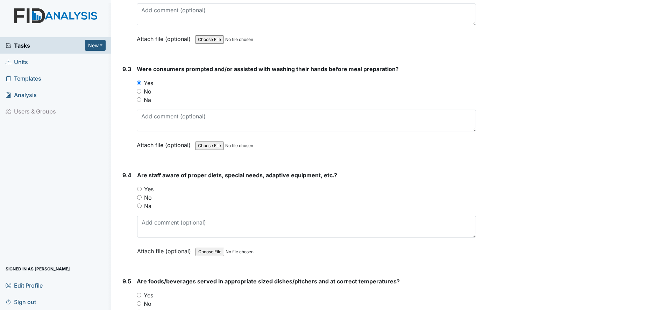
click at [141, 189] on input "Yes" at bounding box center [139, 188] width 5 height 5
radio input "true"
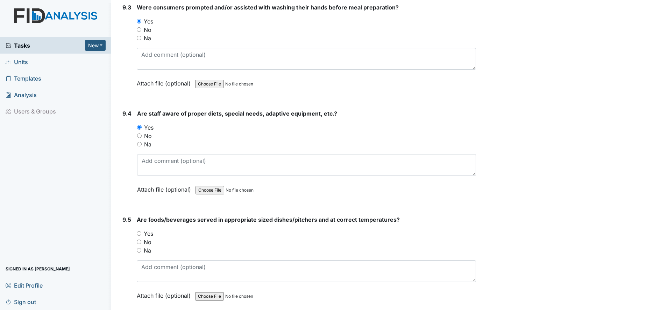
scroll to position [5596, 0]
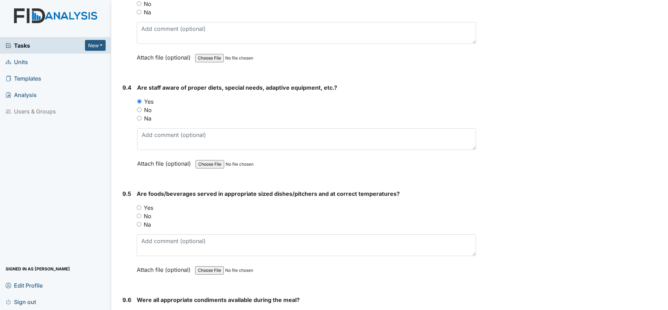
click at [140, 207] on input "Yes" at bounding box center [139, 207] width 5 height 5
radio input "true"
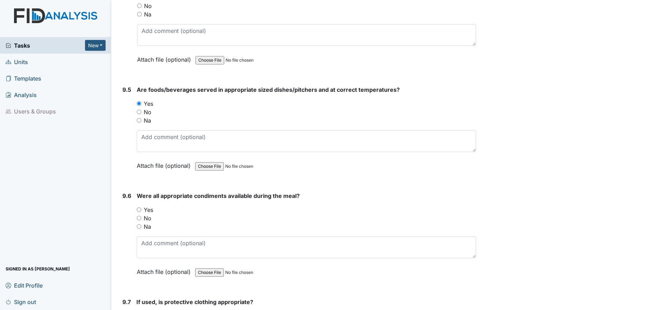
scroll to position [5727, 0]
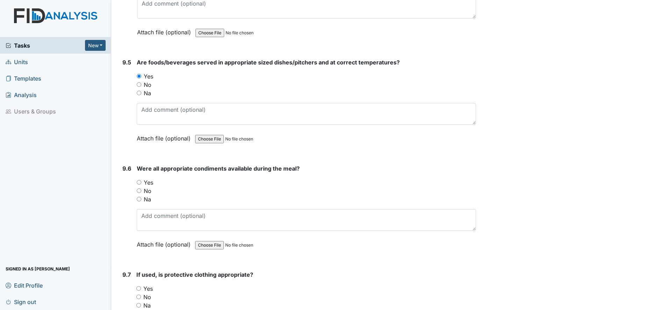
click at [139, 184] on input "Yes" at bounding box center [139, 182] width 5 height 5
radio input "true"
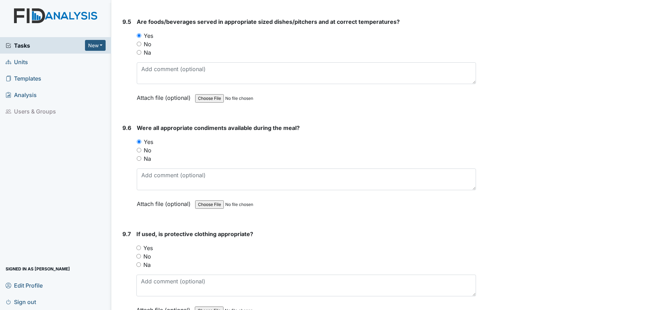
scroll to position [5858, 0]
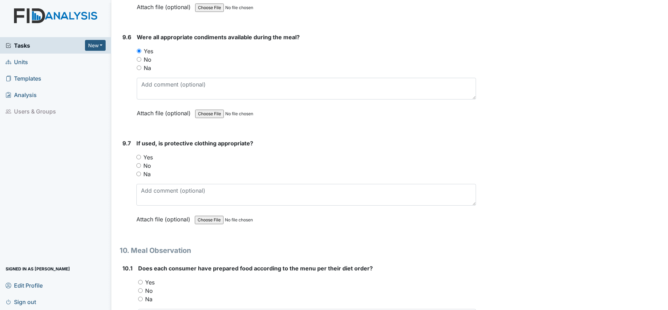
click at [140, 157] on input "Yes" at bounding box center [138, 157] width 5 height 5
radio input "true"
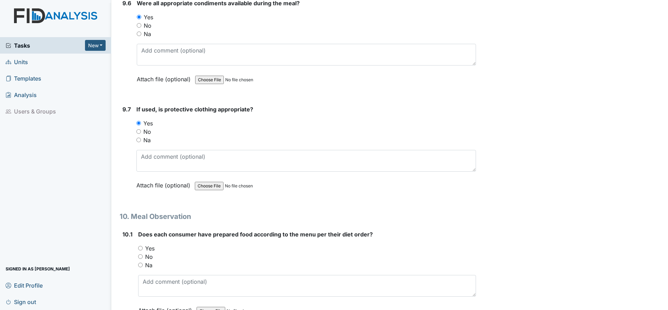
scroll to position [5946, 0]
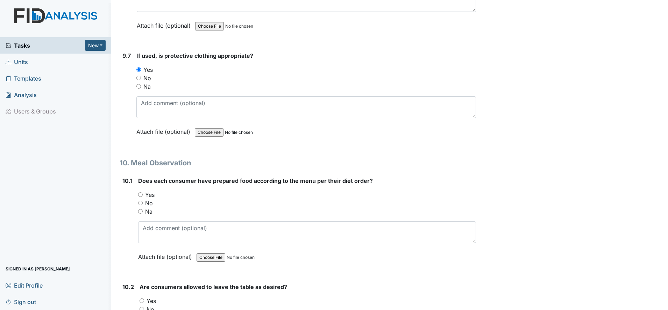
click at [140, 194] on input "Yes" at bounding box center [140, 194] width 5 height 5
radio input "true"
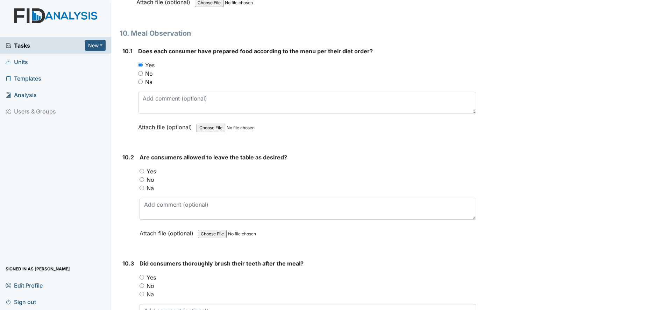
scroll to position [6077, 0]
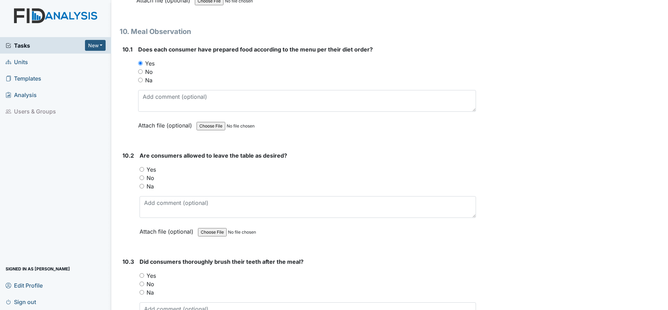
click at [143, 170] on input "Yes" at bounding box center [142, 169] width 5 height 5
radio input "true"
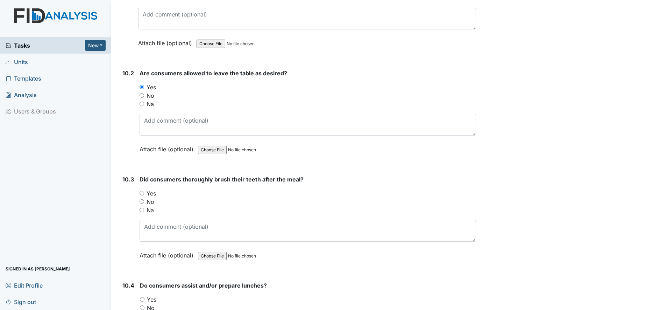
scroll to position [6164, 0]
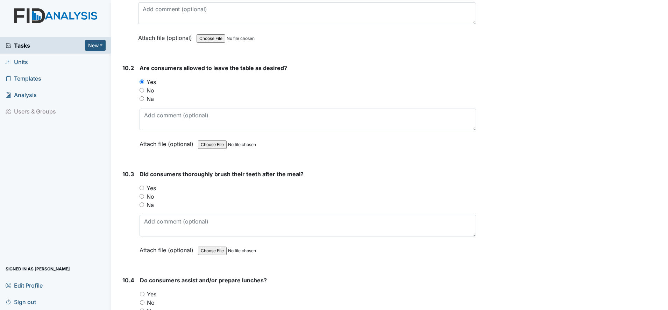
click at [141, 186] on input "Yes" at bounding box center [142, 187] width 5 height 5
radio input "true"
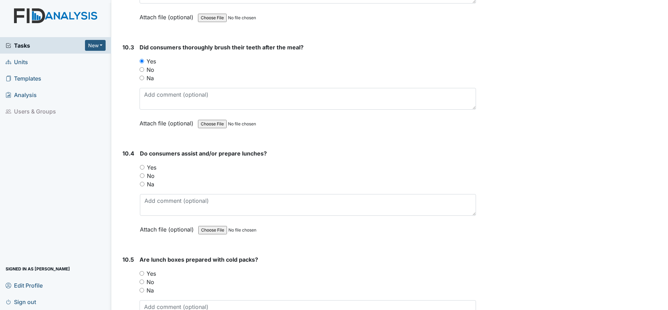
scroll to position [6296, 0]
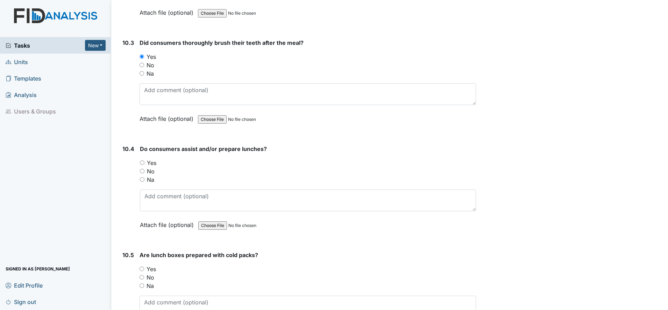
click at [143, 161] on input "Yes" at bounding box center [142, 162] width 5 height 5
radio input "true"
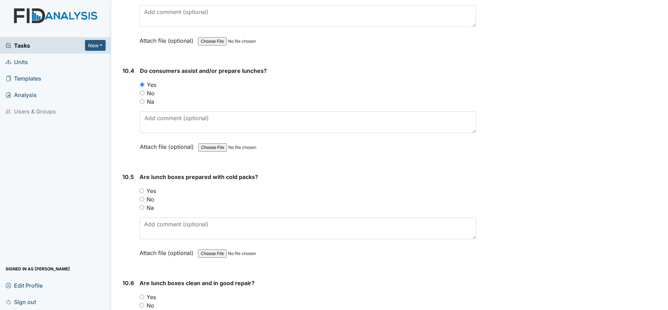
scroll to position [6383, 0]
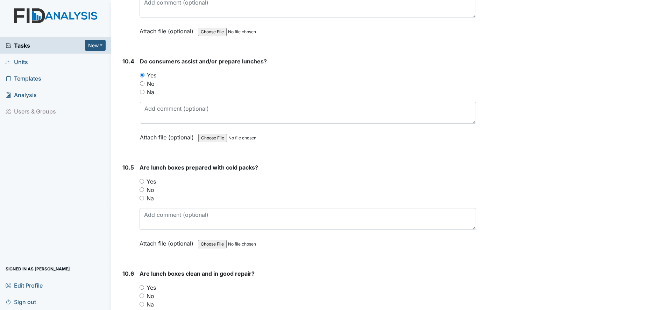
click at [141, 182] on input "Yes" at bounding box center [142, 181] width 5 height 5
radio input "true"
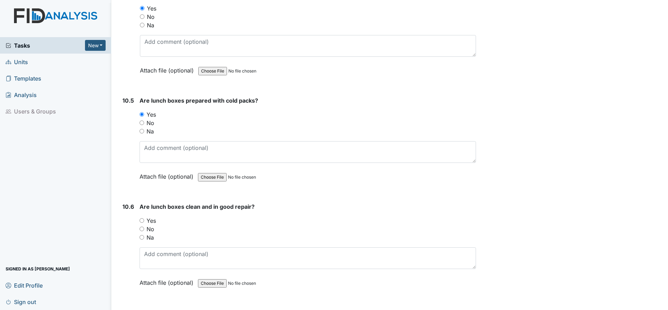
scroll to position [6470, 0]
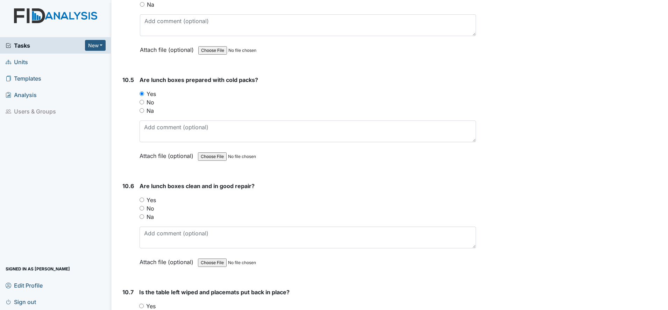
click at [142, 200] on input "Yes" at bounding box center [142, 199] width 5 height 5
radio input "true"
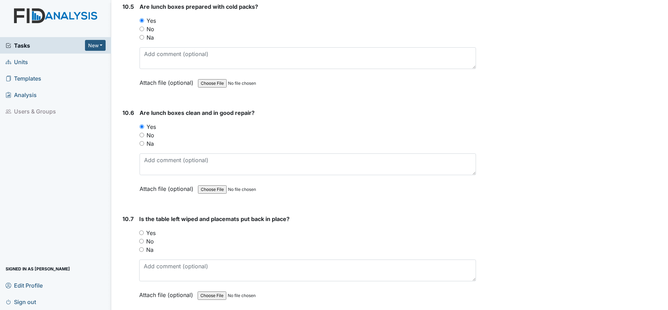
scroll to position [6558, 0]
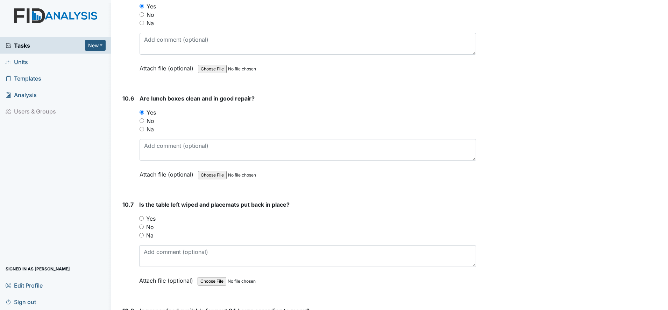
click at [142, 218] on input "Yes" at bounding box center [141, 218] width 5 height 5
radio input "true"
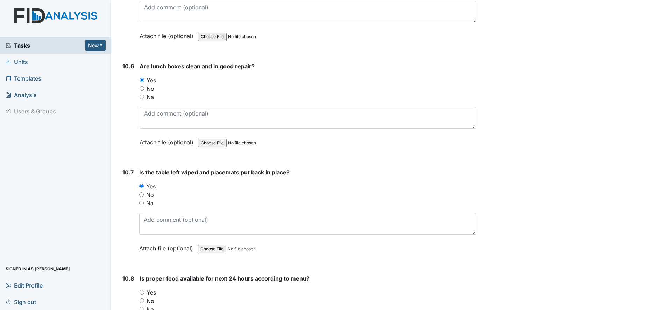
scroll to position [6645, 0]
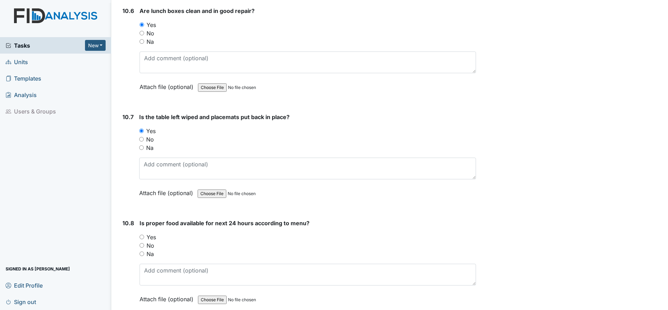
click at [142, 236] on input "Yes" at bounding box center [142, 236] width 5 height 5
radio input "true"
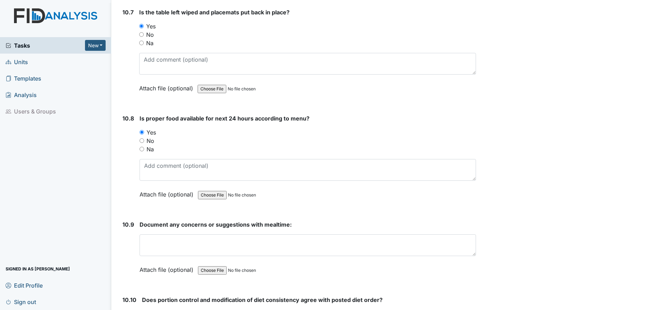
scroll to position [6776, 0]
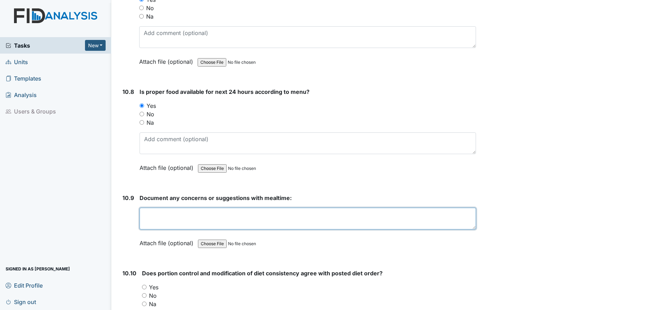
click at [153, 222] on textarea at bounding box center [308, 218] width 336 height 22
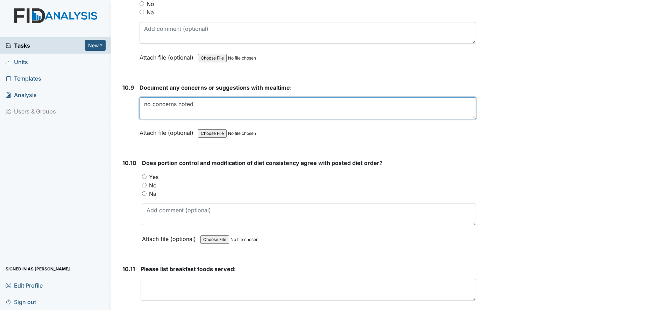
scroll to position [6908, 0]
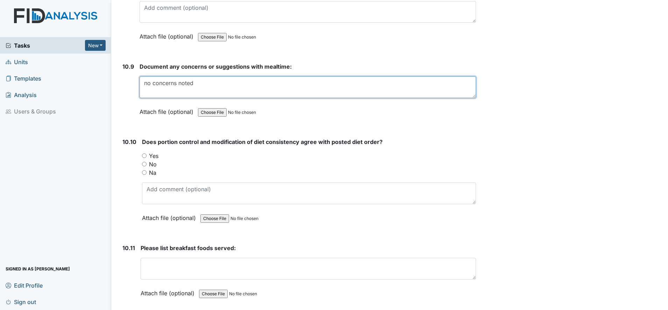
type textarea "no concerns noted"
click at [145, 156] on input "Yes" at bounding box center [144, 155] width 5 height 5
radio input "true"
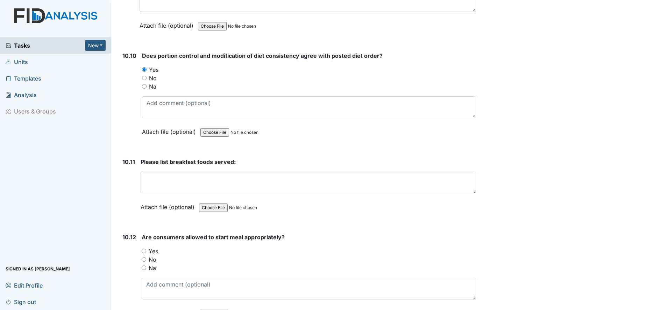
scroll to position [6995, 0]
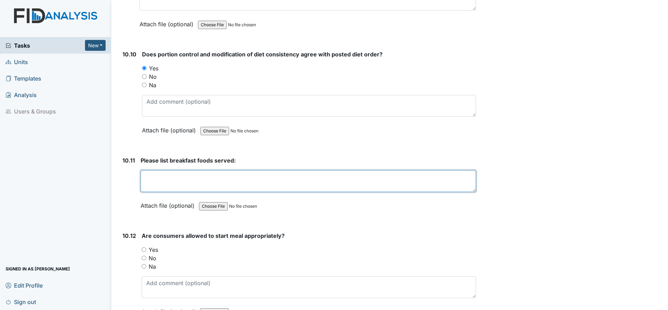
click at [152, 177] on textarea at bounding box center [308, 181] width 335 height 22
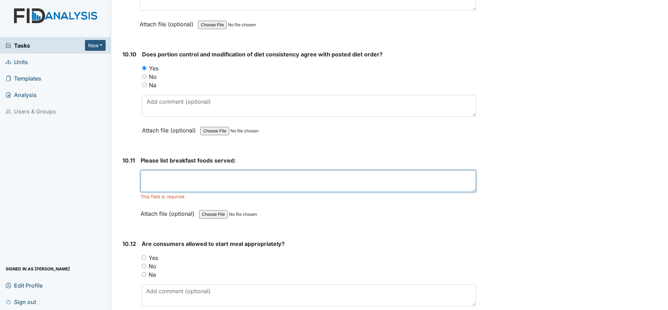
click at [160, 179] on textarea at bounding box center [308, 181] width 335 height 22
type textarea "sausage biscuits eggs and juice"
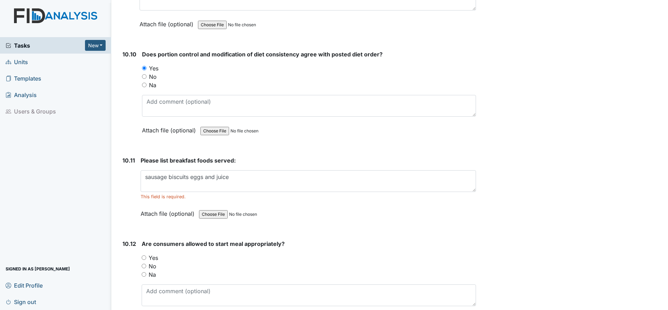
click at [144, 258] on input "Yes" at bounding box center [144, 257] width 5 height 5
radio input "true"
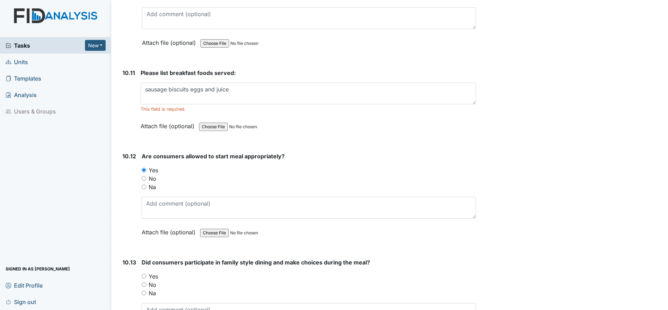
scroll to position [7126, 0]
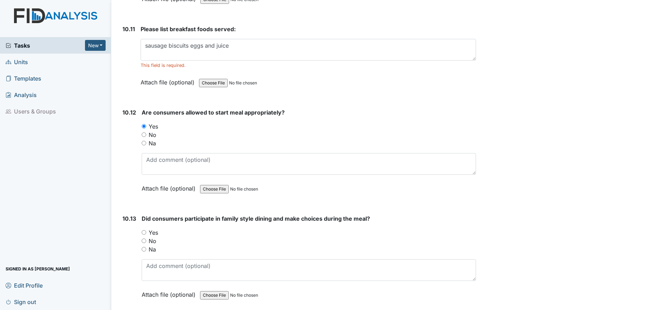
click at [142, 233] on input "Yes" at bounding box center [144, 232] width 5 height 5
radio input "true"
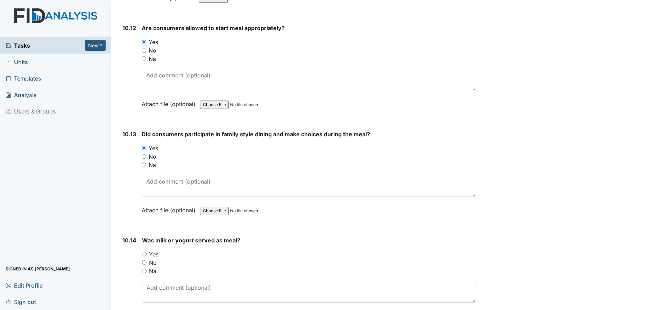
scroll to position [7214, 0]
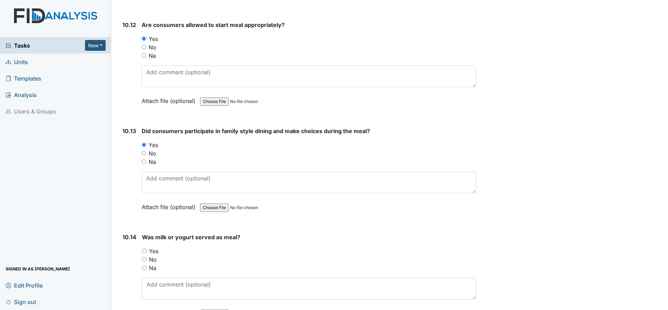
click at [145, 250] on input "Yes" at bounding box center [144, 250] width 5 height 5
radio input "true"
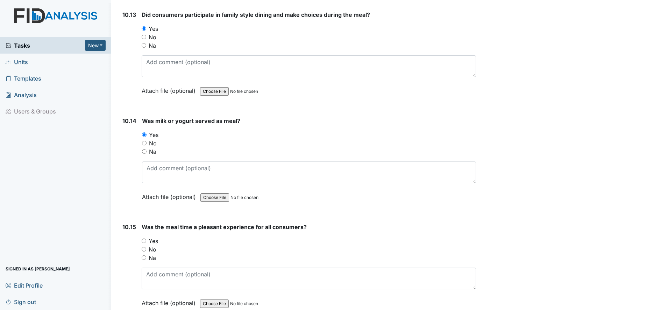
scroll to position [7345, 0]
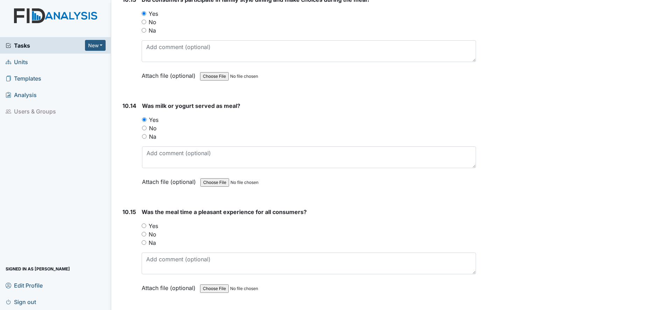
click at [143, 227] on input "Yes" at bounding box center [144, 225] width 5 height 5
radio input "true"
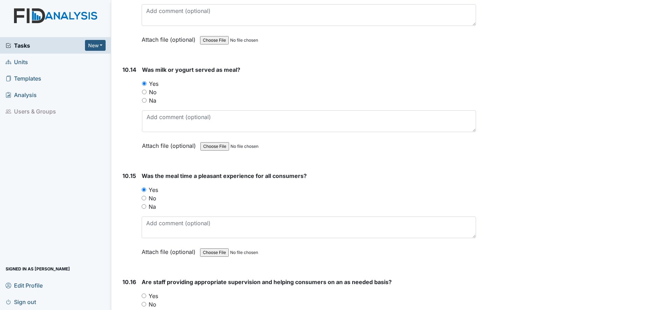
scroll to position [7432, 0]
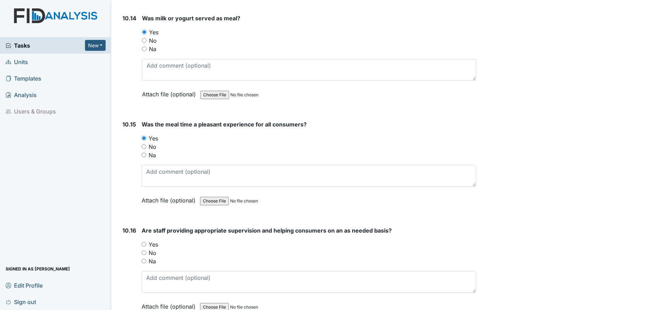
click at [143, 243] on input "Yes" at bounding box center [144, 244] width 5 height 5
radio input "true"
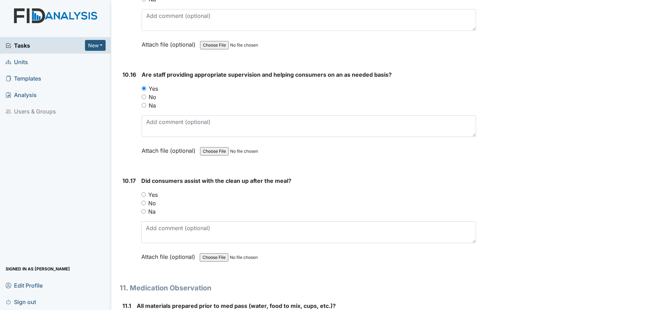
scroll to position [7607, 0]
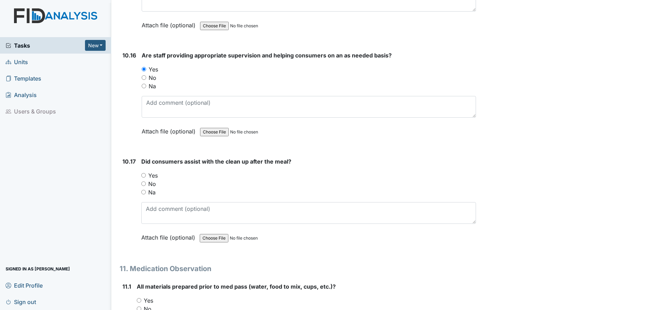
click at [143, 178] on div "Yes" at bounding box center [308, 175] width 335 height 8
click at [143, 176] on input "Yes" at bounding box center [143, 175] width 5 height 5
radio input "true"
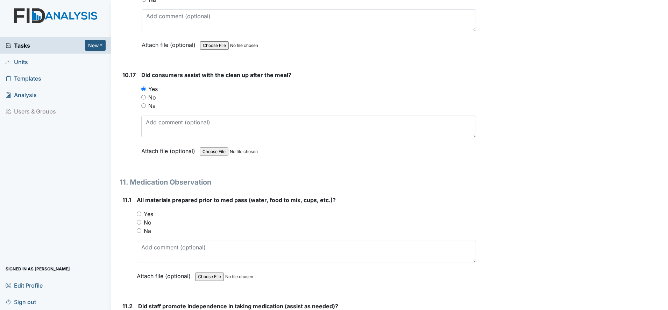
scroll to position [7695, 0]
click at [140, 213] on input "Yes" at bounding box center [139, 212] width 5 height 5
radio input "true"
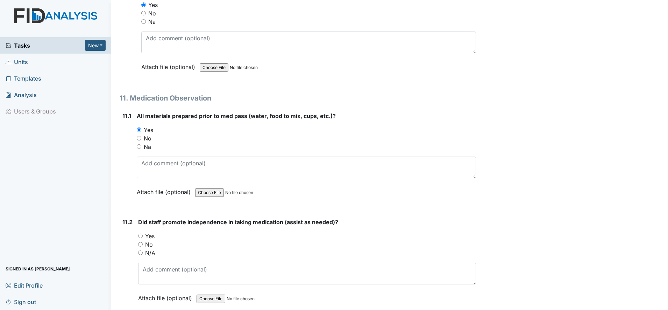
scroll to position [7782, 0]
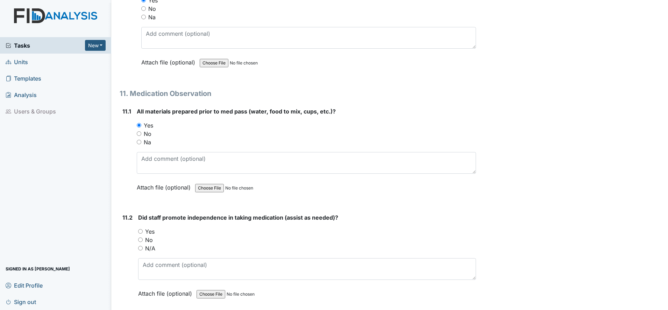
click at [142, 232] on input "Yes" at bounding box center [140, 231] width 5 height 5
radio input "true"
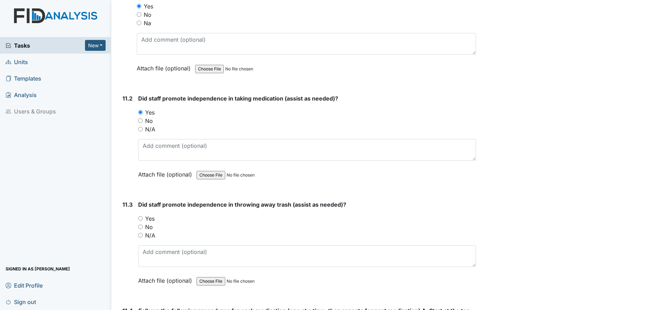
scroll to position [7913, 0]
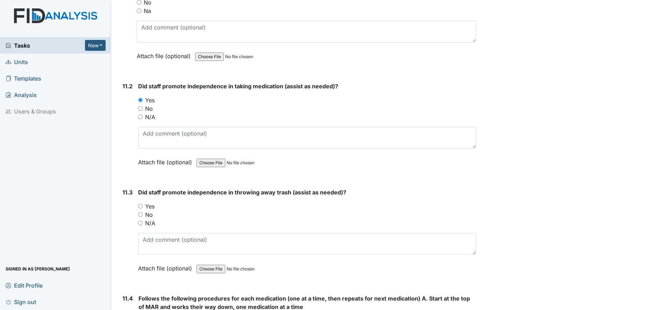
click at [140, 205] on input "Yes" at bounding box center [140, 206] width 5 height 5
radio input "true"
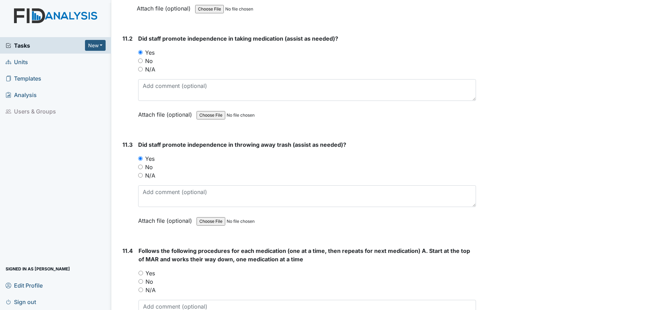
scroll to position [8001, 0]
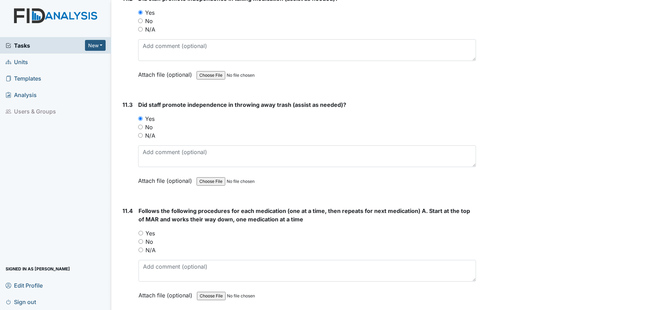
click at [140, 232] on input "Yes" at bounding box center [141, 232] width 5 height 5
radio input "true"
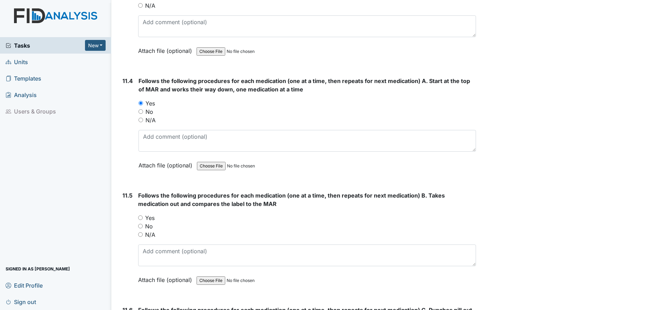
scroll to position [8132, 0]
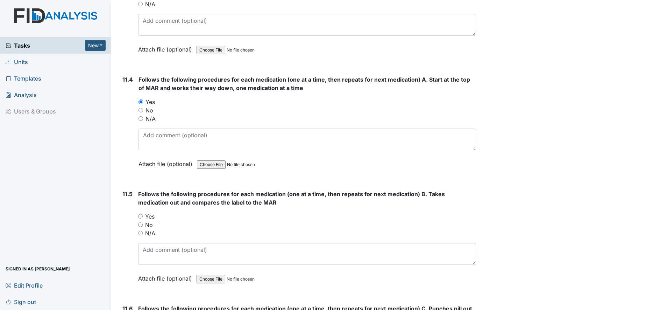
click at [140, 217] on input "Yes" at bounding box center [140, 216] width 5 height 5
radio input "true"
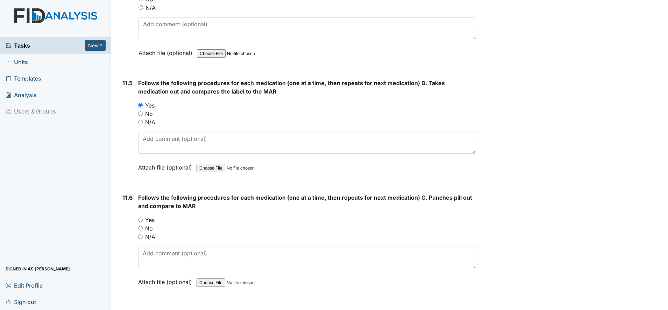
scroll to position [8263, 0]
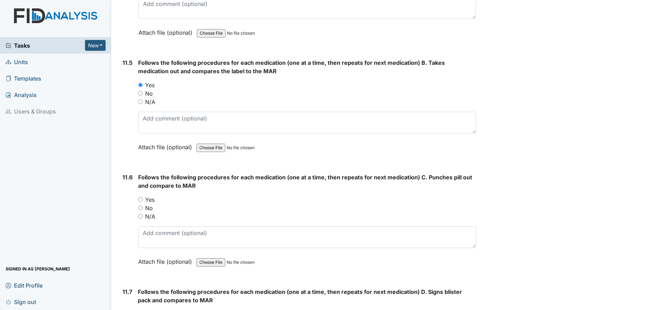
click at [140, 200] on input "Yes" at bounding box center [140, 199] width 5 height 5
radio input "true"
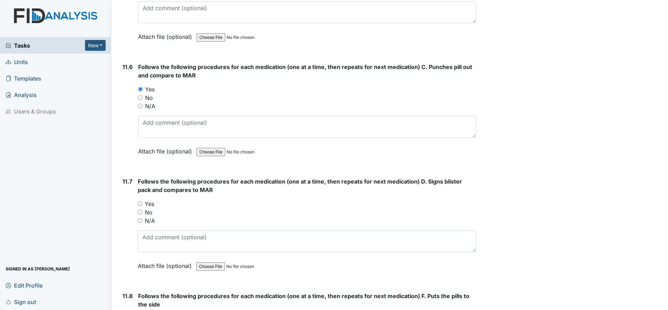
scroll to position [8394, 0]
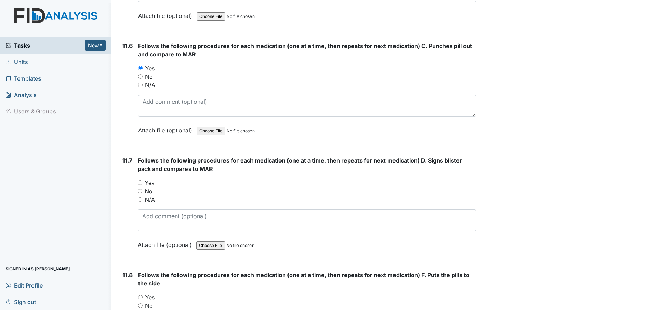
click at [140, 185] on div "Yes" at bounding box center [307, 182] width 338 height 8
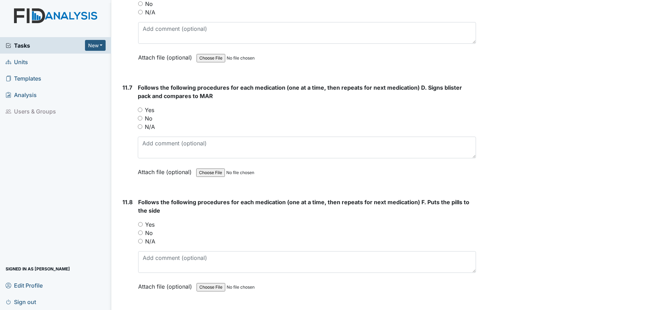
scroll to position [8481, 0]
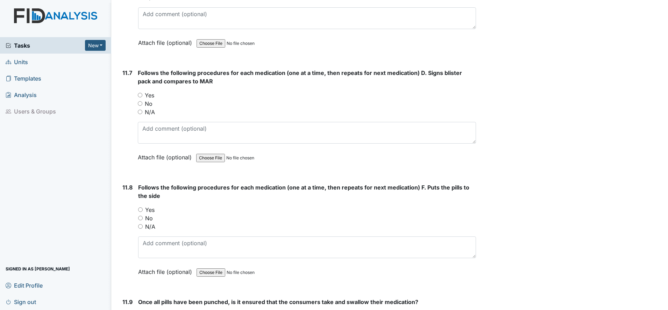
click at [140, 95] on input "Yes" at bounding box center [140, 95] width 5 height 5
radio input "true"
click at [141, 209] on input "Yes" at bounding box center [140, 209] width 5 height 5
radio input "true"
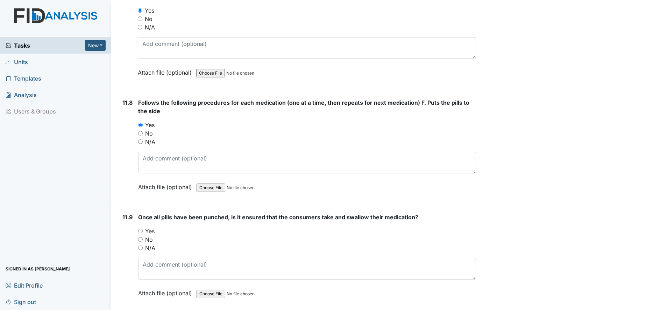
scroll to position [8569, 0]
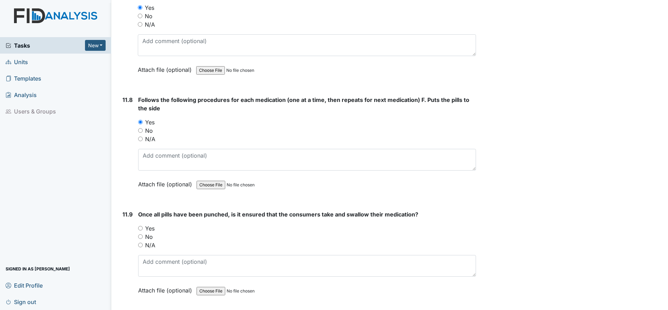
click at [141, 227] on input "Yes" at bounding box center [140, 228] width 5 height 5
radio input "true"
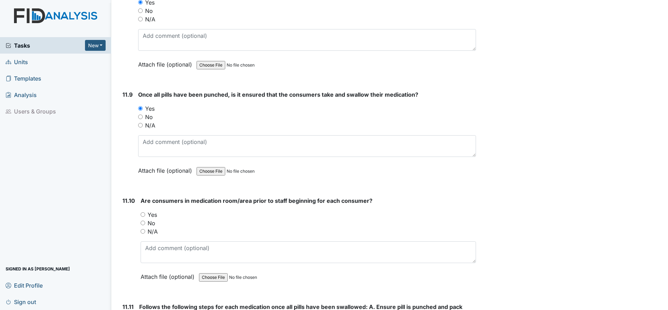
scroll to position [8700, 0]
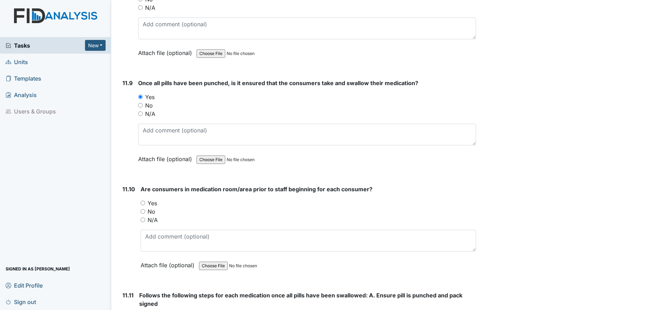
click at [142, 201] on input "Yes" at bounding box center [143, 202] width 5 height 5
radio input "true"
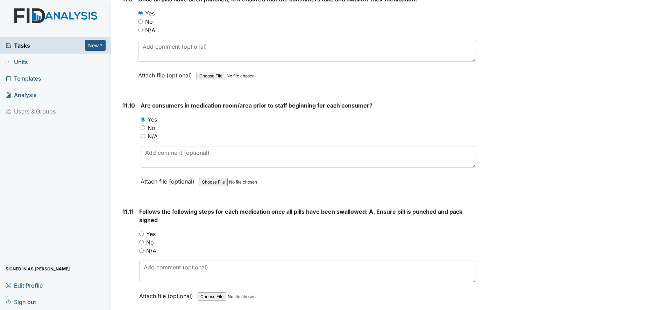
scroll to position [8787, 0]
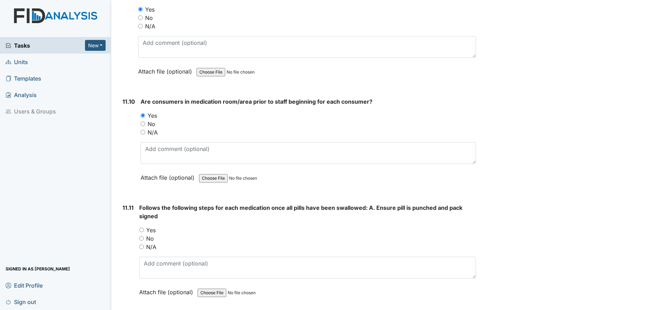
click at [140, 229] on input "Yes" at bounding box center [141, 229] width 5 height 5
radio input "true"
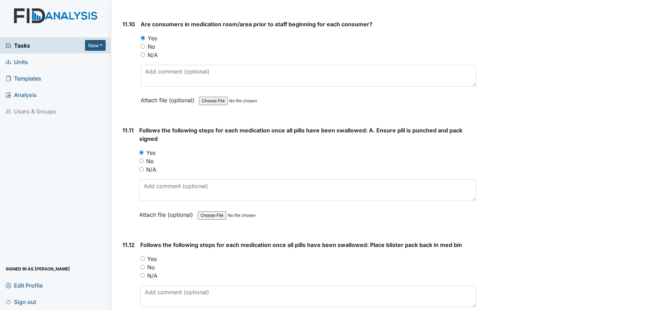
scroll to position [8875, 0]
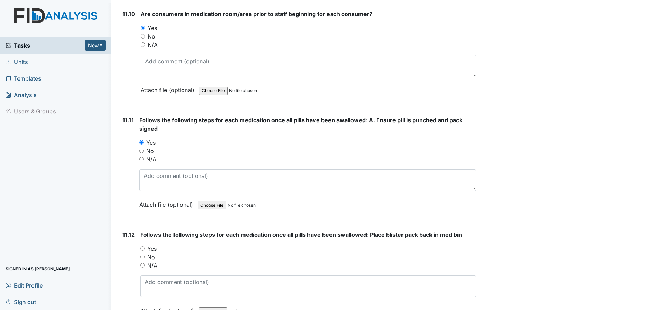
click at [142, 247] on input "Yes" at bounding box center [142, 248] width 5 height 5
radio input "true"
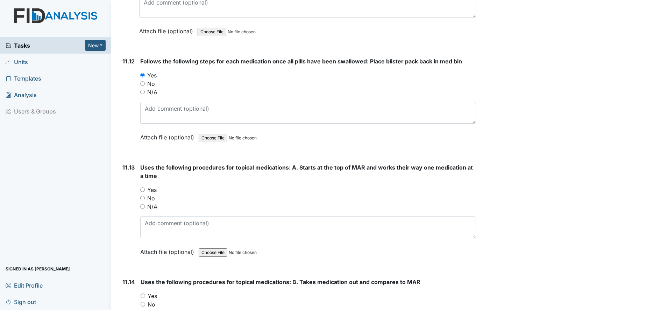
scroll to position [9050, 0]
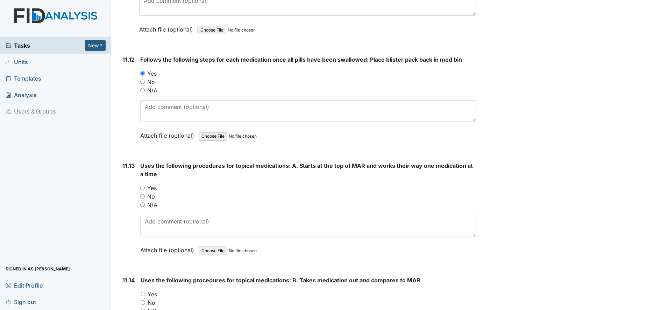
click at [143, 187] on input "Yes" at bounding box center [142, 187] width 5 height 5
radio input "true"
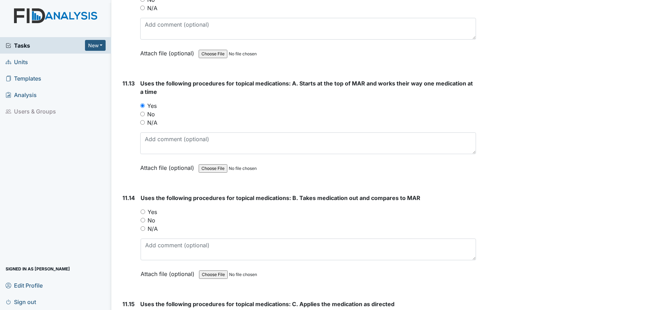
scroll to position [9137, 0]
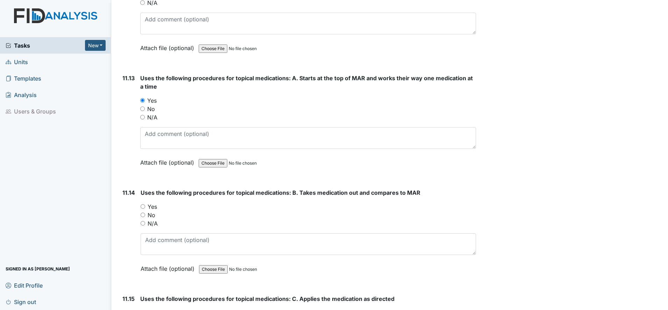
click at [144, 206] on input "Yes" at bounding box center [143, 206] width 5 height 5
radio input "true"
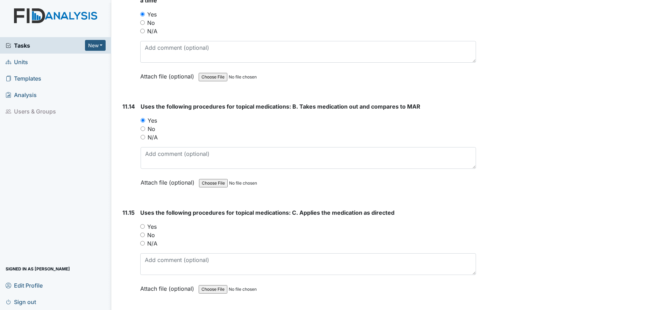
scroll to position [9225, 0]
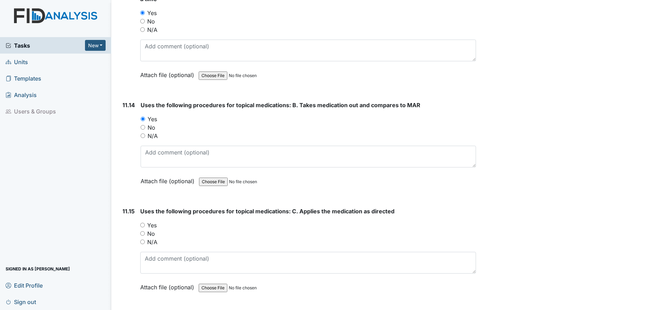
click at [146, 224] on div "Yes" at bounding box center [308, 225] width 336 height 8
click at [143, 224] on input "Yes" at bounding box center [142, 224] width 5 height 5
radio input "true"
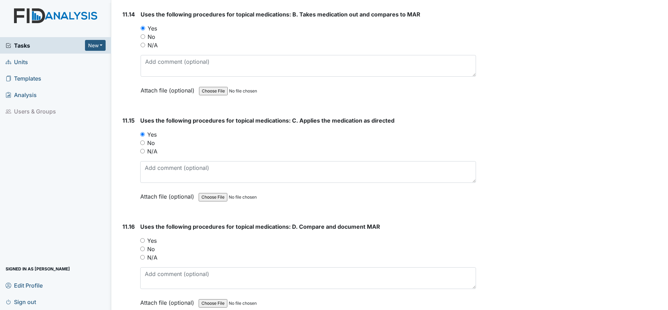
scroll to position [9356, 0]
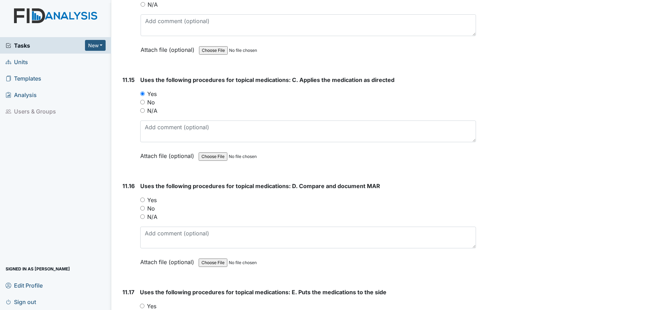
click at [142, 199] on input "Yes" at bounding box center [142, 199] width 5 height 5
radio input "true"
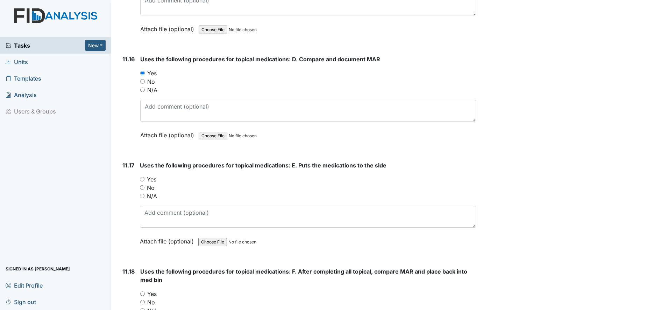
scroll to position [9487, 0]
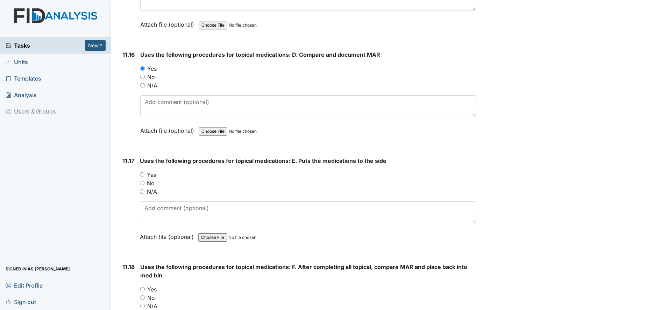
click at [142, 175] on input "Yes" at bounding box center [142, 174] width 5 height 5
radio input "true"
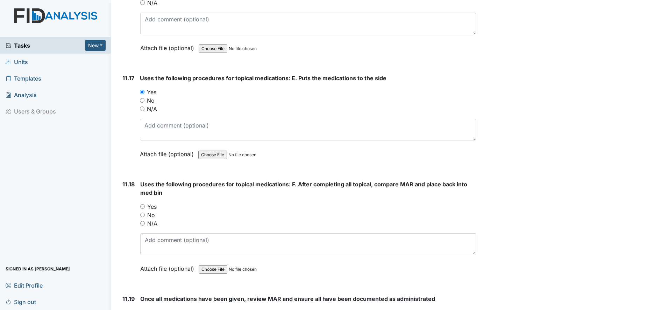
scroll to position [9574, 0]
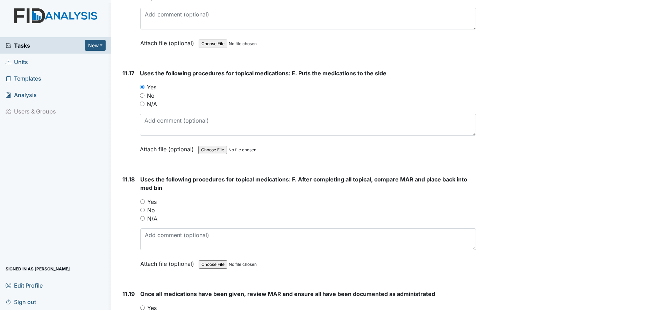
click at [144, 202] on input "Yes" at bounding box center [142, 201] width 5 height 5
radio input "true"
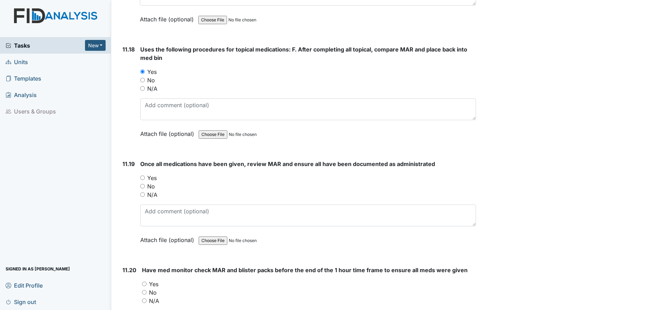
scroll to position [9706, 0]
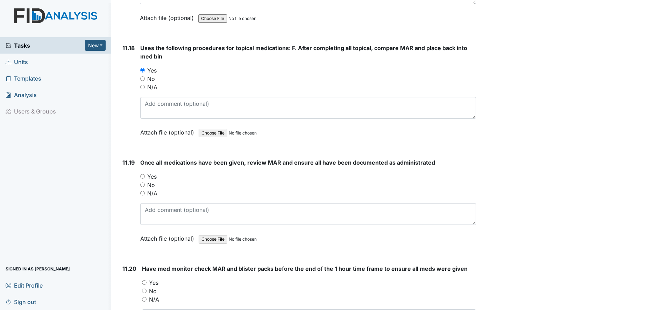
click at [143, 178] on input "Yes" at bounding box center [142, 176] width 5 height 5
radio input "true"
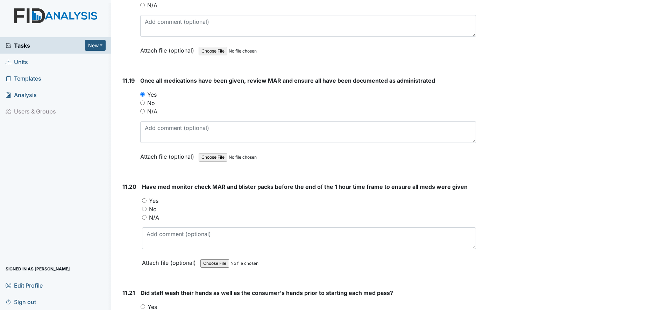
scroll to position [9793, 0]
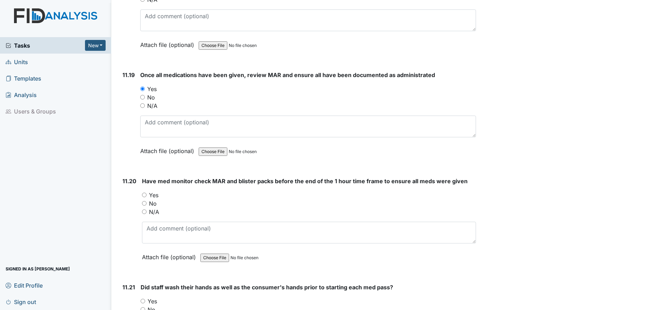
click at [145, 194] on input "Yes" at bounding box center [144, 194] width 5 height 5
radio input "true"
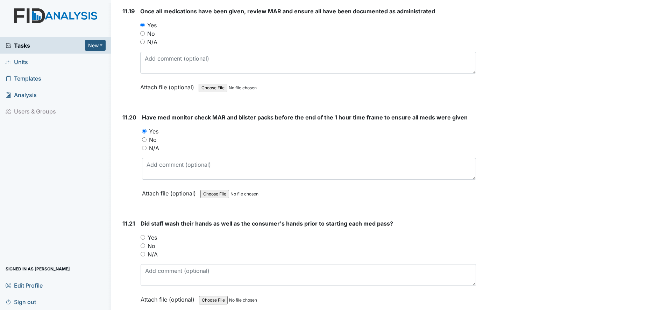
scroll to position [9880, 0]
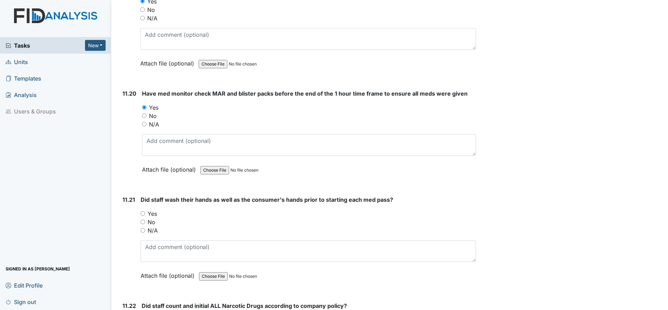
click at [142, 212] on input "Yes" at bounding box center [143, 213] width 5 height 5
radio input "true"
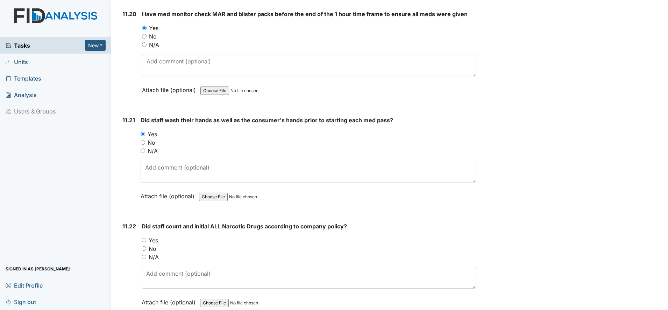
scroll to position [9968, 0]
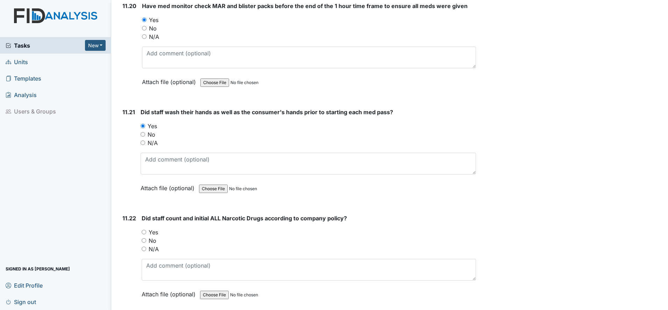
click at [145, 234] on div "Yes" at bounding box center [309, 232] width 334 height 8
click at [145, 231] on input "Yes" at bounding box center [144, 231] width 5 height 5
radio input "true"
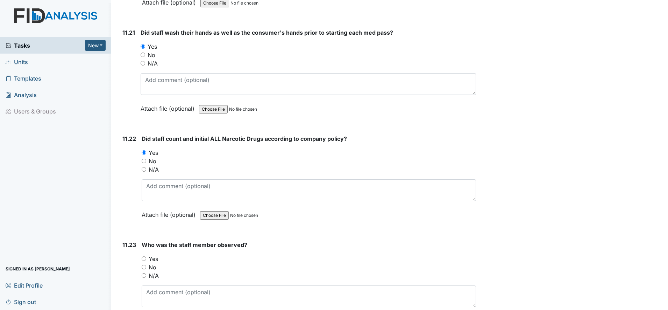
scroll to position [10055, 0]
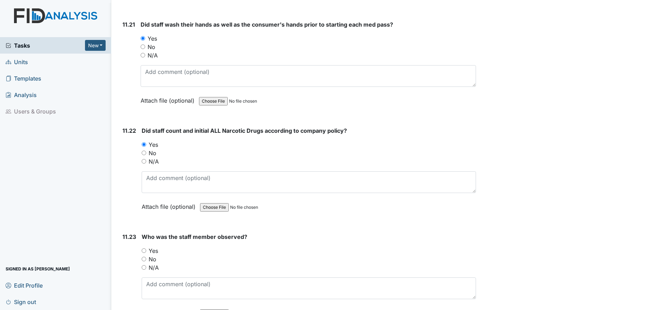
click at [147, 253] on div "Yes" at bounding box center [309, 250] width 334 height 8
click at [147, 249] on div "Yes" at bounding box center [309, 250] width 334 height 8
click at [144, 250] on input "Yes" at bounding box center [144, 250] width 5 height 5
radio input "true"
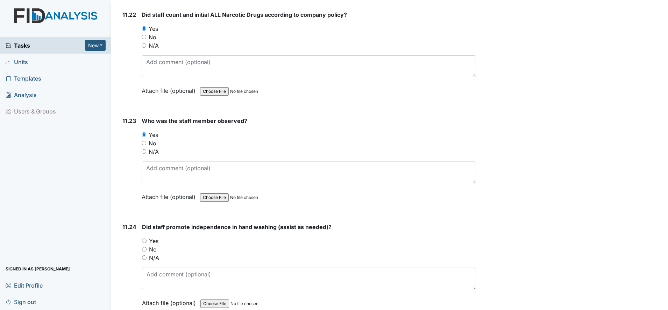
scroll to position [10186, 0]
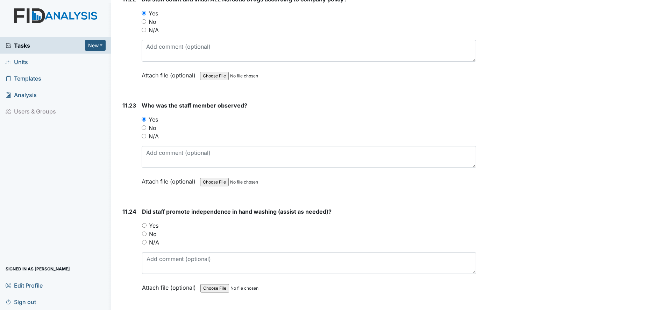
click at [145, 225] on input "Yes" at bounding box center [144, 225] width 5 height 5
radio input "true"
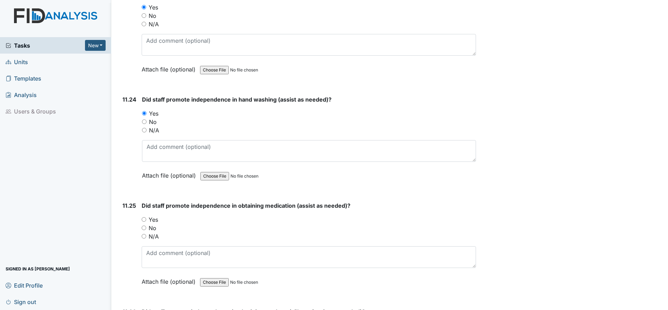
scroll to position [10318, 0]
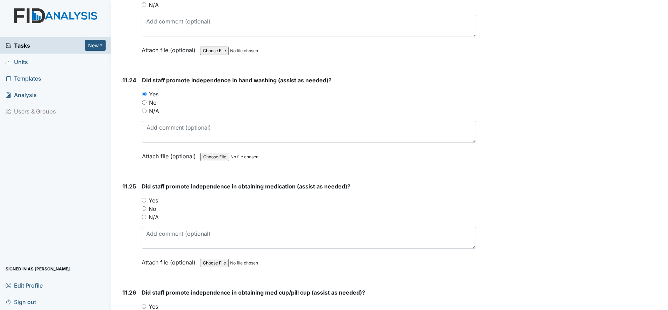
click at [144, 200] on input "Yes" at bounding box center [144, 200] width 5 height 5
radio input "true"
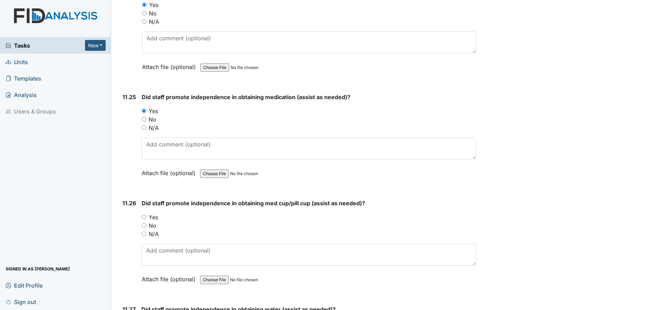
scroll to position [10449, 0]
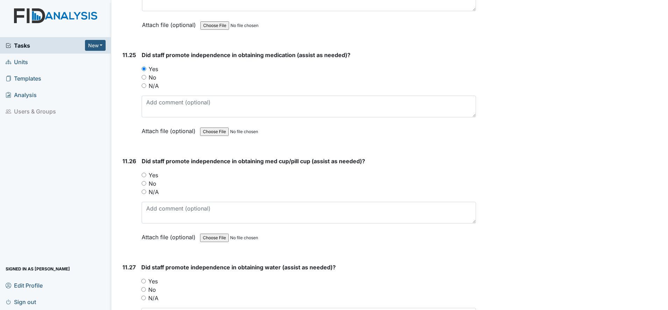
click at [143, 175] on input "Yes" at bounding box center [144, 174] width 5 height 5
radio input "true"
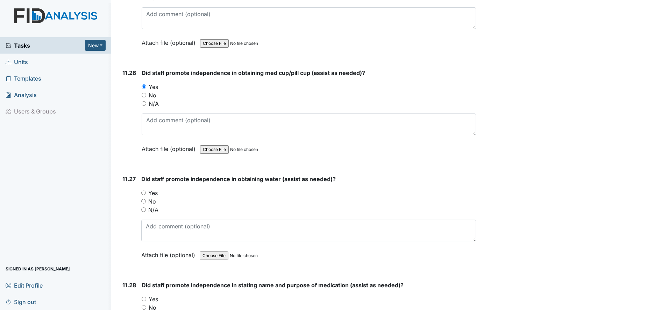
scroll to position [10580, 0]
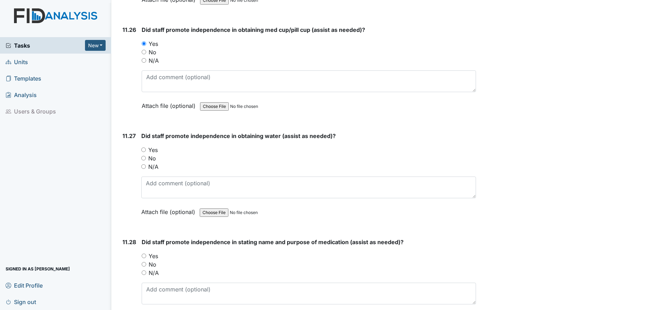
click at [144, 149] on input "Yes" at bounding box center [143, 149] width 5 height 5
radio input "true"
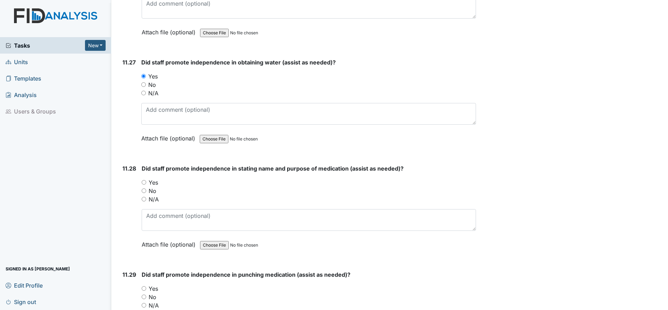
scroll to position [10667, 0]
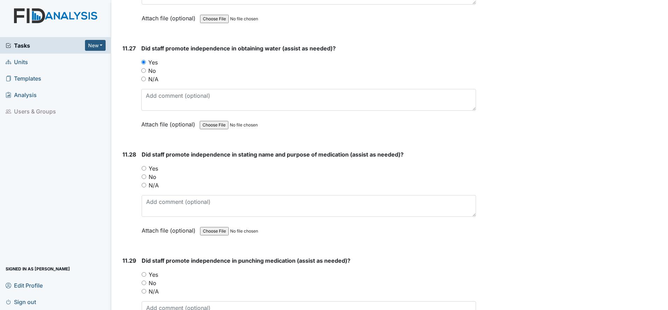
click at [143, 168] on input "Yes" at bounding box center [144, 168] width 5 height 5
radio input "true"
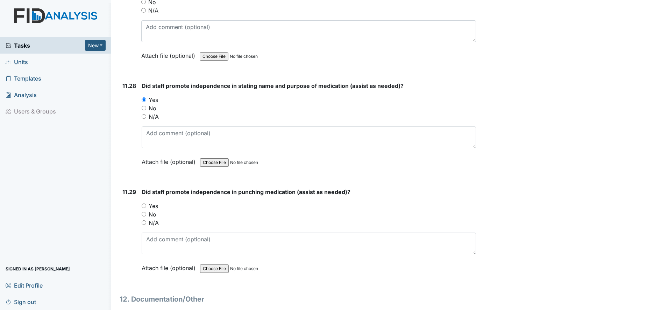
scroll to position [10755, 0]
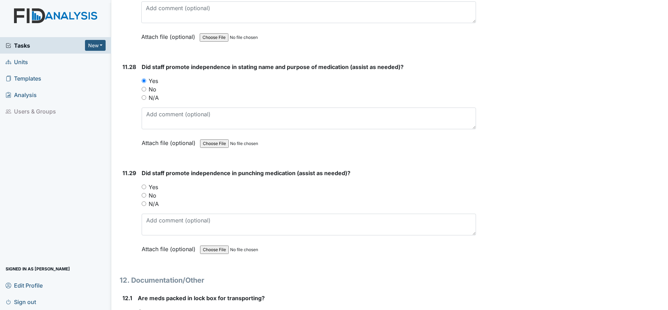
click at [144, 186] on input "Yes" at bounding box center [144, 186] width 5 height 5
radio input "true"
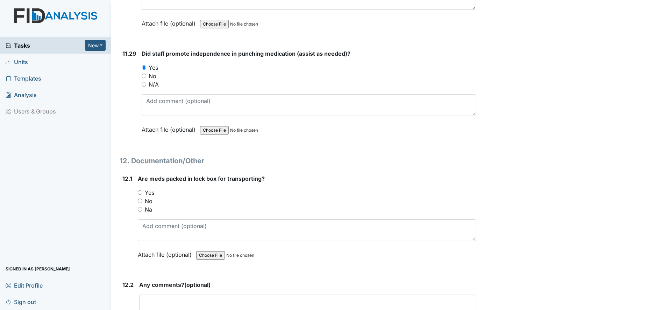
scroll to position [10886, 0]
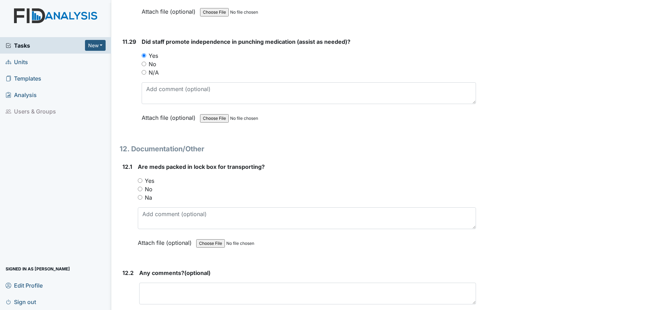
click at [141, 179] on input "Yes" at bounding box center [140, 180] width 5 height 5
radio input "true"
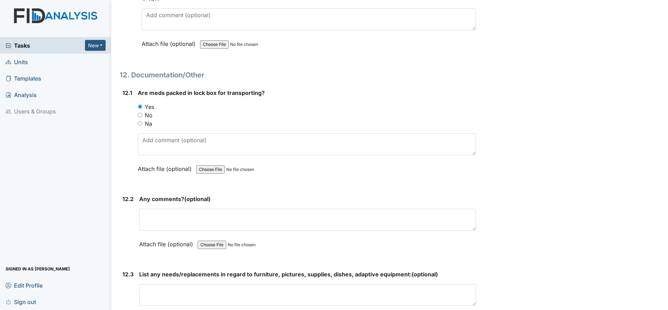
scroll to position [10973, 0]
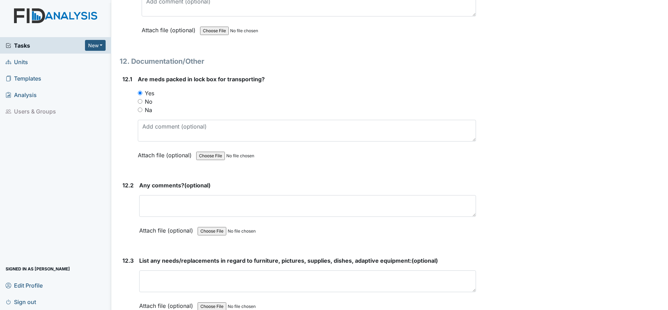
click at [142, 101] on input "No" at bounding box center [140, 101] width 5 height 5
radio input "true"
drag, startPoint x: 142, startPoint y: 101, endPoint x: 136, endPoint y: 109, distance: 9.8
click at [136, 109] on div "12.1 Are meds packed in lock box for transporting? You must select one of the b…" at bounding box center [298, 122] width 356 height 95
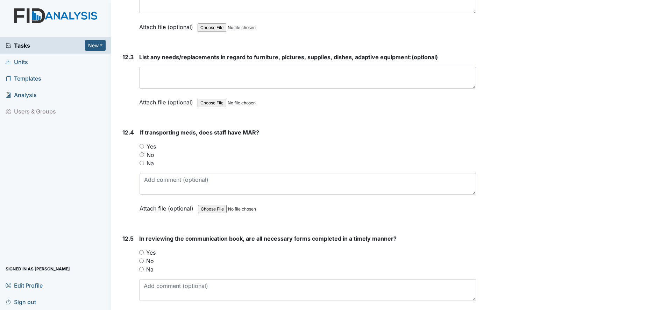
scroll to position [11192, 0]
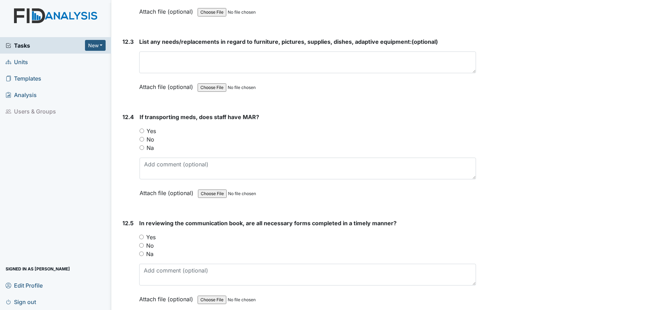
click at [142, 147] on input "Na" at bounding box center [142, 147] width 5 height 5
radio input "true"
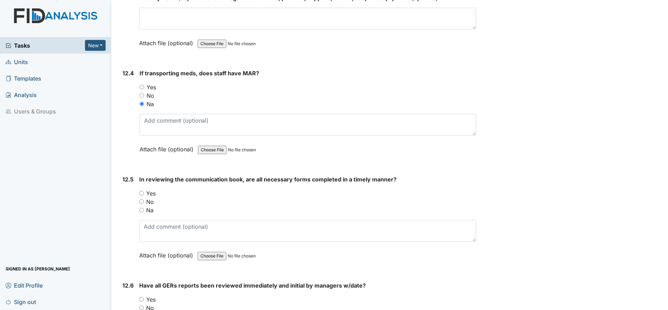
click at [140, 193] on input "Yes" at bounding box center [141, 193] width 5 height 5
radio input "true"
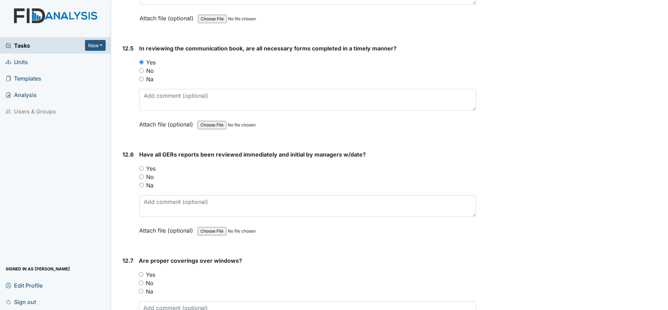
scroll to position [11367, 0]
click at [142, 71] on input "No" at bounding box center [141, 70] width 5 height 5
radio input "true"
click at [141, 167] on input "Yes" at bounding box center [141, 167] width 5 height 5
radio input "true"
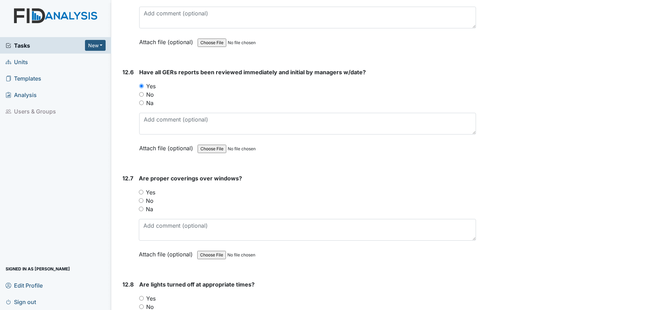
scroll to position [11454, 0]
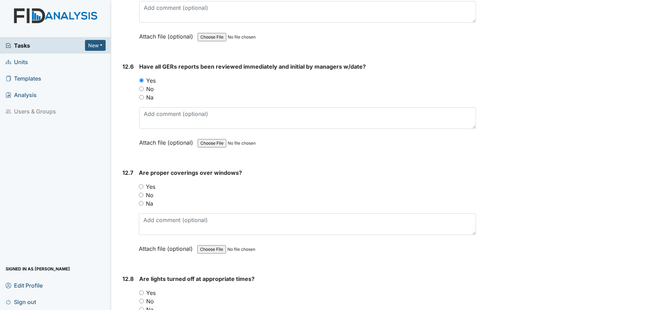
click at [142, 185] on input "Yes" at bounding box center [141, 186] width 5 height 5
radio input "true"
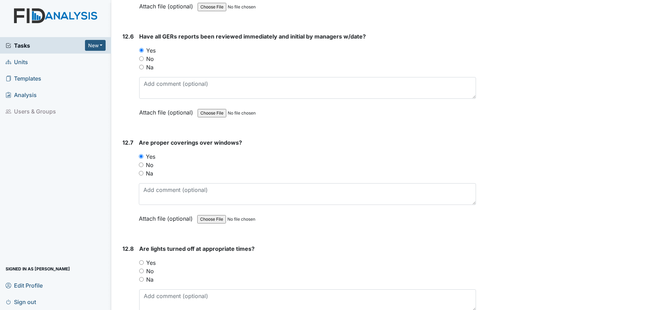
scroll to position [11542, 0]
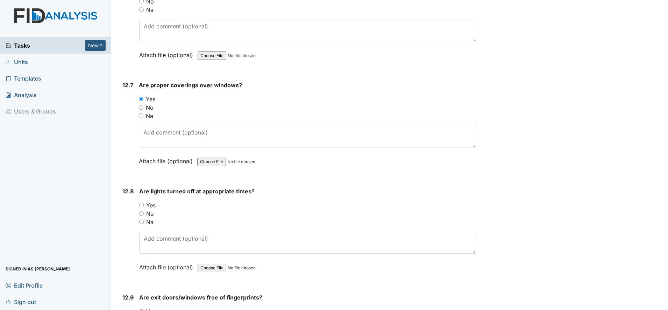
click at [142, 204] on input "Yes" at bounding box center [141, 205] width 5 height 5
radio input "true"
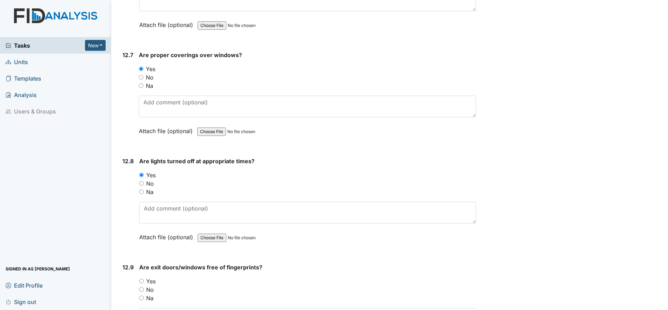
scroll to position [11673, 0]
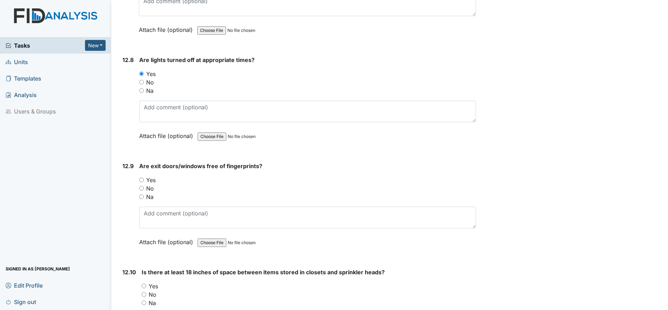
click at [142, 181] on input "Yes" at bounding box center [141, 179] width 5 height 5
radio input "true"
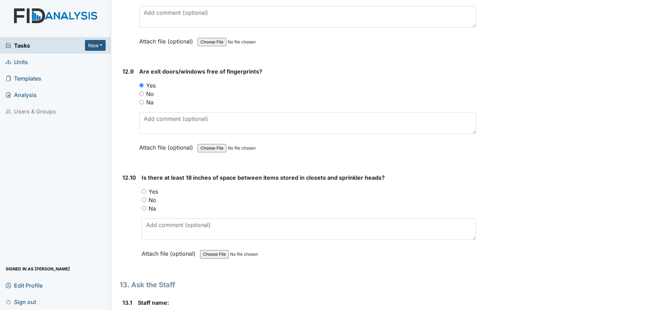
scroll to position [11804, 0]
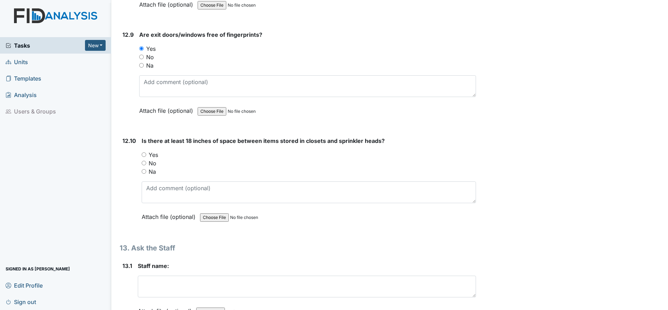
click at [145, 171] on input "Na" at bounding box center [144, 171] width 5 height 5
radio input "true"
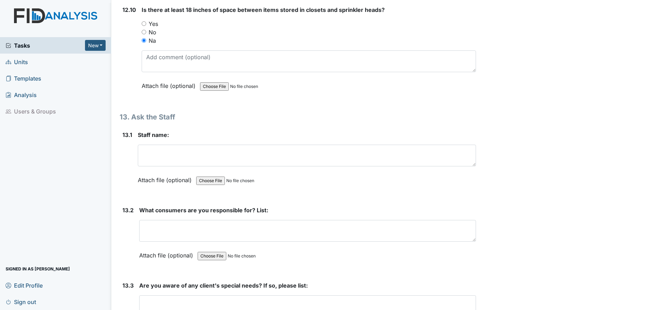
scroll to position [11935, 0]
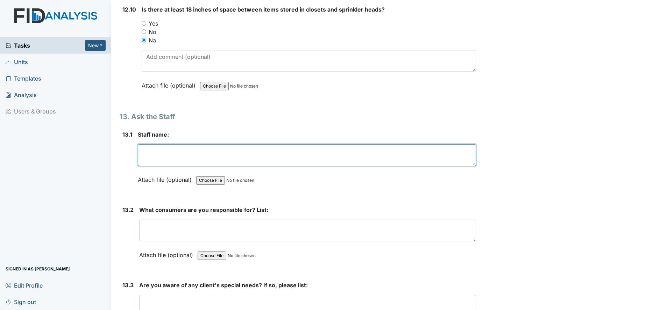
click at [146, 156] on textarea at bounding box center [307, 155] width 338 height 22
type textarea "Kiera"
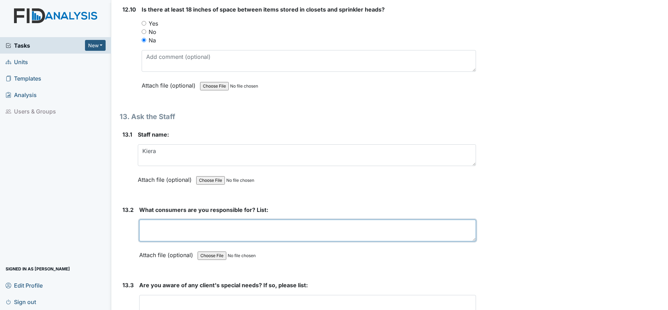
click at [146, 227] on textarea at bounding box center [307, 230] width 337 height 22
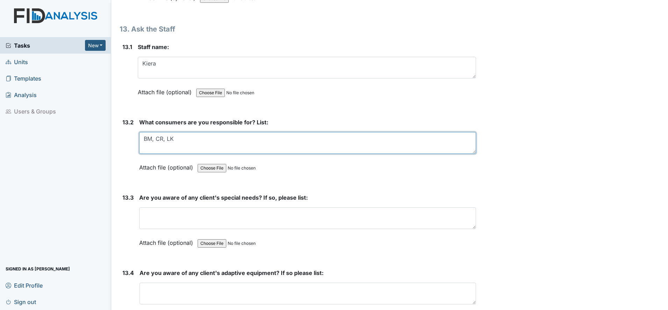
type textarea "BM, CR, LK"
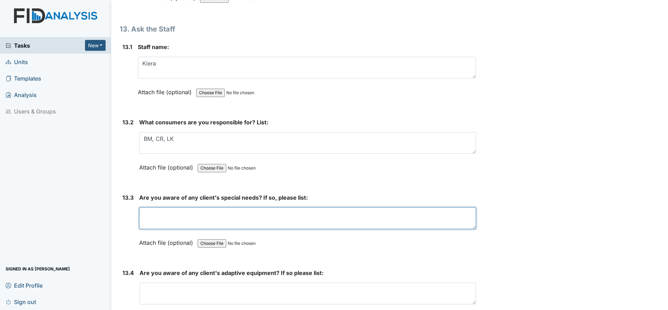
click at [149, 213] on textarea at bounding box center [307, 218] width 337 height 22
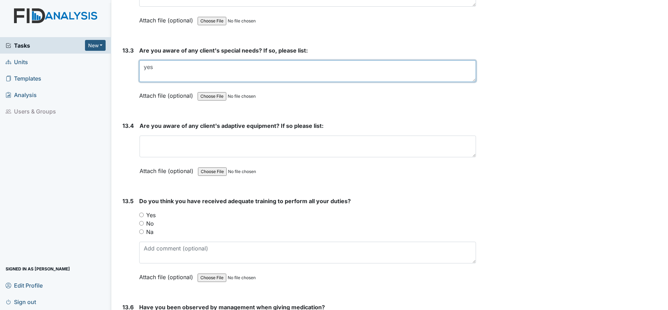
scroll to position [12198, 0]
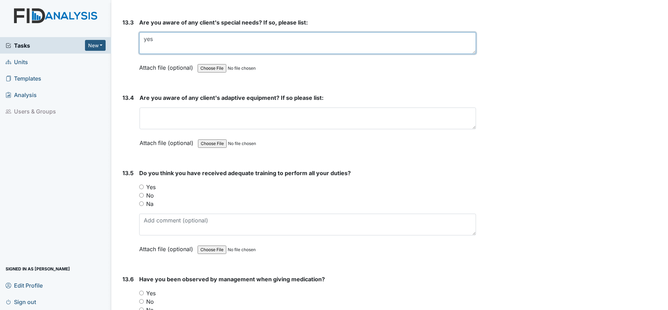
type textarea "yes"
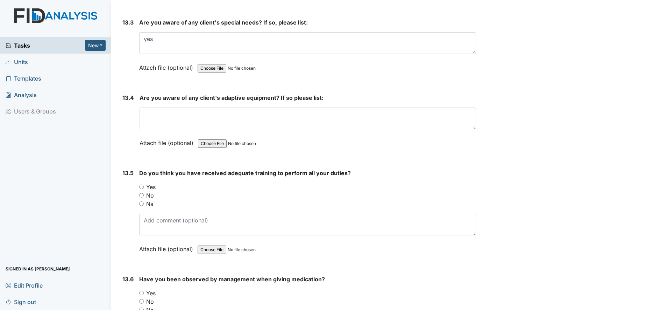
click at [143, 185] on input "Yes" at bounding box center [141, 186] width 5 height 5
radio input "true"
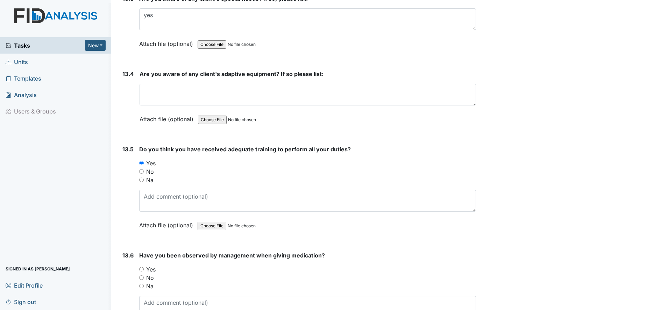
scroll to position [12285, 0]
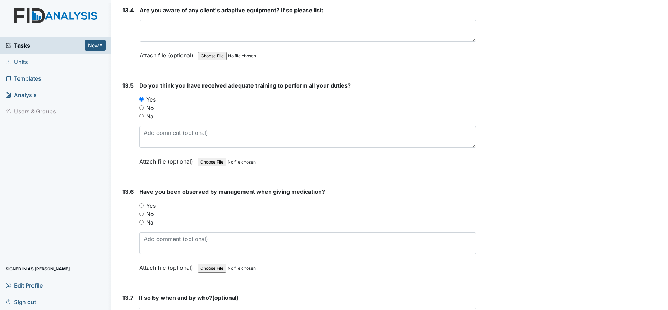
click at [140, 203] on input "Yes" at bounding box center [141, 205] width 5 height 5
radio input "true"
click at [141, 204] on input "Yes" at bounding box center [141, 205] width 5 height 5
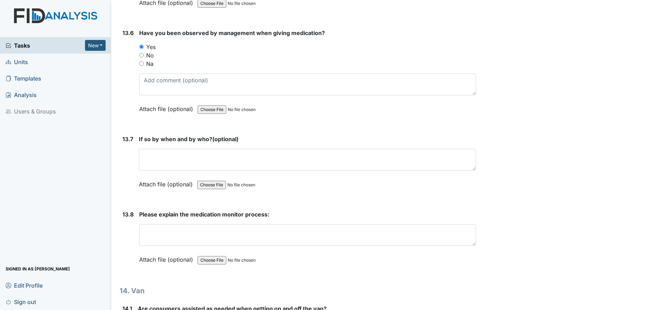
scroll to position [12460, 0]
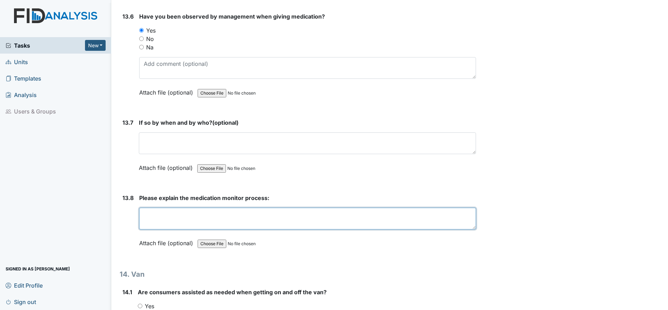
click at [146, 216] on textarea at bounding box center [307, 218] width 337 height 22
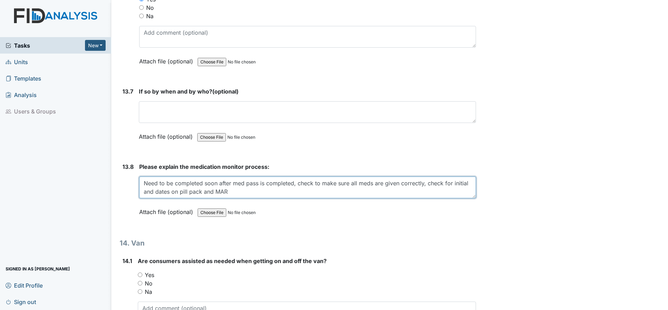
scroll to position [12547, 0]
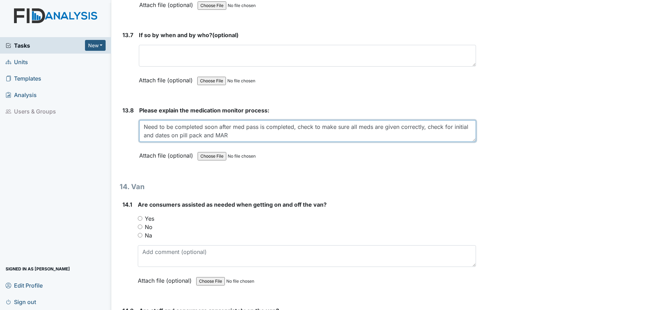
type textarea "Need to be completed soon after med pass is completed, check to make sure all m…"
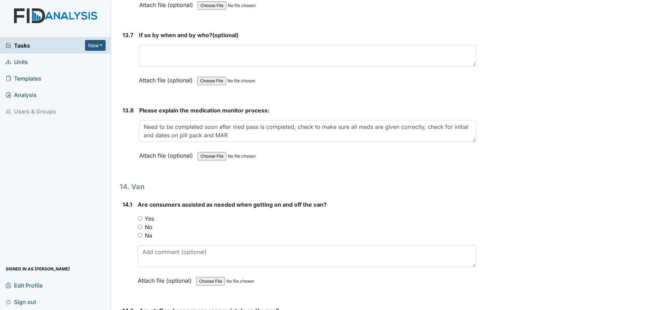
click at [141, 217] on input "Yes" at bounding box center [140, 218] width 5 height 5
radio input "true"
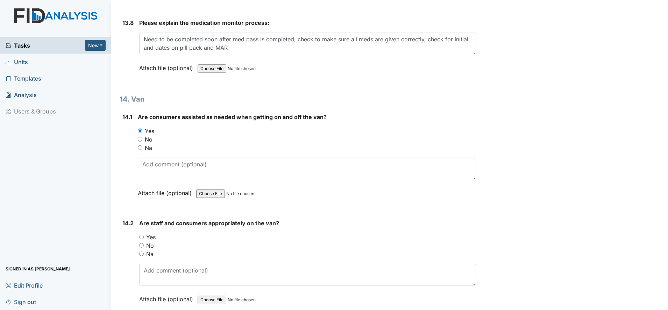
click at [142, 237] on input "Yes" at bounding box center [141, 236] width 5 height 5
radio input "true"
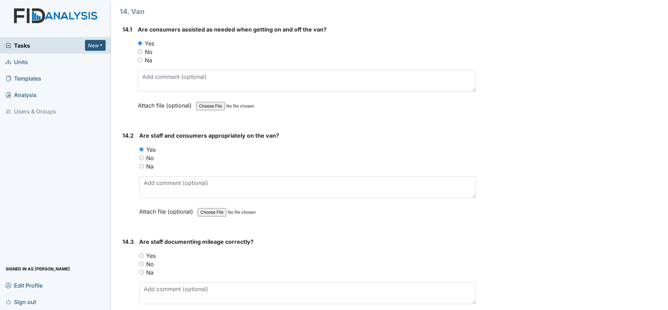
click at [142, 167] on input "Na" at bounding box center [141, 166] width 5 height 5
radio input "true"
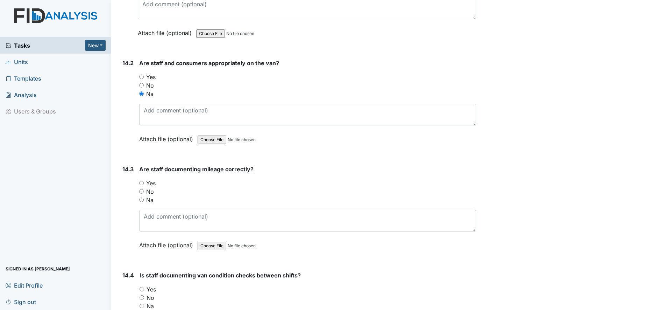
scroll to position [12810, 0]
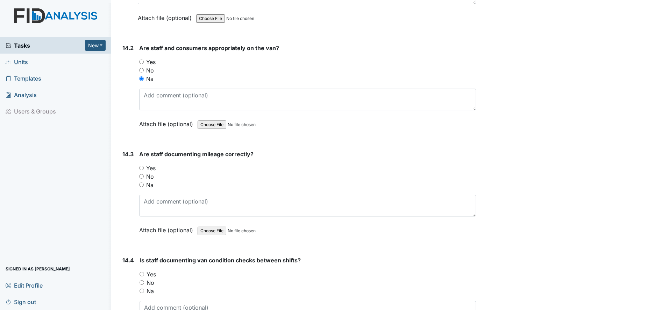
click at [140, 168] on input "Yes" at bounding box center [141, 167] width 5 height 5
radio input "true"
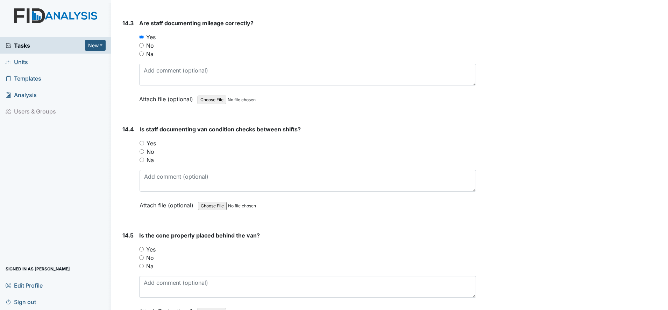
scroll to position [12941, 0]
click at [141, 142] on input "Yes" at bounding box center [142, 142] width 5 height 5
radio input "true"
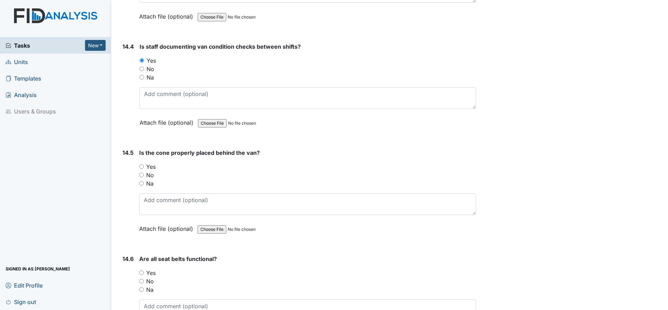
scroll to position [13028, 0]
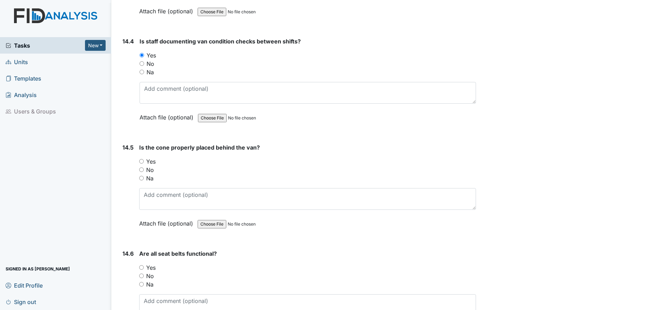
click at [141, 162] on input "Yes" at bounding box center [141, 161] width 5 height 5
radio input "true"
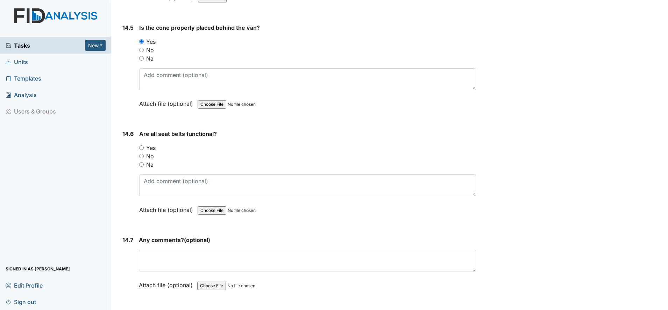
scroll to position [13159, 0]
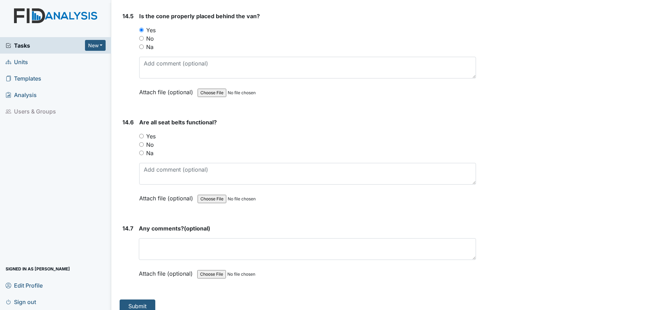
click at [142, 134] on input "Yes" at bounding box center [141, 136] width 5 height 5
radio input "true"
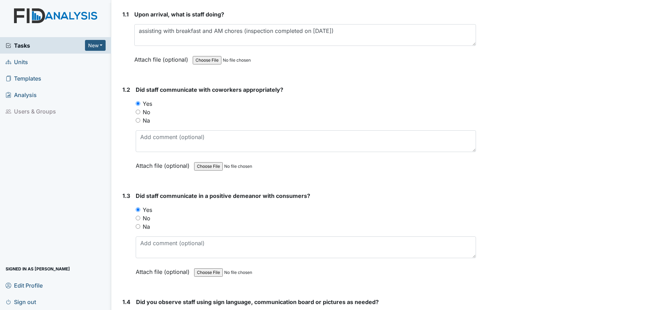
scroll to position [0, 0]
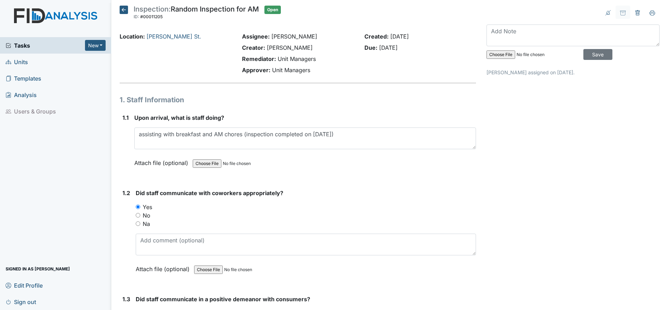
click at [128, 9] on h5 "Inspection: Random Inspection for AM ID: #00011205 Open Autosaving..." at bounding box center [200, 13] width 161 height 15
click at [126, 9] on icon at bounding box center [124, 10] width 8 height 8
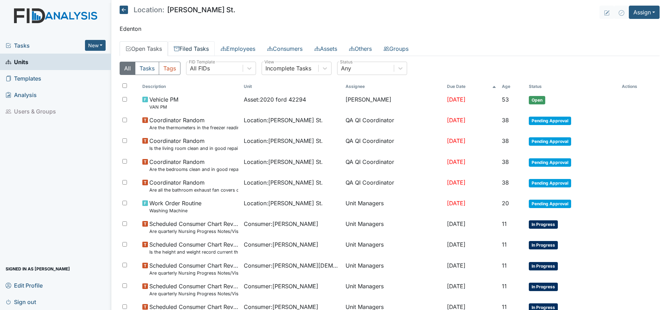
click at [199, 47] on link "Filed Tasks" at bounding box center [191, 48] width 47 height 15
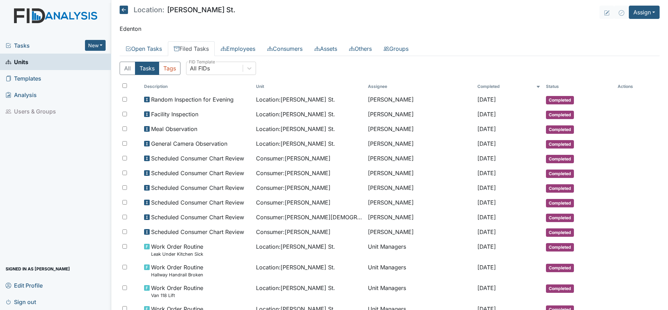
click at [125, 9] on icon at bounding box center [124, 10] width 8 height 8
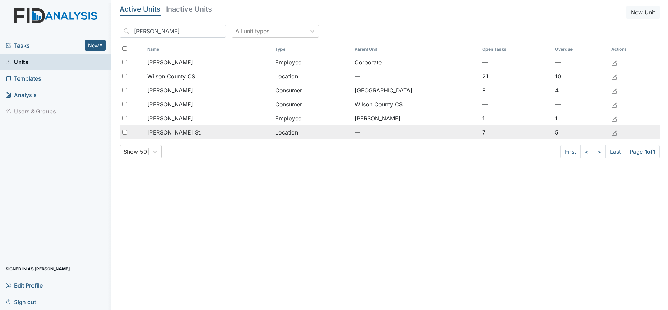
click at [160, 130] on span "[PERSON_NAME] St." at bounding box center [174, 132] width 55 height 8
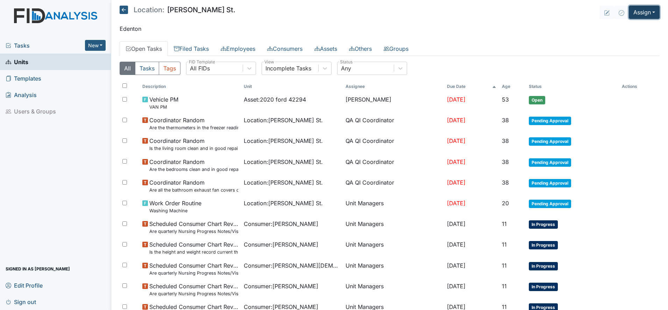
click at [633, 13] on button "Assign" at bounding box center [644, 12] width 31 height 13
click at [619, 40] on link "Assign Inspection" at bounding box center [627, 39] width 63 height 11
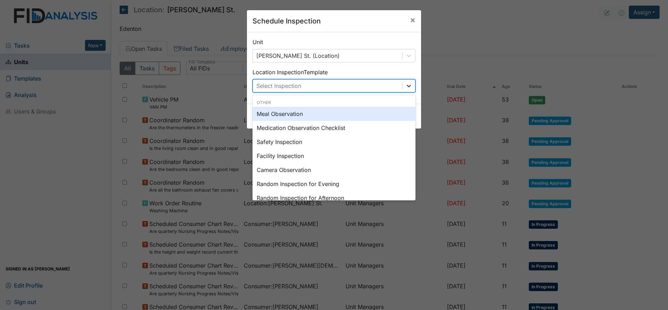
click at [409, 88] on icon at bounding box center [408, 85] width 7 height 7
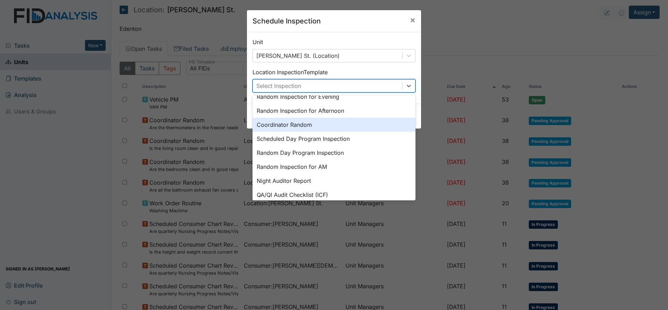
scroll to position [121, 0]
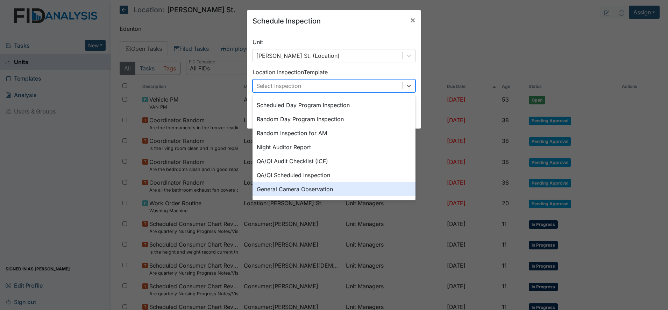
drag, startPoint x: 299, startPoint y: 188, endPoint x: 295, endPoint y: 188, distance: 4.2
click at [299, 188] on div "General Camera Observation" at bounding box center [334, 189] width 163 height 14
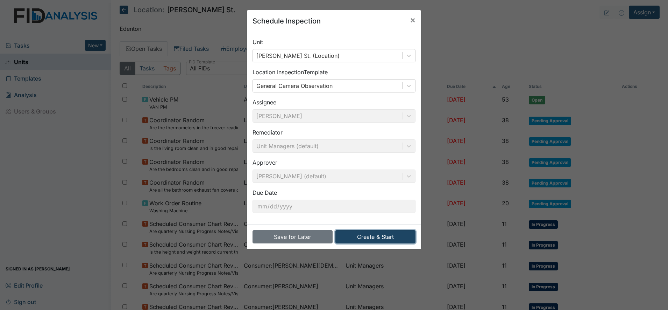
drag, startPoint x: 364, startPoint y: 236, endPoint x: 361, endPoint y: 237, distance: 3.8
click at [364, 237] on button "Create & Start" at bounding box center [375, 236] width 80 height 13
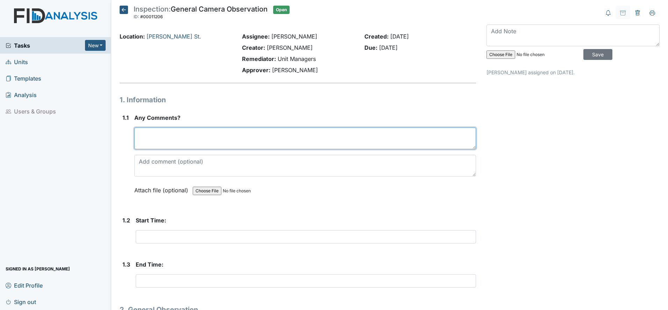
click at [173, 142] on textarea at bounding box center [305, 138] width 342 height 22
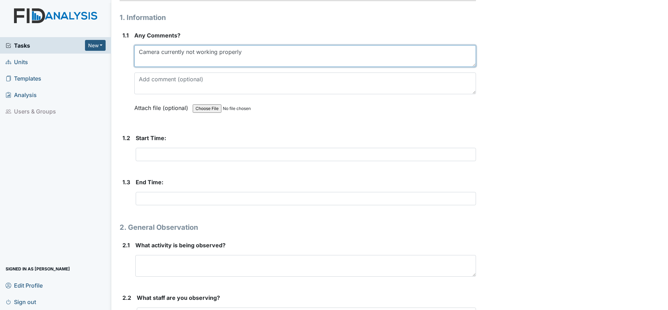
scroll to position [87, 0]
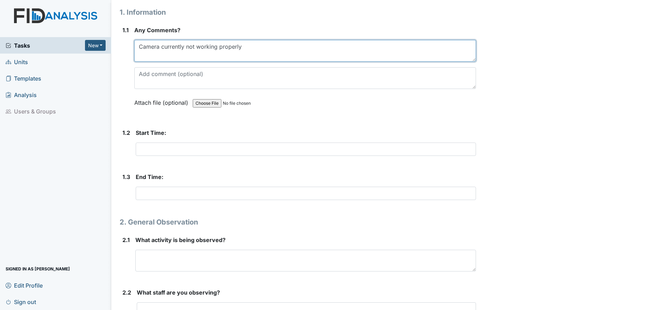
type textarea "Camera currently not working properly"
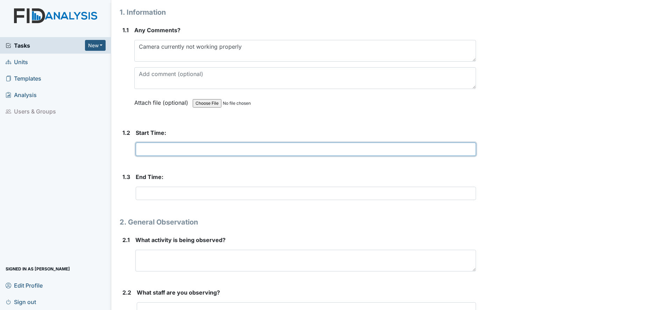
click at [157, 150] on input "text" at bounding box center [306, 148] width 340 height 13
type input "1106pm"
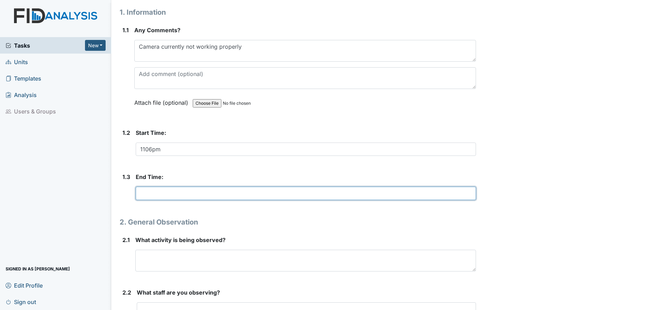
click at [149, 192] on input "text" at bounding box center [306, 192] width 340 height 13
type input "1106pm"
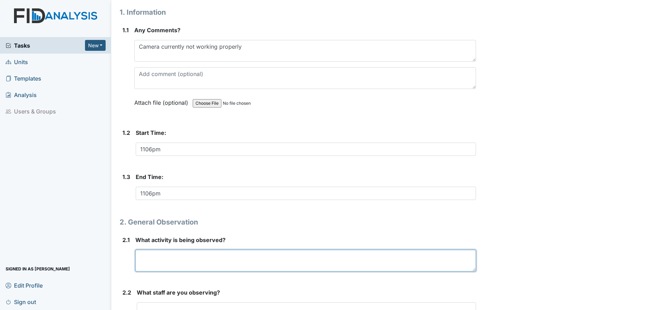
click at [145, 256] on textarea at bounding box center [305, 260] width 341 height 22
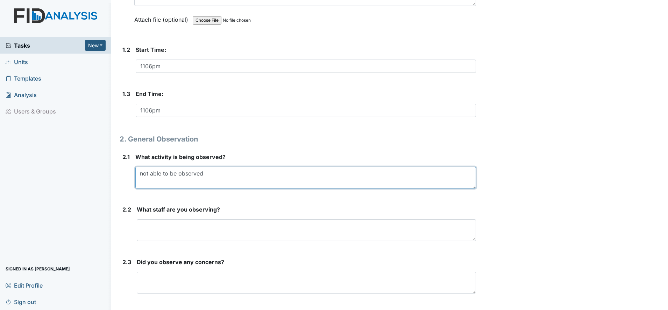
scroll to position [175, 0]
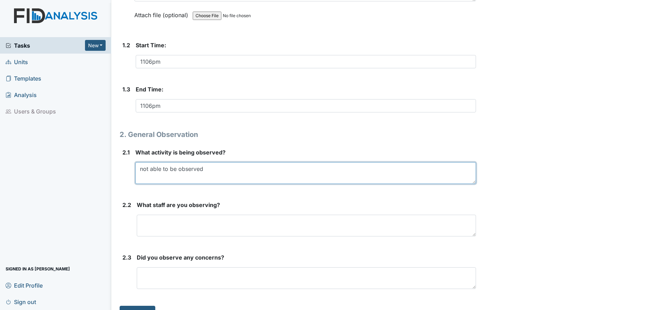
type textarea "not able to be observed"
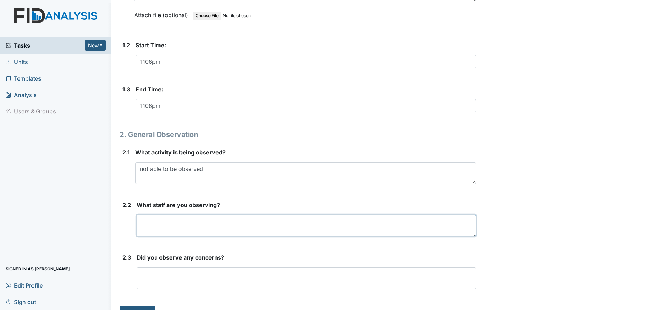
click at [152, 230] on textarea at bounding box center [306, 225] width 339 height 22
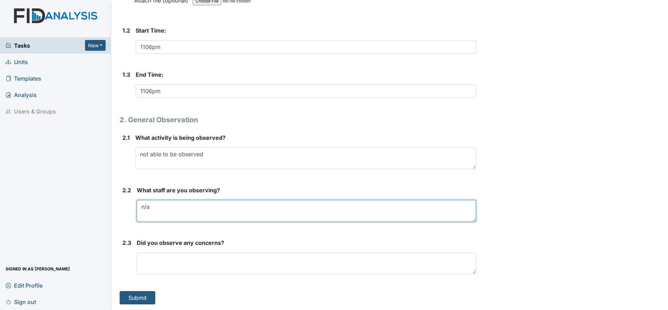
type textarea "n/a"
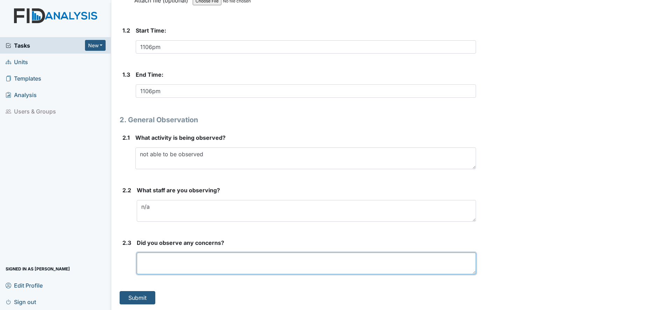
click at [150, 253] on textarea at bounding box center [306, 263] width 339 height 22
type textarea "n/a"
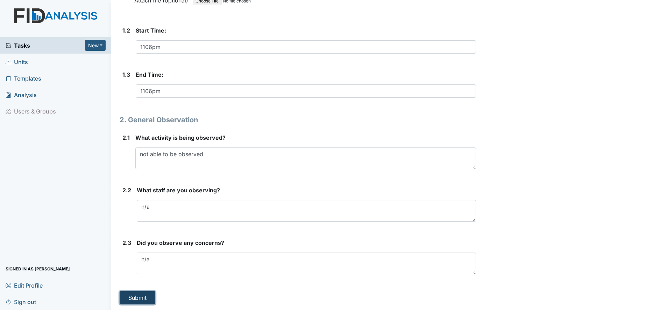
click at [139, 297] on button "Submit" at bounding box center [138, 297] width 36 height 13
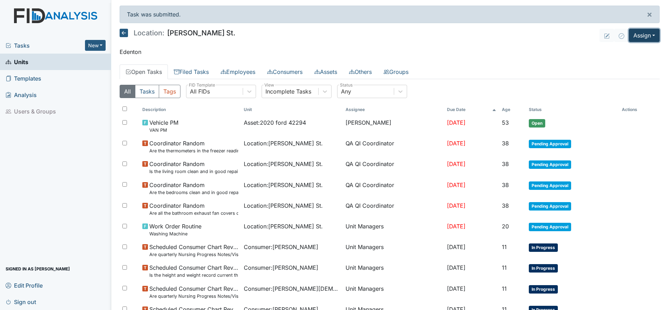
click at [638, 36] on button "Assign" at bounding box center [644, 35] width 31 height 13
click at [625, 62] on link "Assign Inspection" at bounding box center [627, 62] width 63 height 11
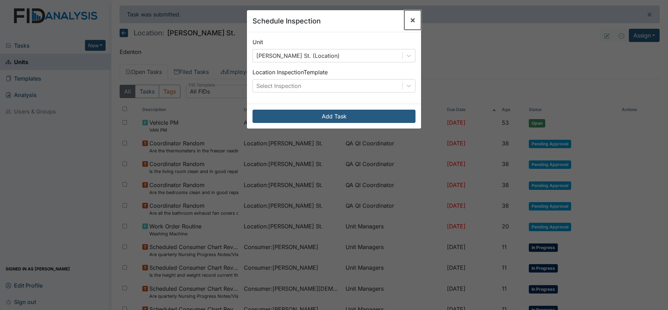
click at [410, 19] on span "×" at bounding box center [413, 20] width 6 height 10
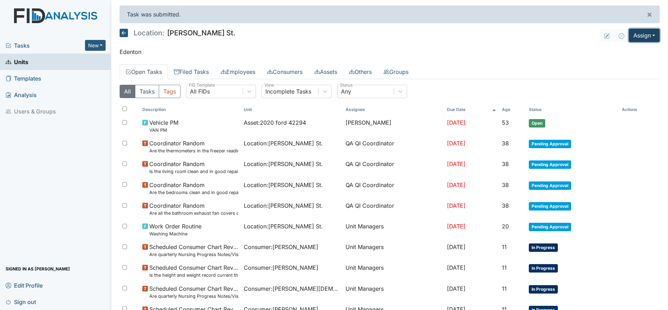
click at [636, 37] on button "Assign" at bounding box center [644, 35] width 31 height 13
click at [616, 50] on link "Assign Form" at bounding box center [627, 51] width 63 height 11
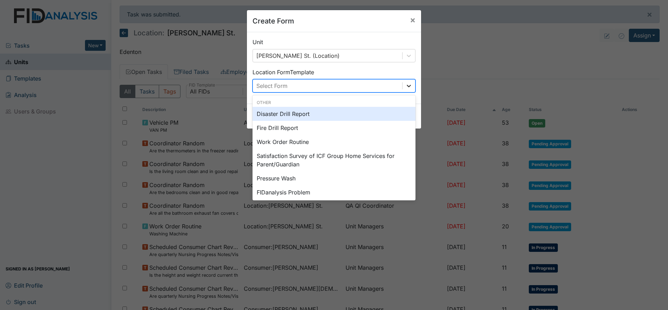
click at [405, 87] on icon at bounding box center [408, 85] width 7 height 7
click at [298, 114] on div "Disaster Drill Report" at bounding box center [334, 114] width 163 height 14
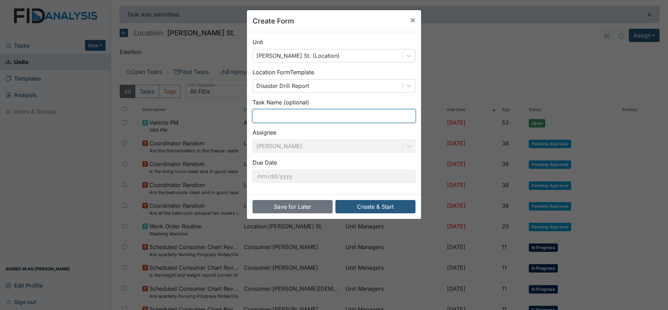
click at [274, 118] on input "text" at bounding box center [334, 115] width 163 height 13
type input "2nd shift [DATE] Medical Emergency"
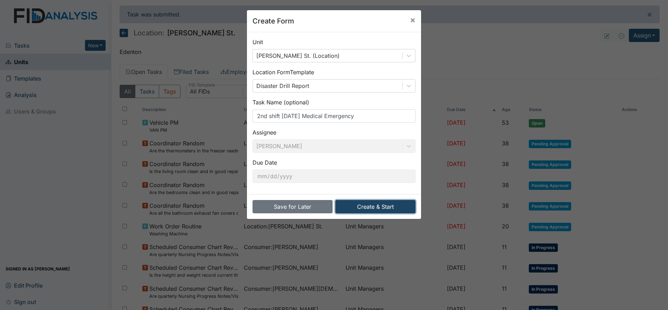
click at [373, 206] on button "Create & Start" at bounding box center [375, 206] width 80 height 13
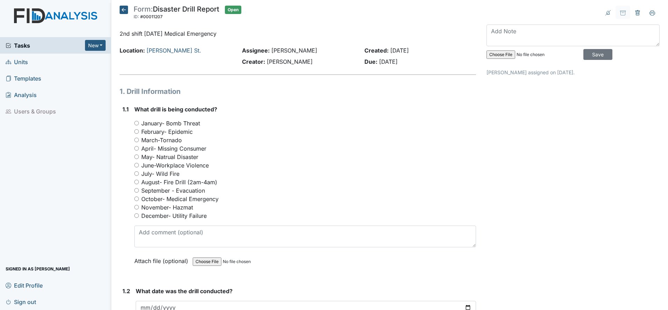
click at [138, 198] on input "October- Medical Emergency" at bounding box center [136, 198] width 5 height 5
radio input "true"
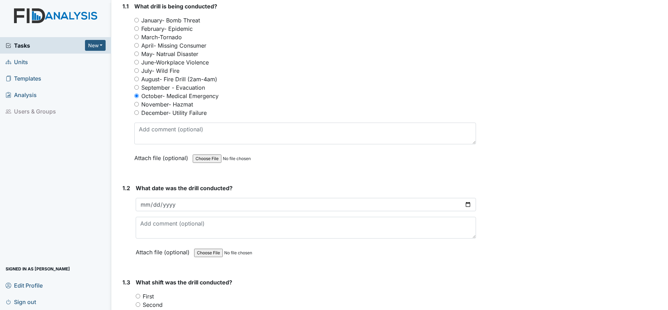
scroll to position [131, 0]
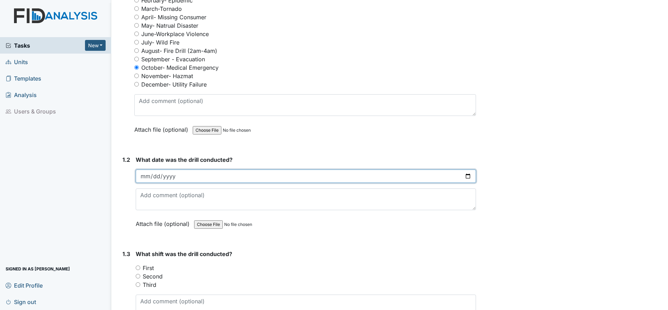
click at [150, 175] on input "date" at bounding box center [306, 175] width 340 height 13
type input "2025-10-12"
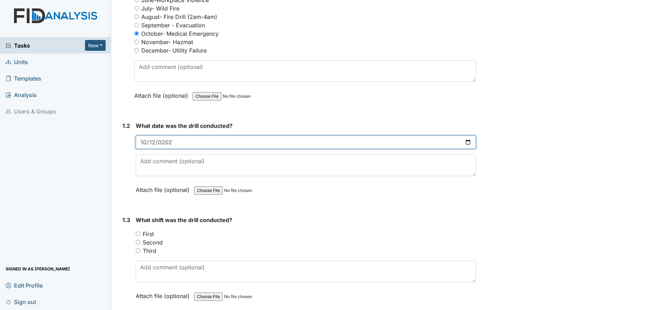
scroll to position [219, 0]
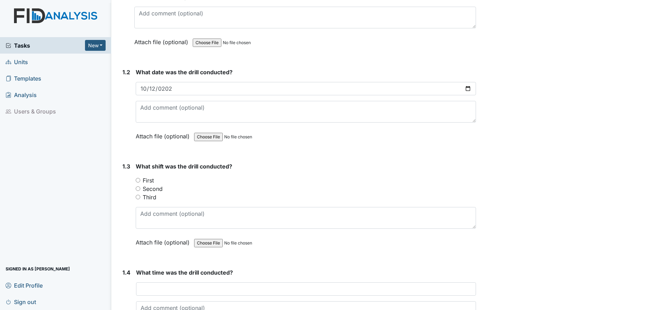
click at [139, 187] on input "Second" at bounding box center [138, 188] width 5 height 5
radio input "true"
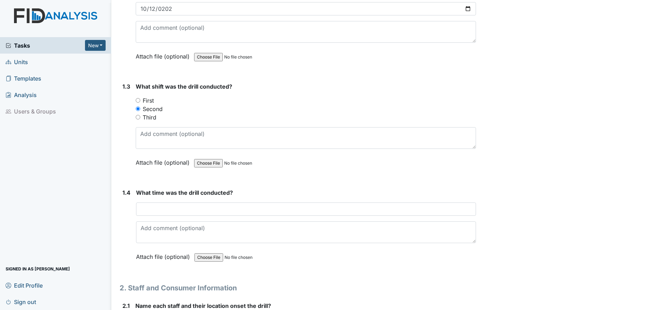
scroll to position [306, 0]
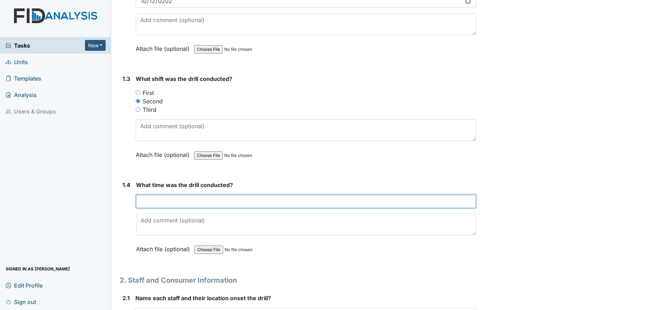
click at [147, 202] on input "text" at bounding box center [306, 200] width 340 height 13
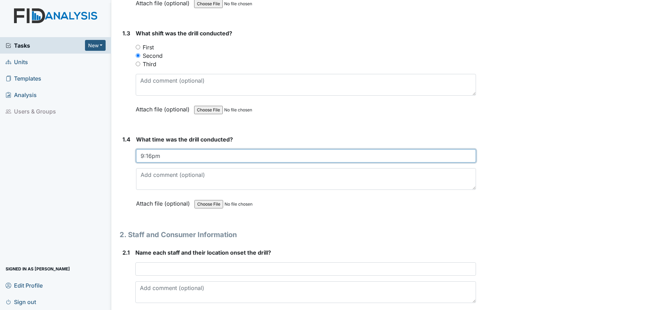
scroll to position [393, 0]
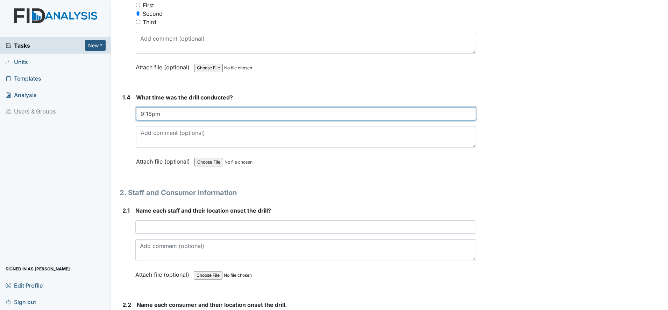
type input "9:16pm"
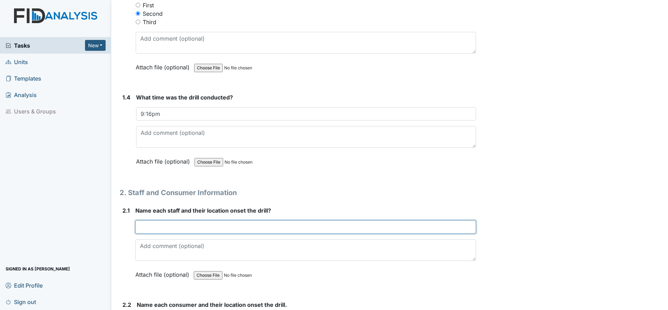
click at [144, 226] on input "text" at bounding box center [305, 226] width 341 height 13
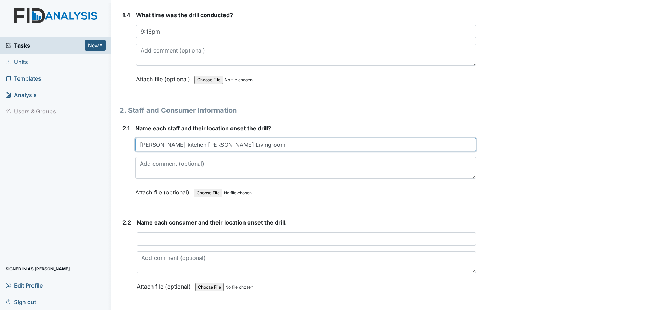
scroll to position [481, 0]
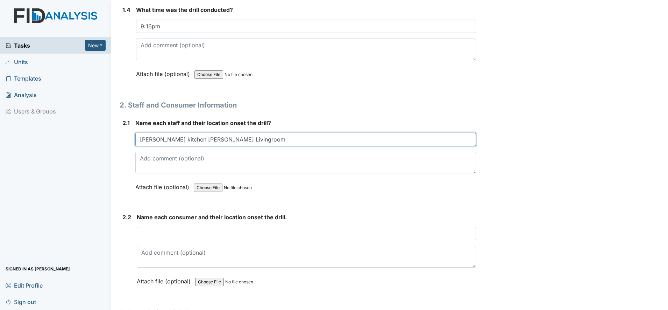
type input "Linda B kitchen Ciara Livingroom"
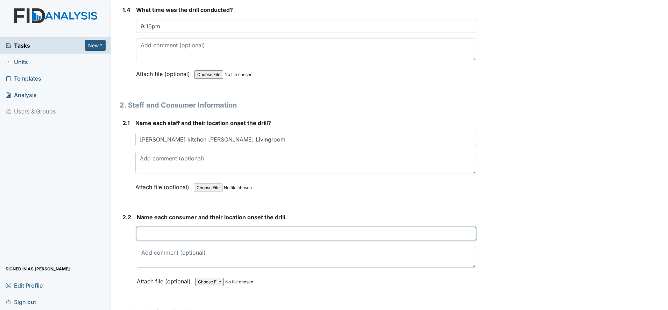
click at [151, 234] on input "text" at bounding box center [306, 233] width 339 height 13
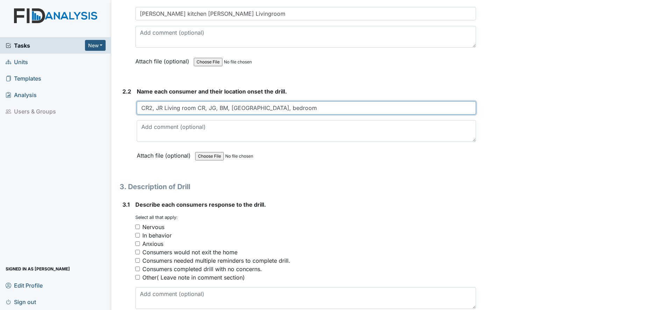
scroll to position [612, 0]
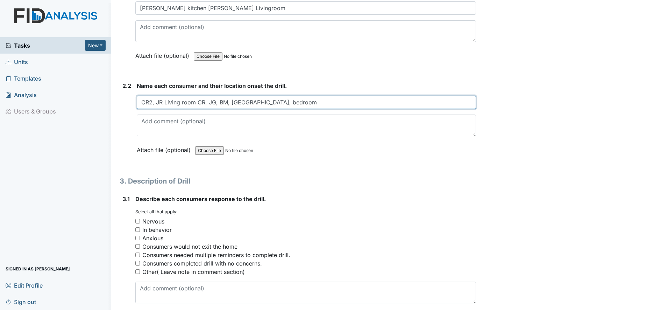
type input "CR2, JR Living room CR, JG, BM, AK, bedroom"
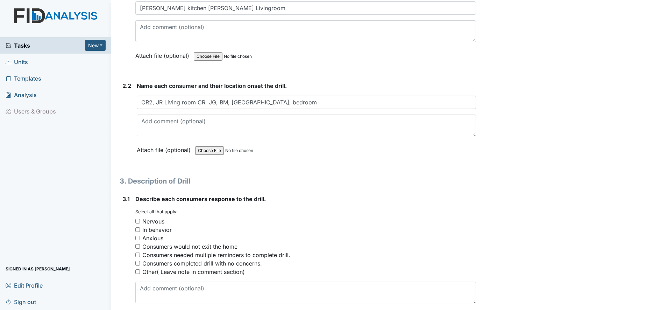
click at [140, 262] on input "Consumers completed drill with no concerns." at bounding box center [137, 263] width 5 height 5
checkbox input "true"
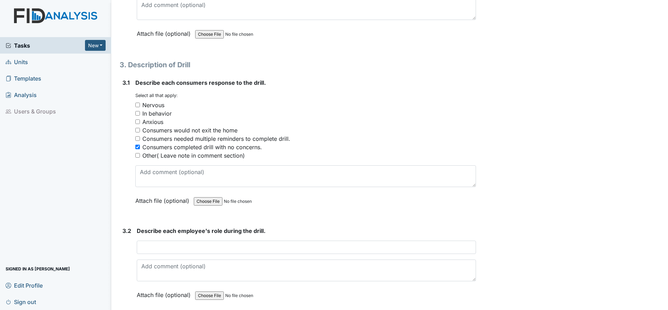
scroll to position [743, 0]
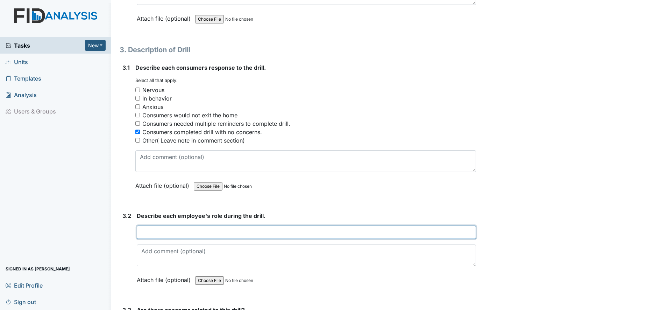
click at [149, 234] on input "text" at bounding box center [306, 231] width 339 height 13
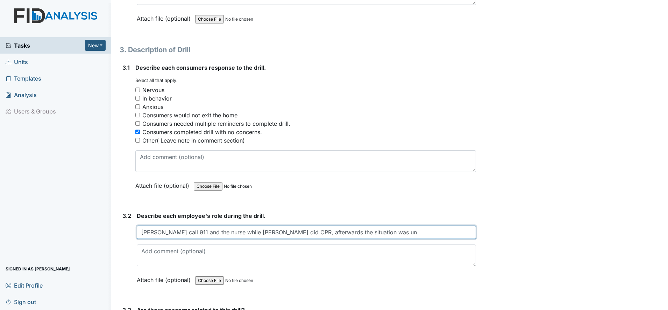
drag, startPoint x: 283, startPoint y: 232, endPoint x: 300, endPoint y: 231, distance: 16.8
click at [300, 231] on input "Linda call 911 and the nurse while Ciara did CPR, afterwards the situation was …" at bounding box center [306, 231] width 339 height 13
click at [339, 232] on input "Linda call 911 and the nurse while Ciara did CPR, after the situation was un" at bounding box center [306, 231] width 339 height 13
click at [208, 240] on div "Describe each employee's role during the drill. Linda call 911 and the nurse wh…" at bounding box center [306, 249] width 339 height 77
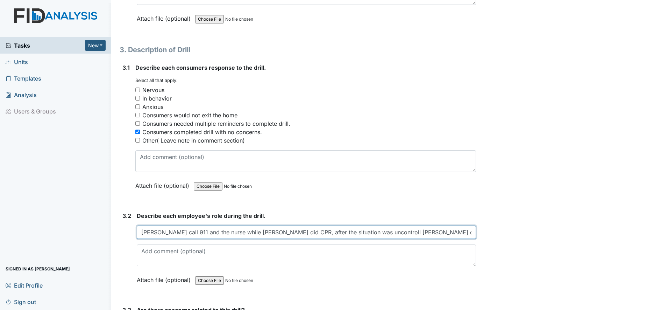
click at [336, 232] on input "Linda call 911 and the nurse while Ciara did CPR, after the situation was uncon…" at bounding box center [306, 231] width 339 height 13
click at [338, 234] on input "Linda call 911 and the nurse while Ciara did CPR, after the situation was uncon…" at bounding box center [306, 231] width 339 height 13
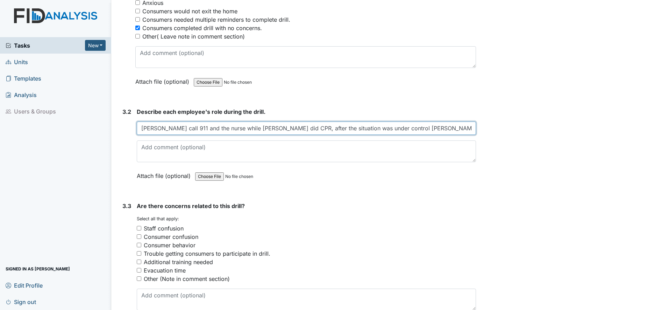
scroll to position [874, 0]
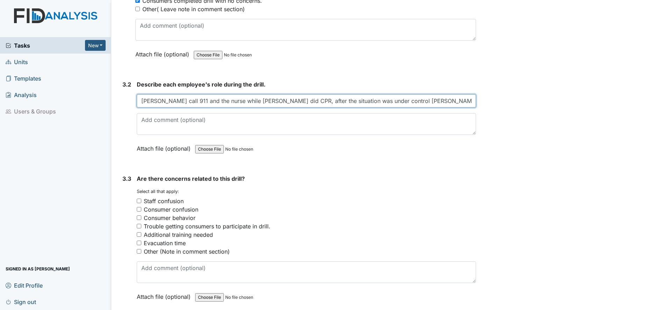
type input "Linda call 911 and the nurse while Ciara did CPR, after the situation was under…"
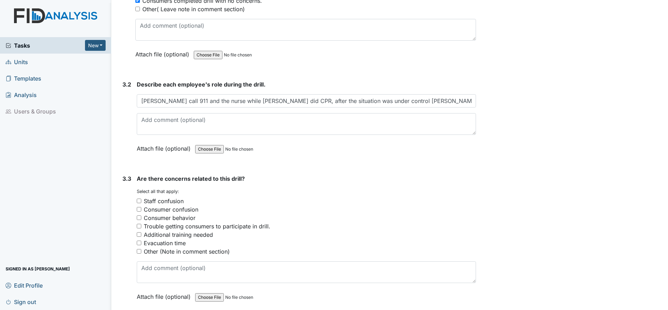
click at [139, 252] on input "Other (Note in comment section)" at bounding box center [139, 251] width 5 height 5
checkbox input "true"
click at [141, 270] on textarea at bounding box center [306, 272] width 339 height 22
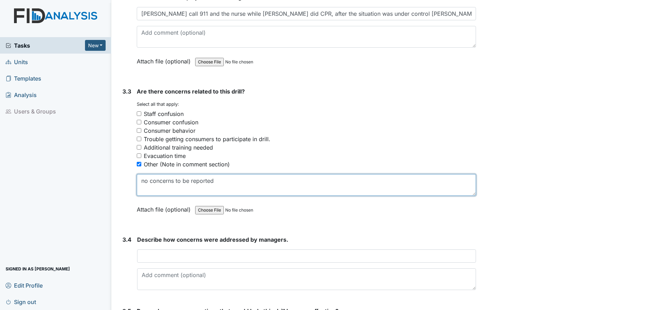
scroll to position [962, 0]
type textarea "no concerns to be reported"
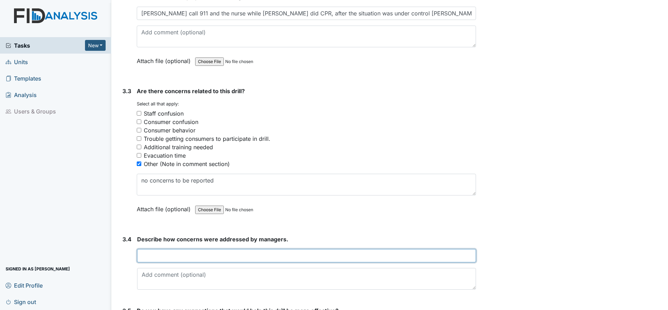
click at [146, 256] on input "text" at bounding box center [306, 255] width 339 height 13
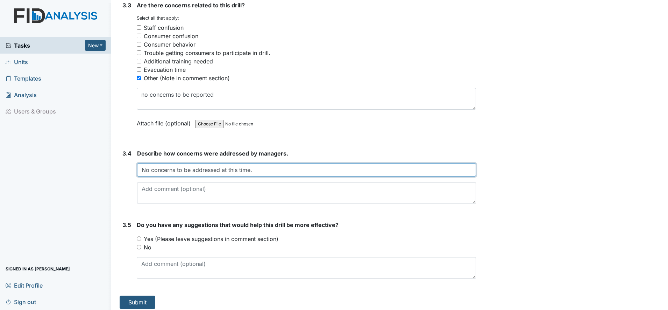
scroll to position [1049, 0]
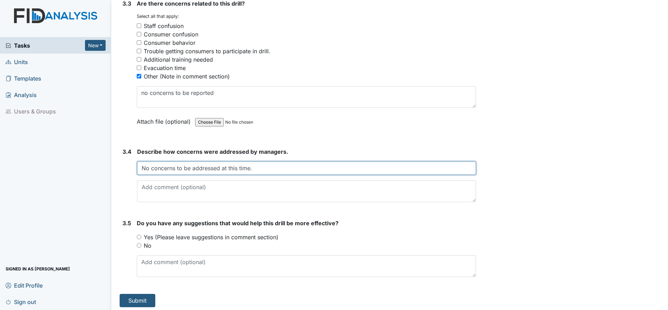
type input "No concerns to be addressed at this time."
click at [138, 245] on input "No" at bounding box center [139, 245] width 5 height 5
radio input "true"
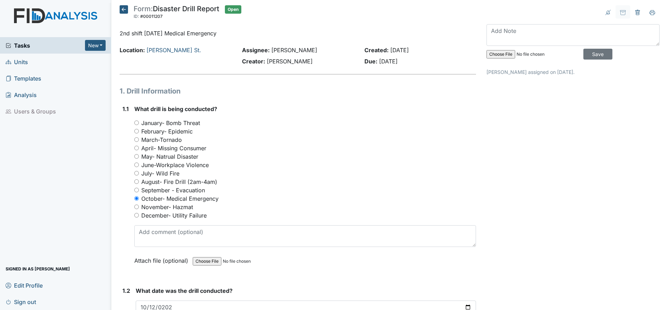
scroll to position [0, 0]
click at [501, 54] on input "file" at bounding box center [534, 54] width 95 height 17
type input "C:\fakepath\118 Medical Emergency 10.2025.pdf"
click at [593, 51] on input "Save" at bounding box center [597, 54] width 29 height 11
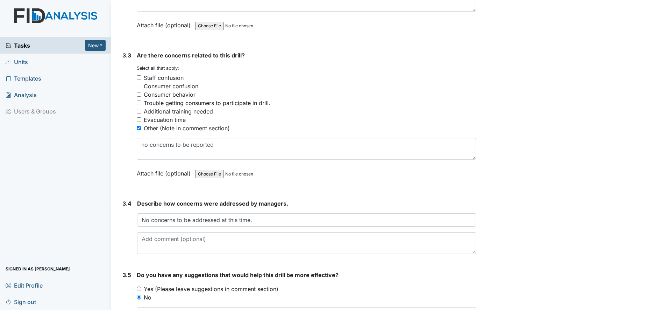
scroll to position [1052, 0]
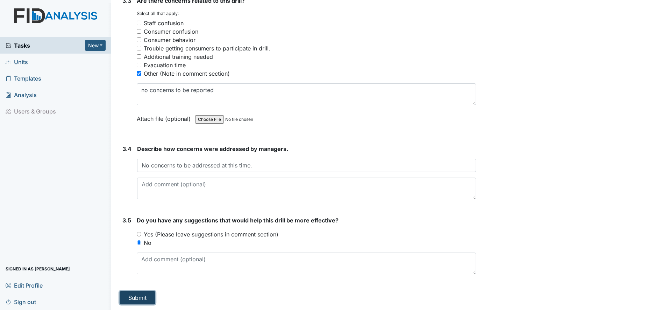
click at [139, 298] on button "Submit" at bounding box center [138, 297] width 36 height 13
